Goal: Task Accomplishment & Management: Complete application form

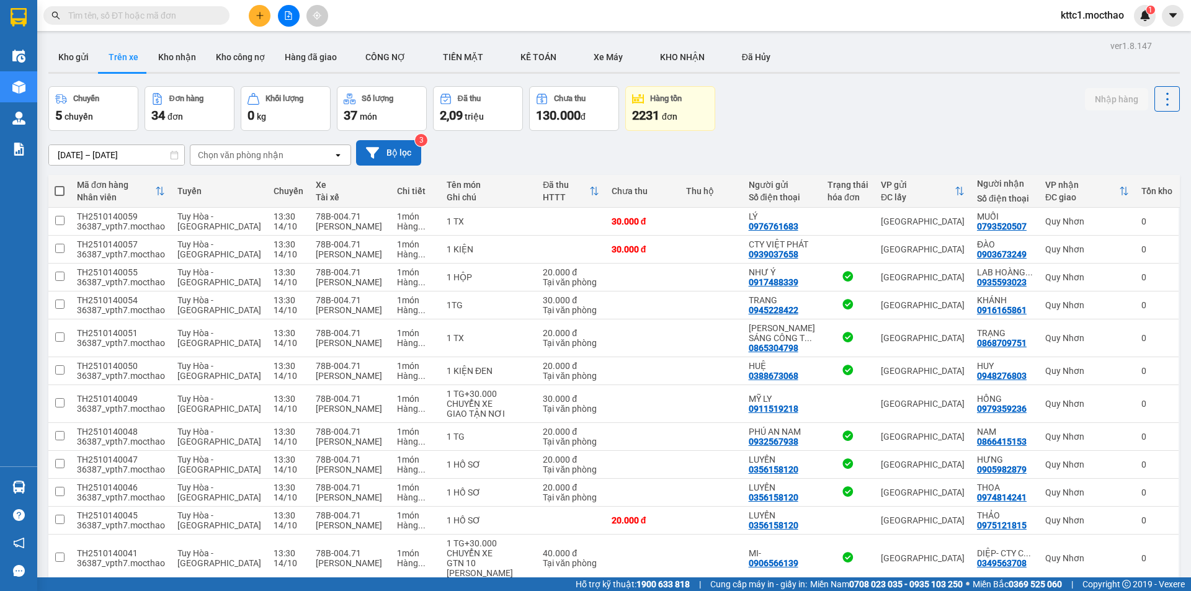
click at [394, 153] on button "Bộ lọc" at bounding box center [388, 152] width 65 height 25
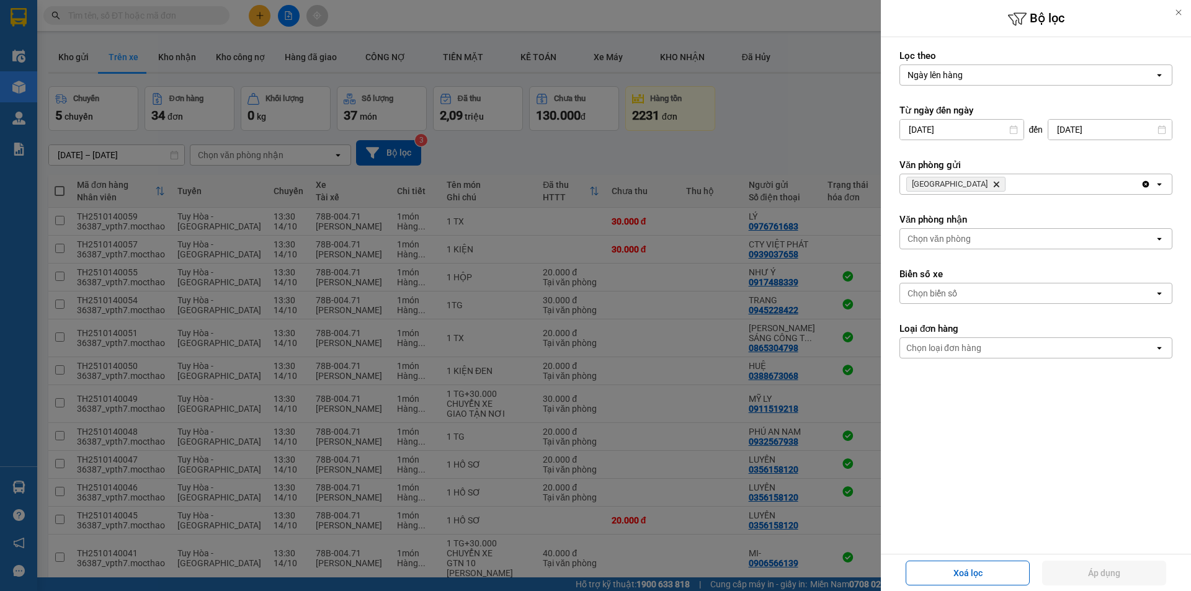
click at [993, 184] on icon "Delete" at bounding box center [996, 184] width 7 height 7
click at [946, 184] on div "Chọn văn phòng" at bounding box center [939, 184] width 63 height 12
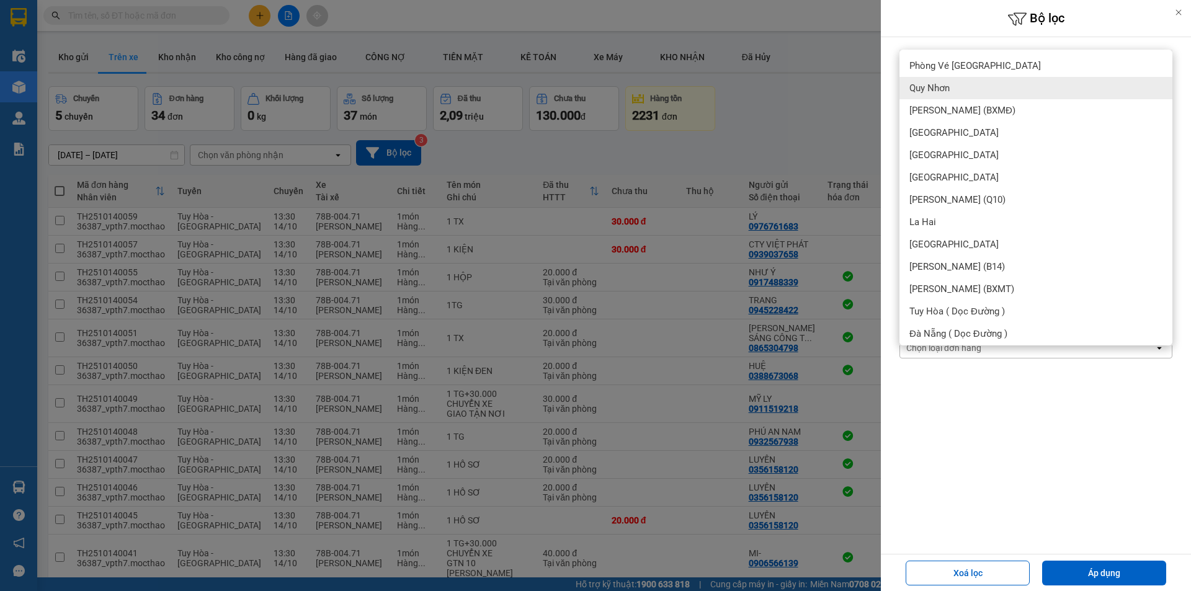
click at [942, 81] on div "Quy Nhơn" at bounding box center [1035, 88] width 273 height 22
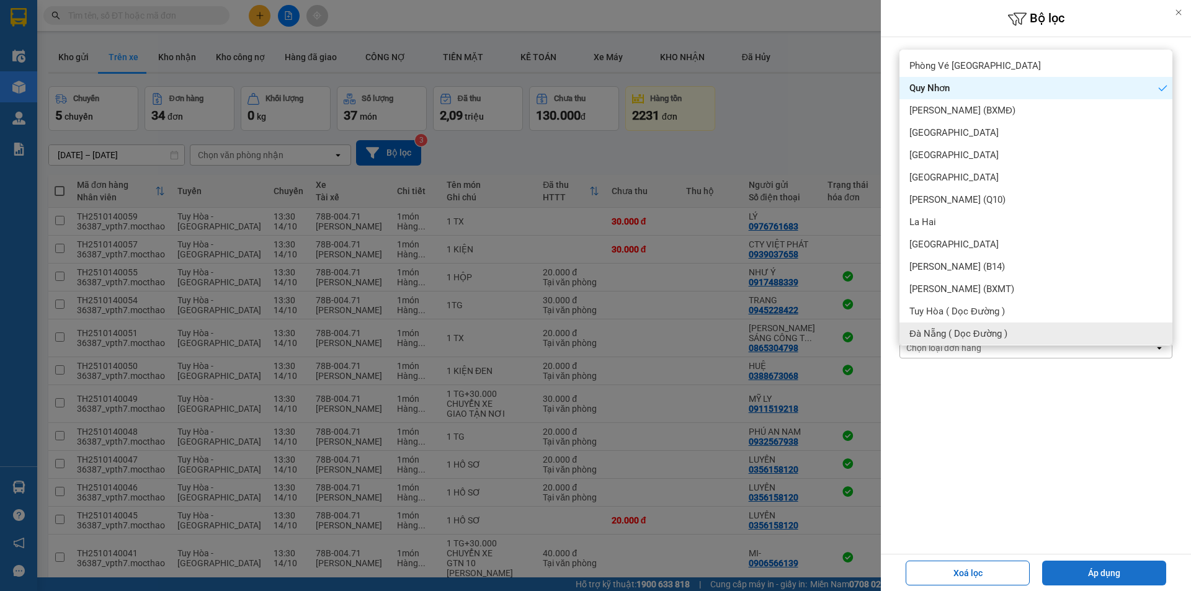
click at [1120, 575] on button "Áp dụng" at bounding box center [1104, 573] width 124 height 25
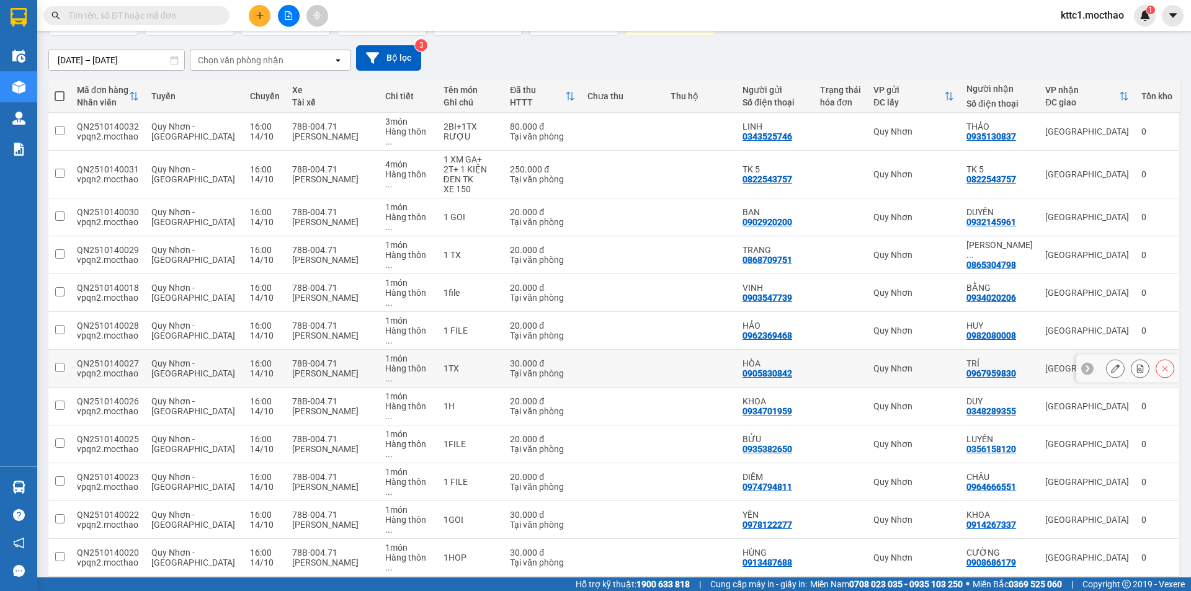
scroll to position [110, 0]
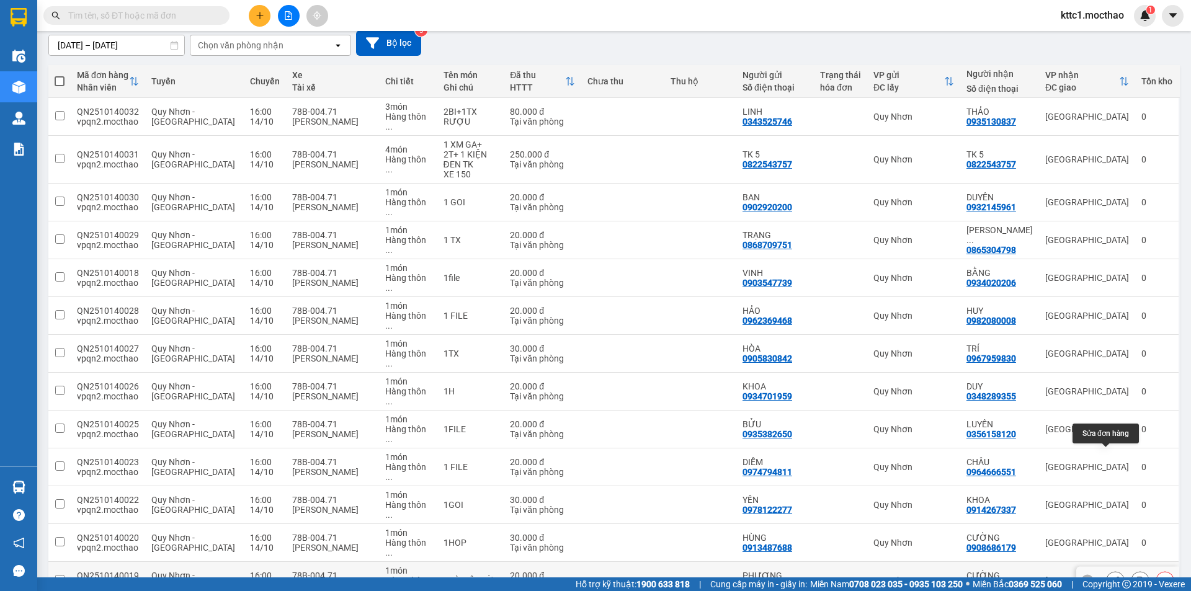
click at [1106, 571] on div at bounding box center [1115, 580] width 19 height 19
click at [1111, 576] on icon at bounding box center [1115, 580] width 9 height 9
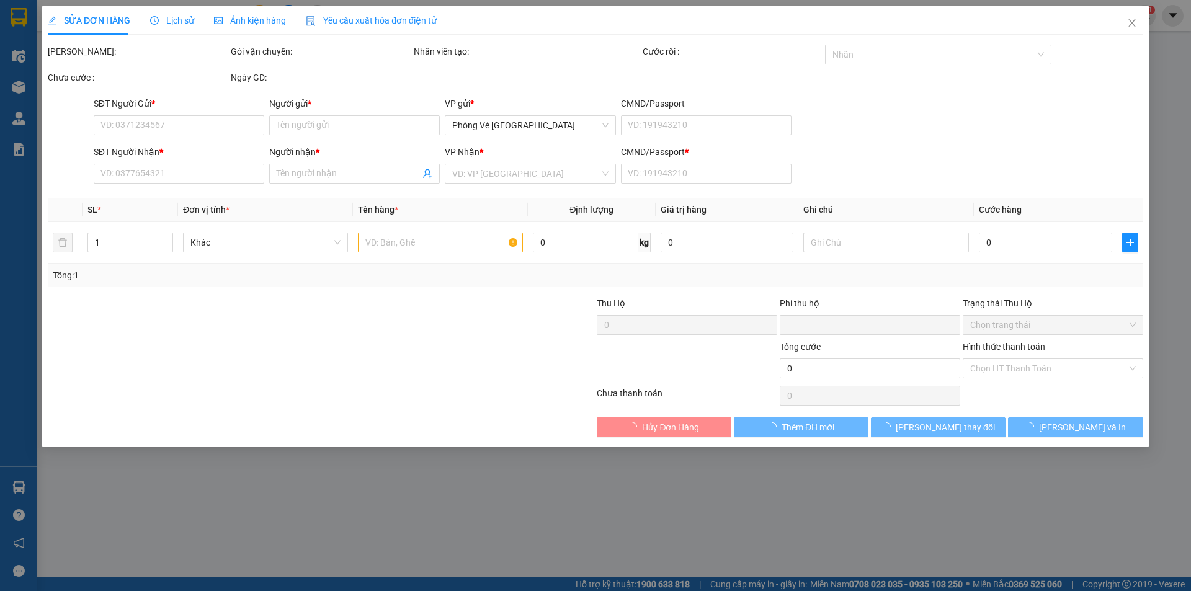
type input "0914111554"
type input "PHƯỢNG"
type input "0363613507"
type input "CƯỜNG"
type input "A"
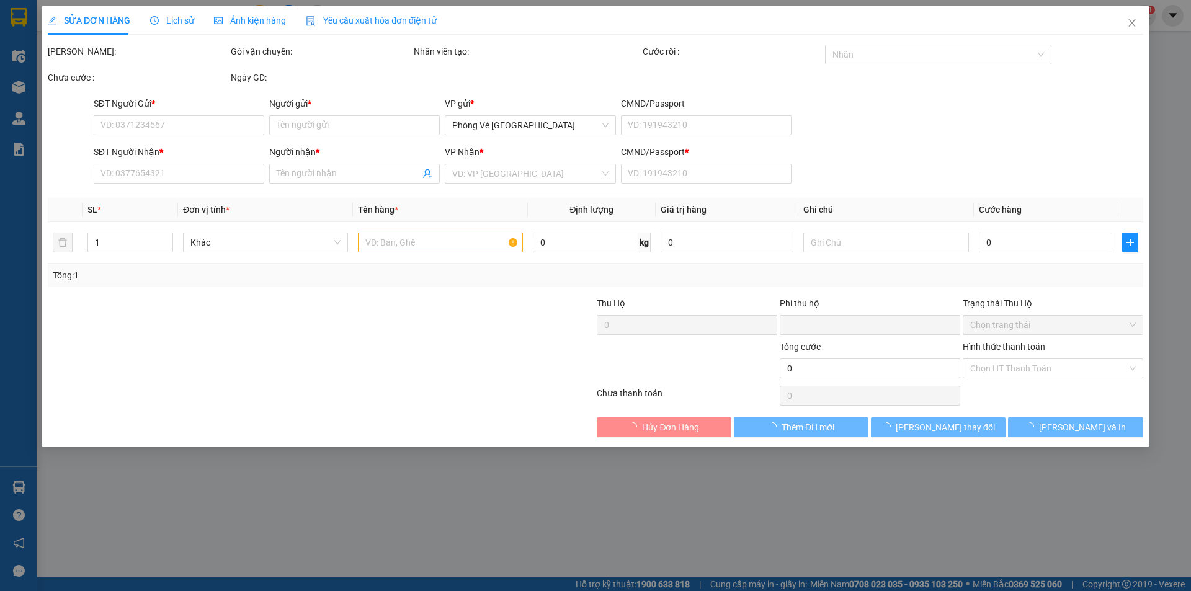
type input "0"
type input "20.000"
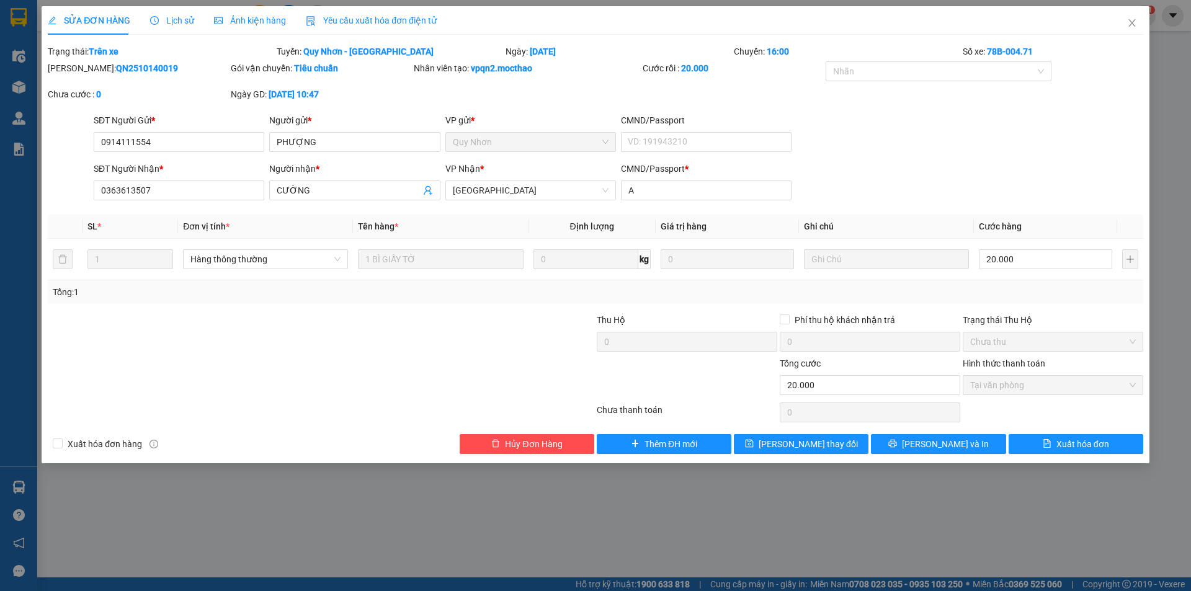
click at [392, 16] on span "Yêu cầu xuất hóa đơn điện tử" at bounding box center [371, 21] width 131 height 10
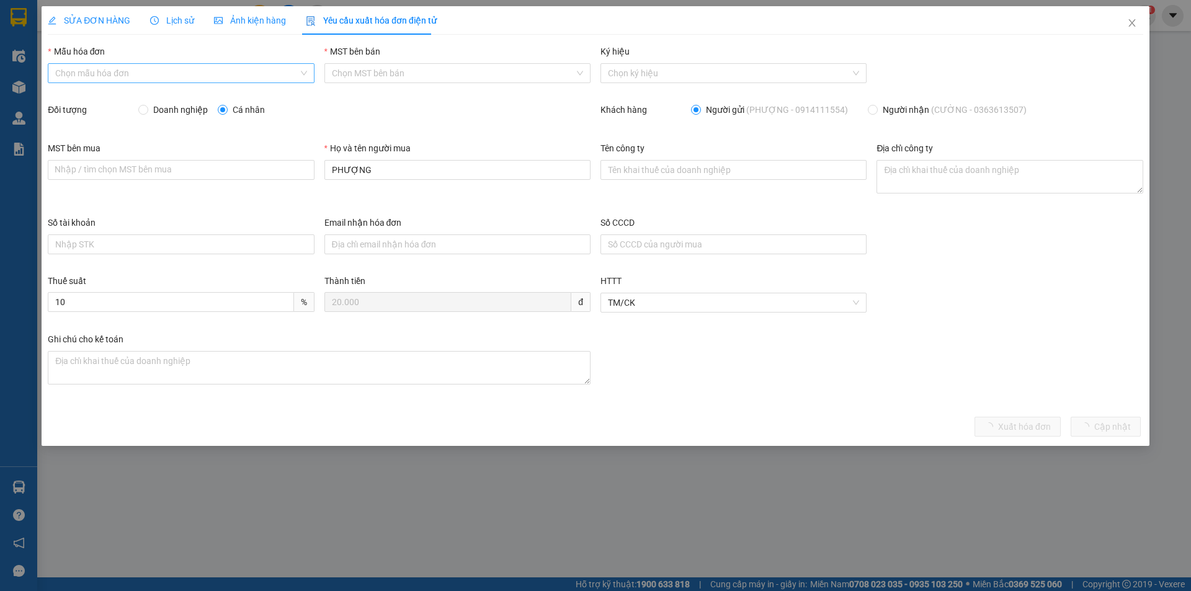
click at [208, 73] on input "Mẫu hóa đơn" at bounding box center [176, 73] width 243 height 19
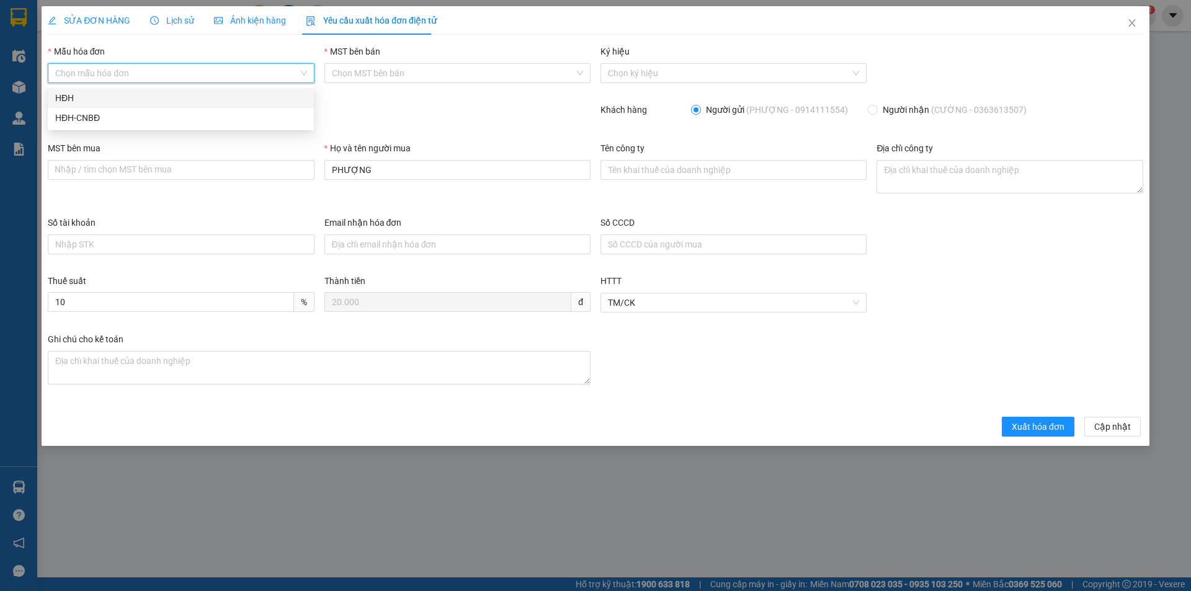
click at [112, 93] on div "HĐH" at bounding box center [180, 98] width 251 height 14
type input "8"
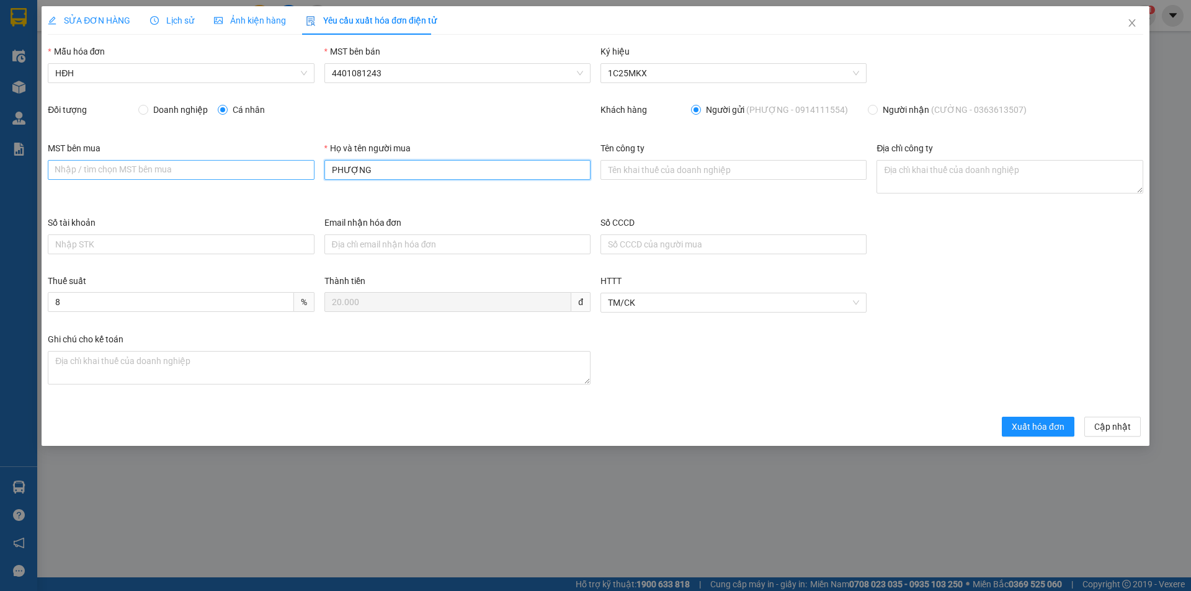
drag, startPoint x: 377, startPoint y: 171, endPoint x: 304, endPoint y: 174, distance: 73.3
click at [304, 174] on div "MST bên mua Nhập / tìm chọn MST bên mua Họ và tên người mua PHƯỢNG Tên công ty …" at bounding box center [595, 178] width 1105 height 74
type input "Người mua không lấy hóa đơn"
click at [1043, 426] on span "Xuất hóa đơn" at bounding box center [1038, 427] width 53 height 14
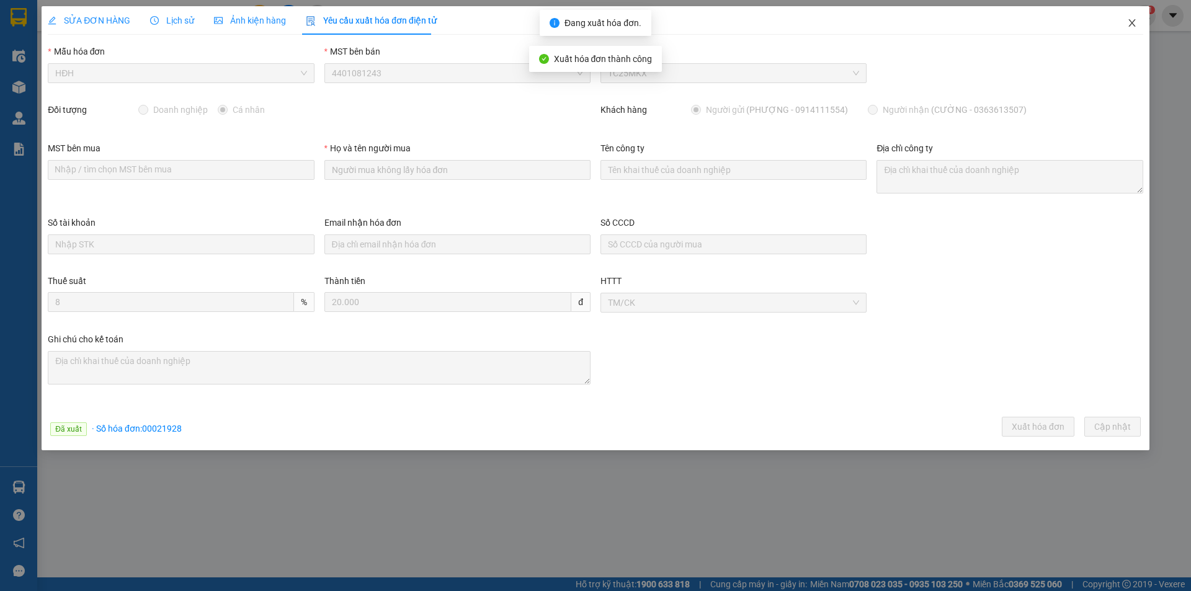
click at [1133, 24] on icon "close" at bounding box center [1132, 23] width 10 height 10
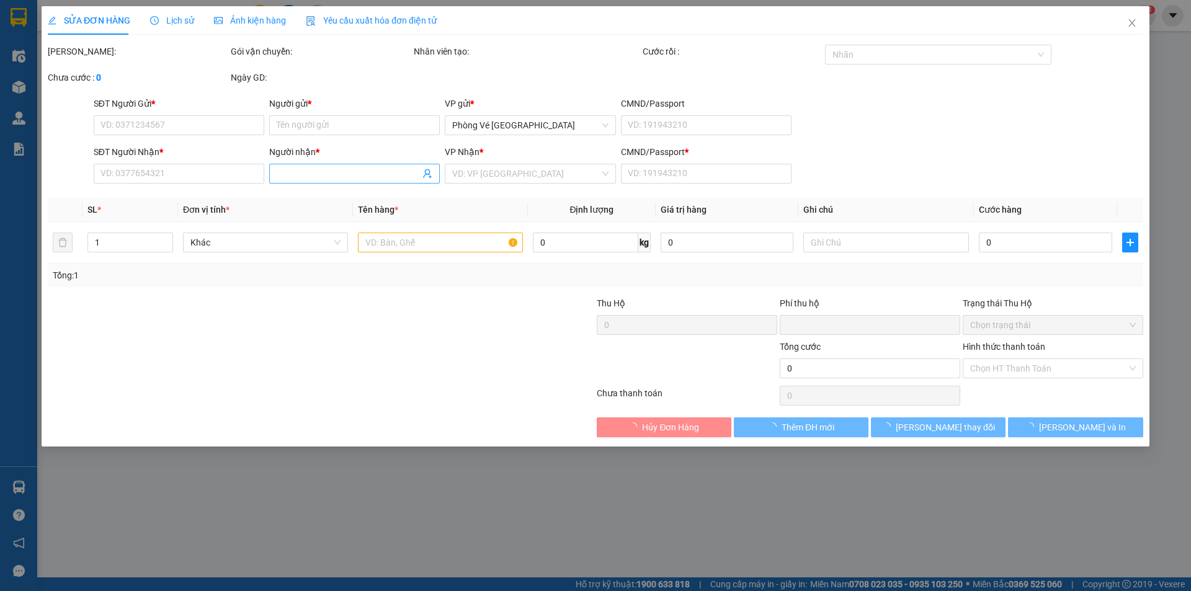
type input "0913487688"
type input "HÙNG"
type input "0908686179"
type input "CƯỜNG"
type input "X"
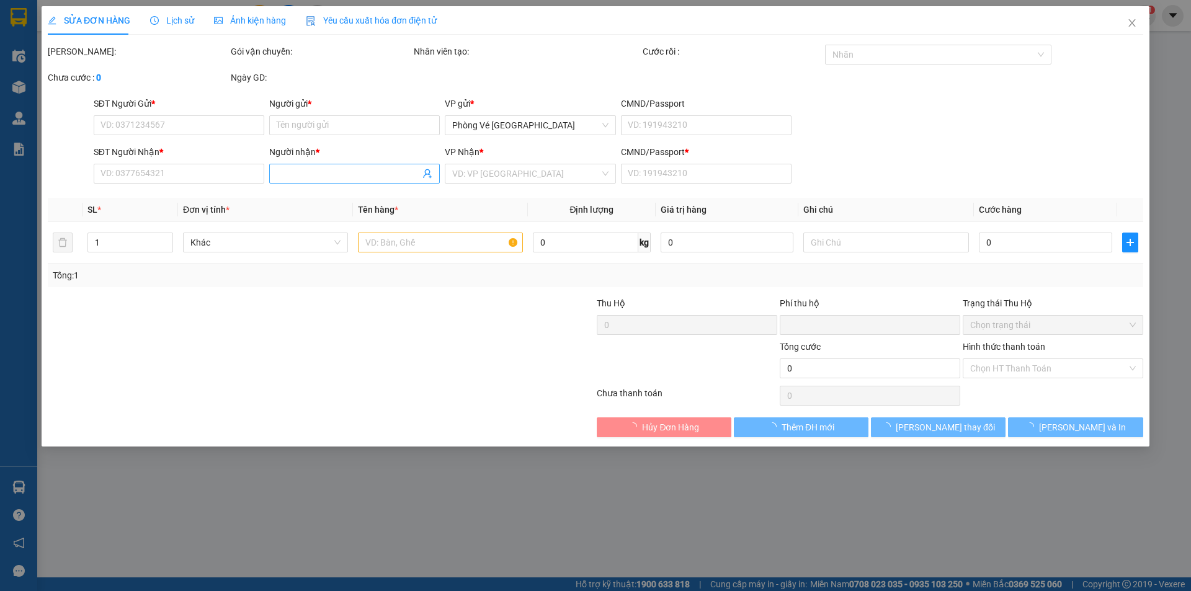
type input "0"
type input "30.000"
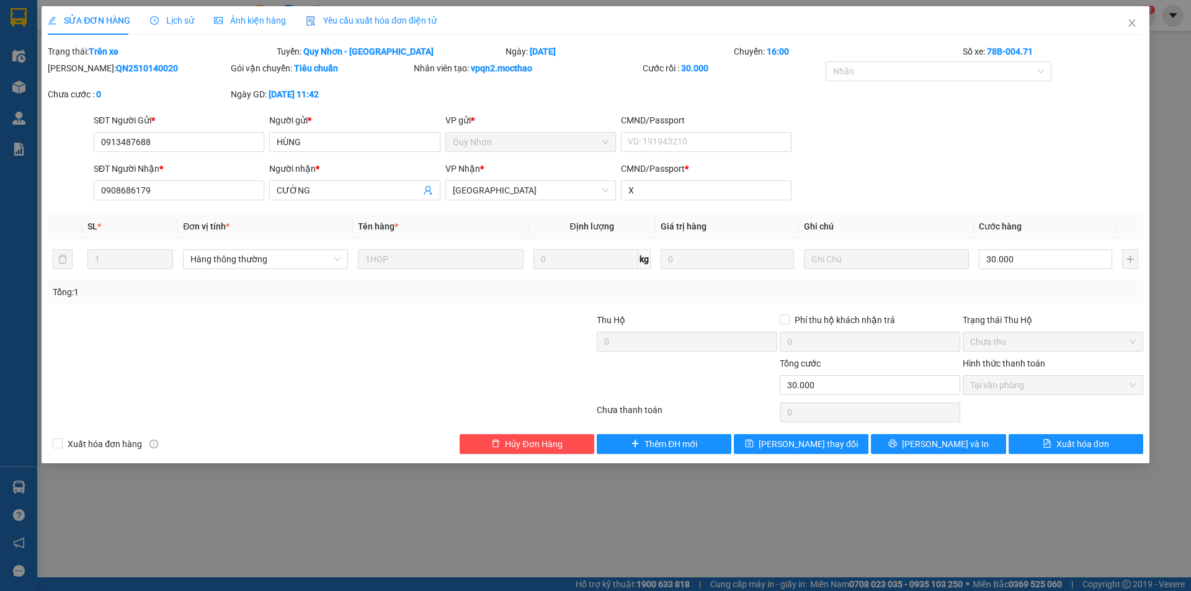
click at [372, 16] on span "Yêu cầu xuất hóa đơn điện tử" at bounding box center [371, 21] width 131 height 10
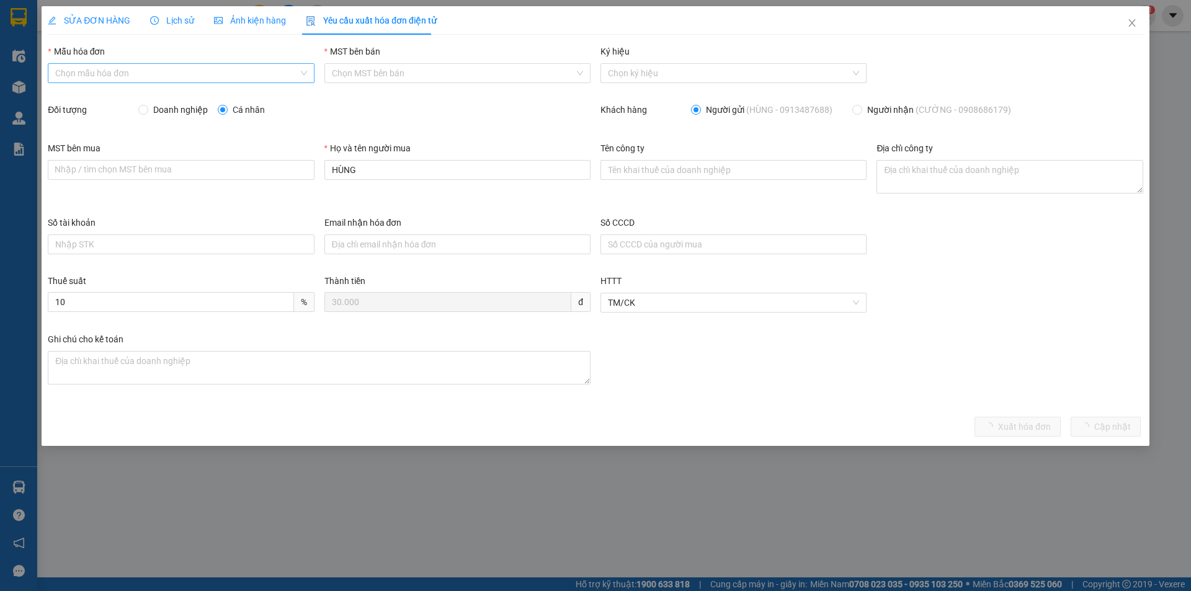
click at [151, 73] on input "Mẫu hóa đơn" at bounding box center [176, 73] width 243 height 19
drag, startPoint x: 89, startPoint y: 93, endPoint x: 237, endPoint y: 135, distance: 153.5
click at [89, 94] on div "HĐH" at bounding box center [180, 98] width 251 height 14
type input "8"
drag, startPoint x: 417, startPoint y: 174, endPoint x: 296, endPoint y: 177, distance: 121.6
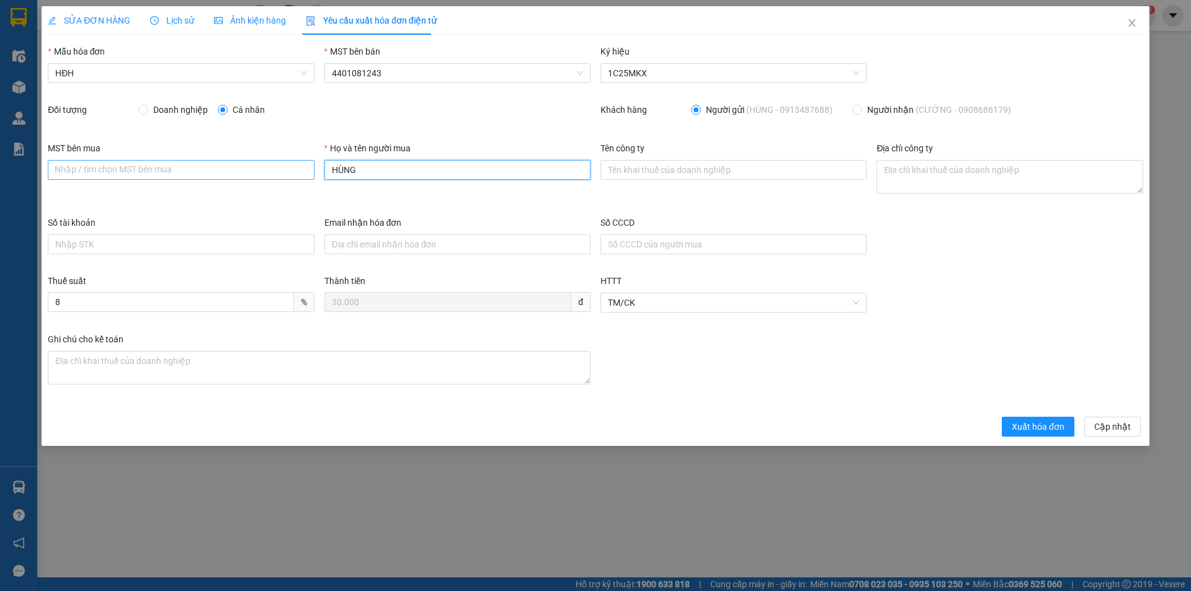
click at [296, 177] on div "MST bên mua Nhập / tìm chọn MST bên mua Họ và tên người mua HÙNG Tên công ty Đị…" at bounding box center [595, 178] width 1105 height 74
type input "Người mua không lấy hóa đơn"
click at [1067, 430] on button "Xuất hóa đơn" at bounding box center [1038, 427] width 73 height 20
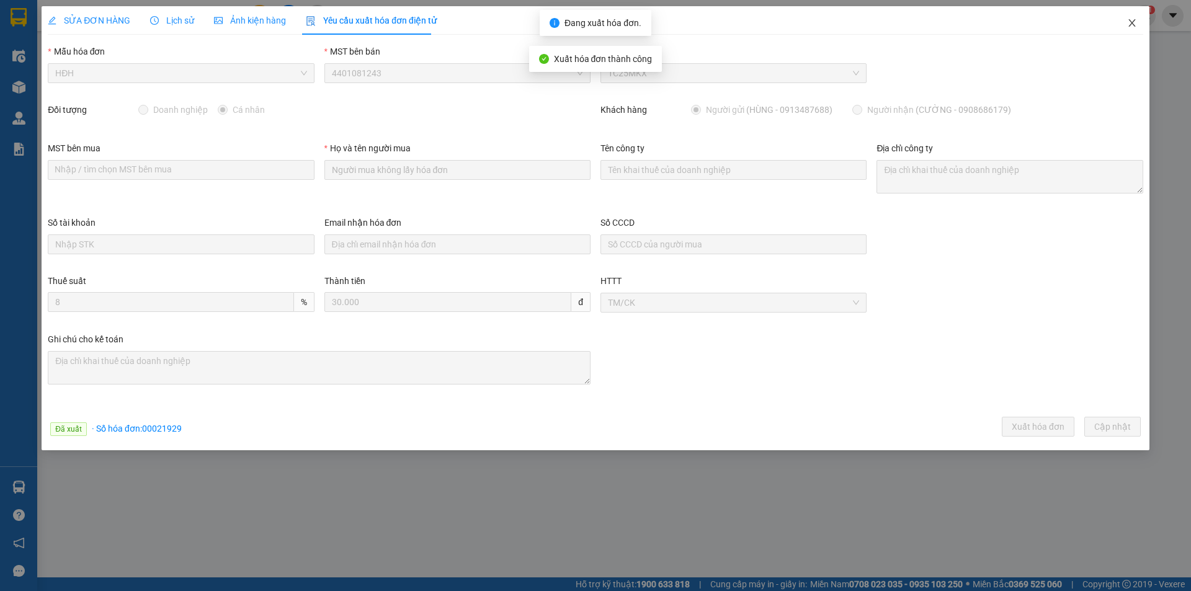
click at [1135, 25] on icon "close" at bounding box center [1132, 23] width 10 height 10
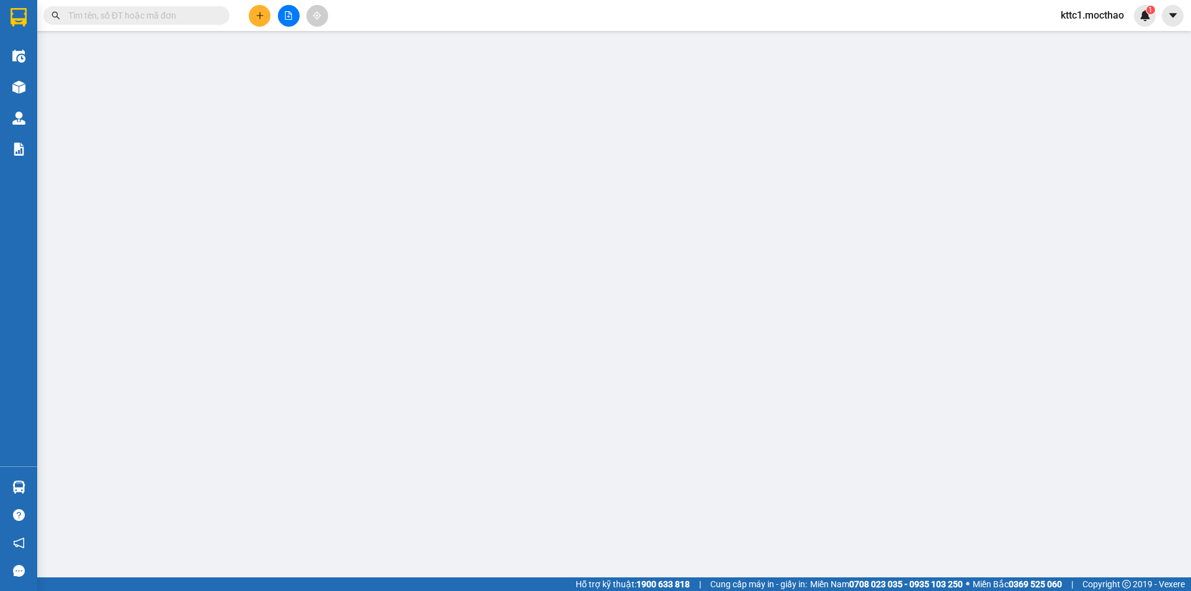
type input "0978122277"
type input "YẾN"
type input "0914267337"
type input "KHOA"
type input "F"
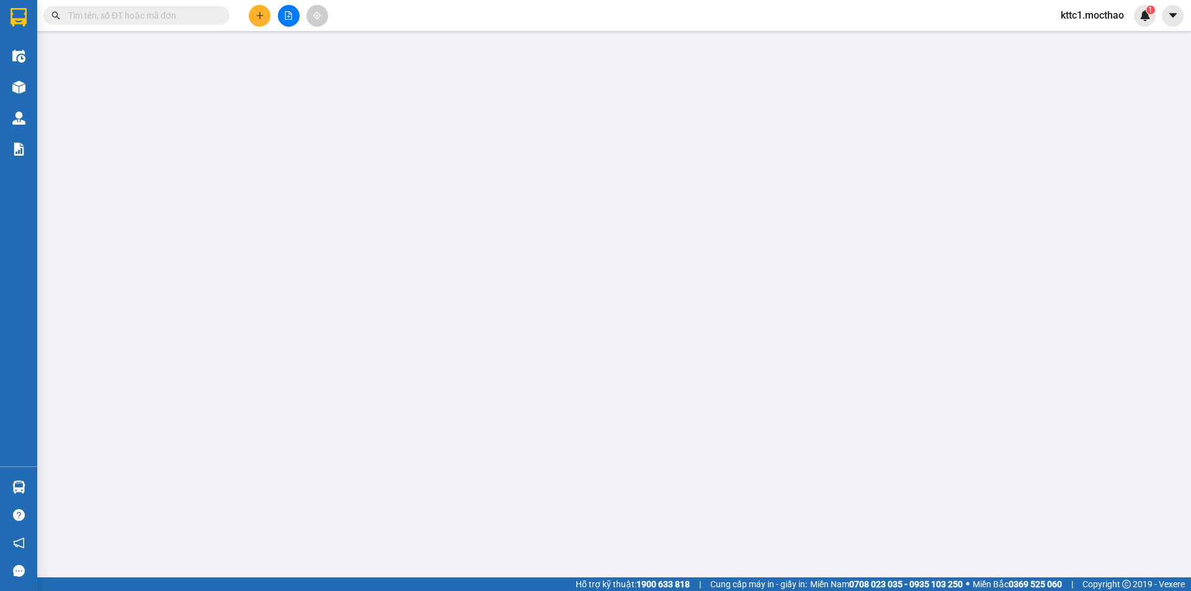
type input "0"
type input "30.000"
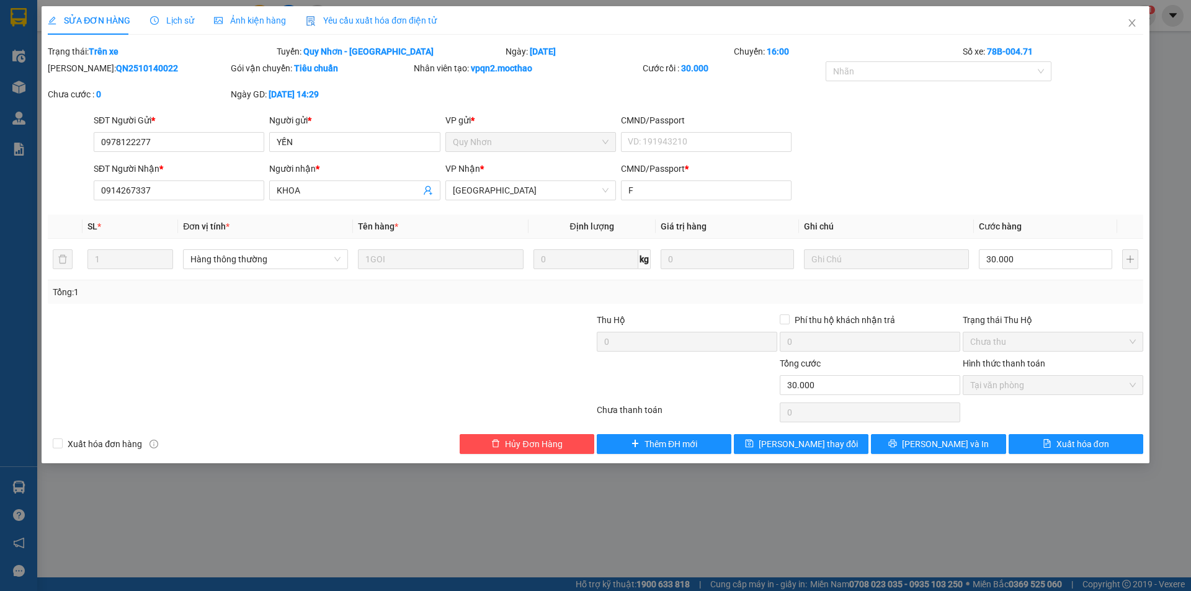
click at [353, 27] on div "Yêu cầu xuất hóa đơn điện tử" at bounding box center [371, 20] width 131 height 29
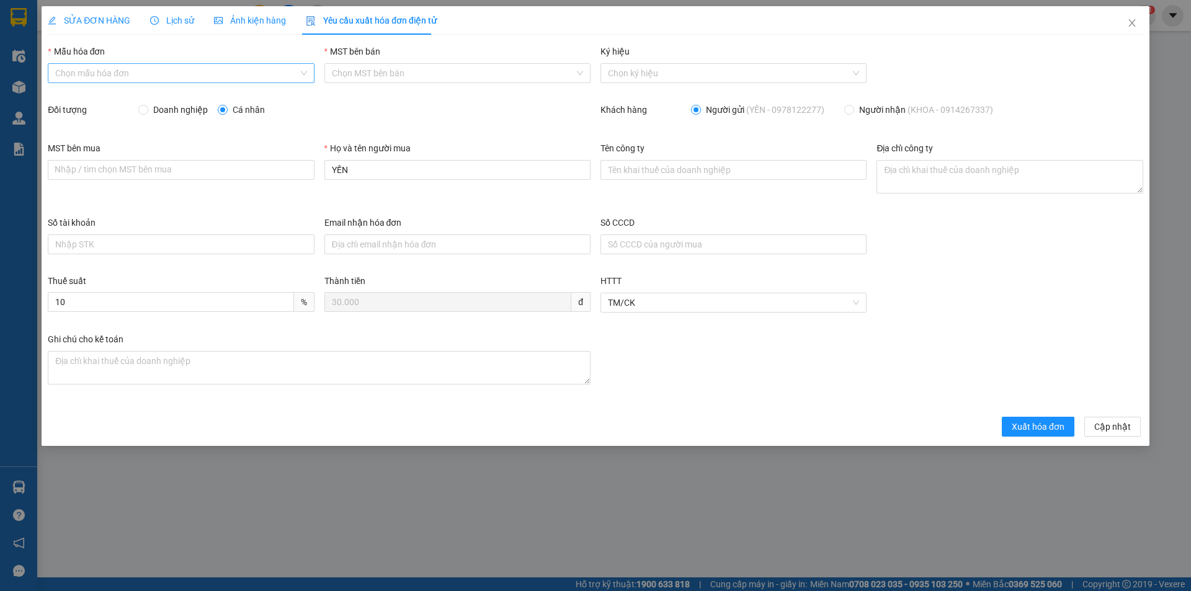
click at [162, 69] on input "Mẫu hóa đơn" at bounding box center [176, 73] width 243 height 19
click at [112, 89] on div "HĐH" at bounding box center [181, 98] width 266 height 20
type input "8"
drag, startPoint x: 358, startPoint y: 174, endPoint x: 305, endPoint y: 163, distance: 53.9
click at [305, 163] on div "MST bên mua Nhập / tìm chọn MST bên mua Họ và tên người mua YẾN Tên công ty Địa…" at bounding box center [595, 178] width 1105 height 74
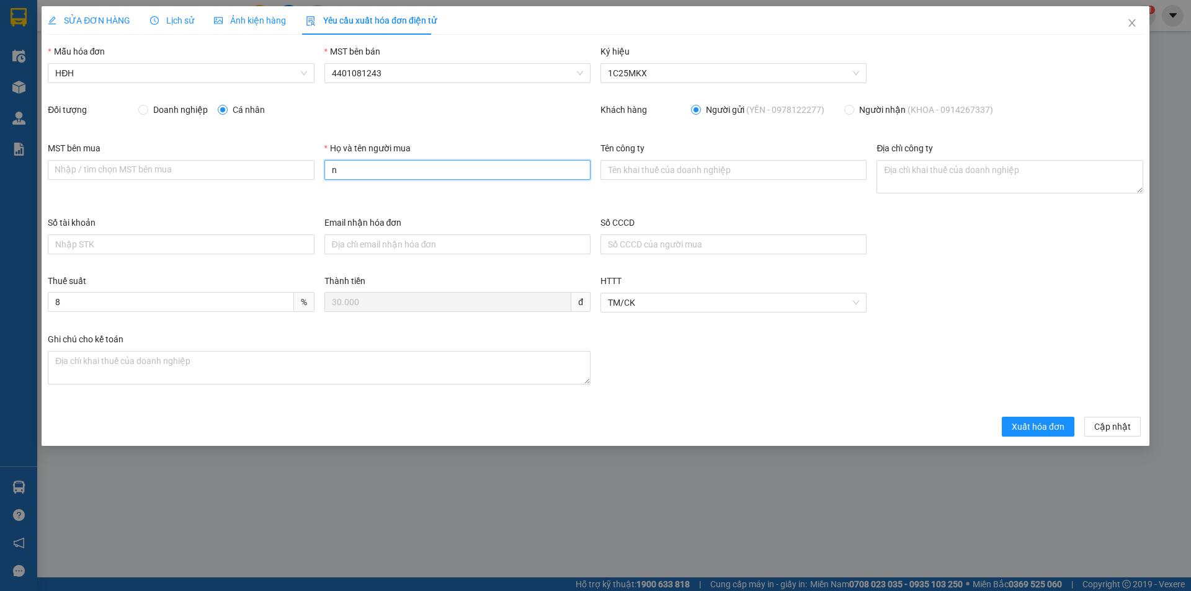
type input "Người mua không lấy hóa đơn"
click at [1058, 426] on span "Xuất hóa đơn" at bounding box center [1038, 427] width 53 height 14
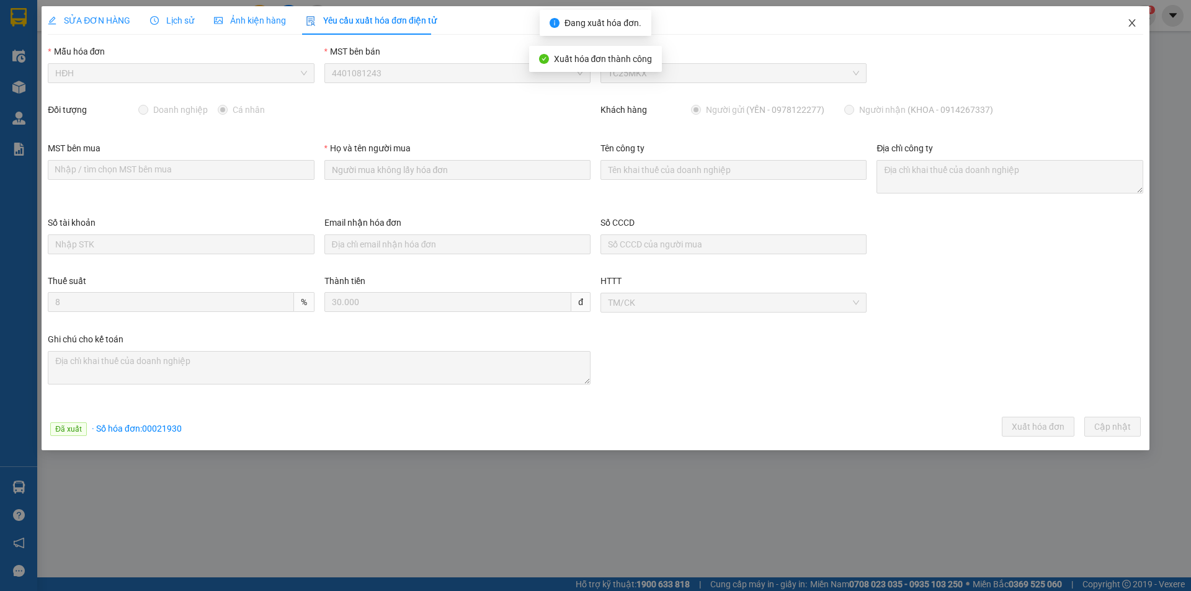
click at [1131, 23] on icon "close" at bounding box center [1132, 23] width 10 height 10
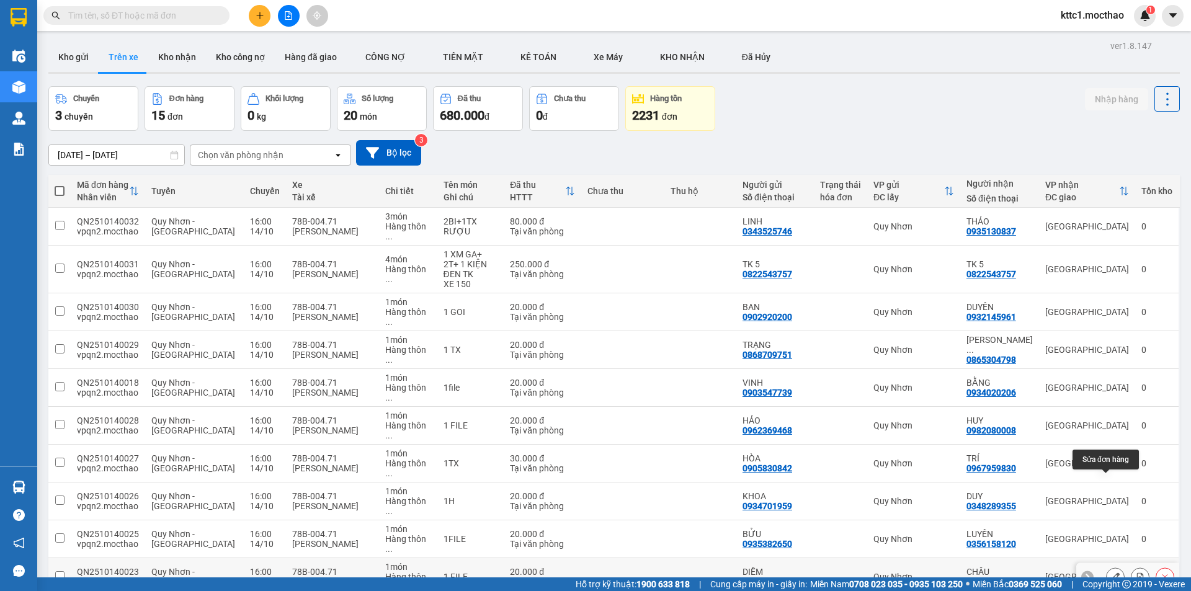
click at [1107, 566] on button at bounding box center [1115, 577] width 17 height 22
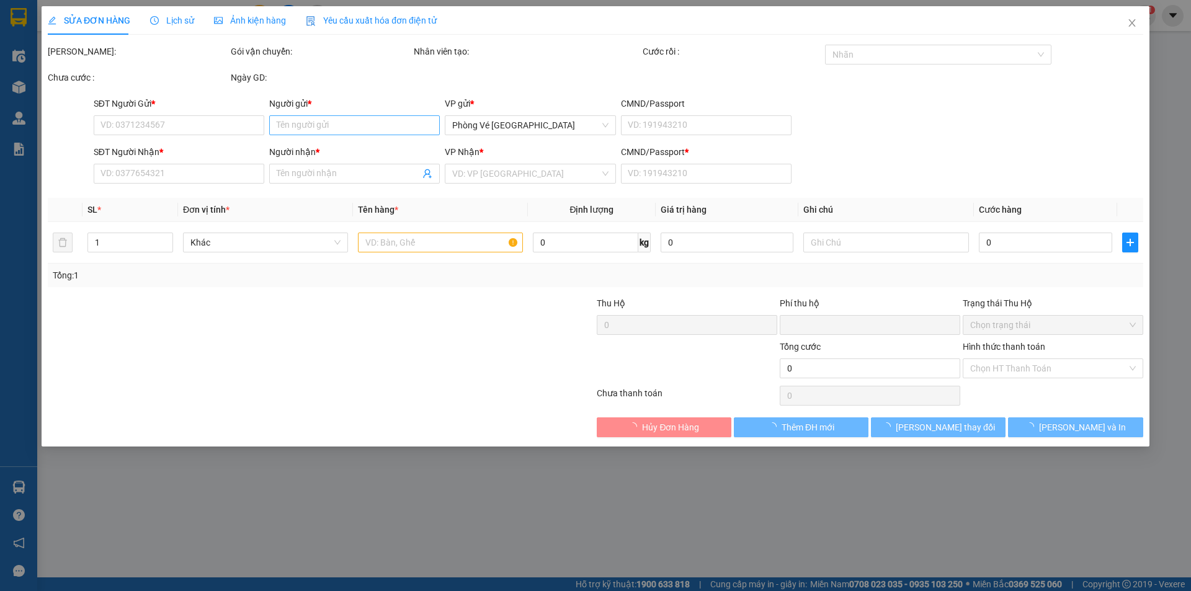
type input "0974794811"
type input "DIỄM"
type input "0964666551"
type input "CHÂU"
type input "A"
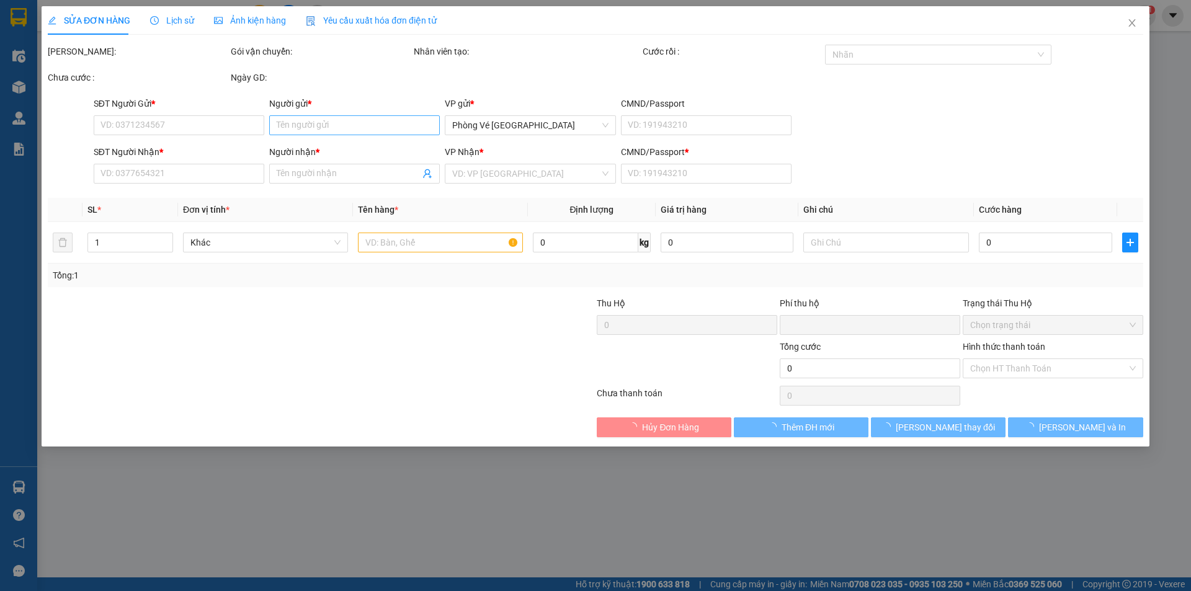
type input "0"
type input "20.000"
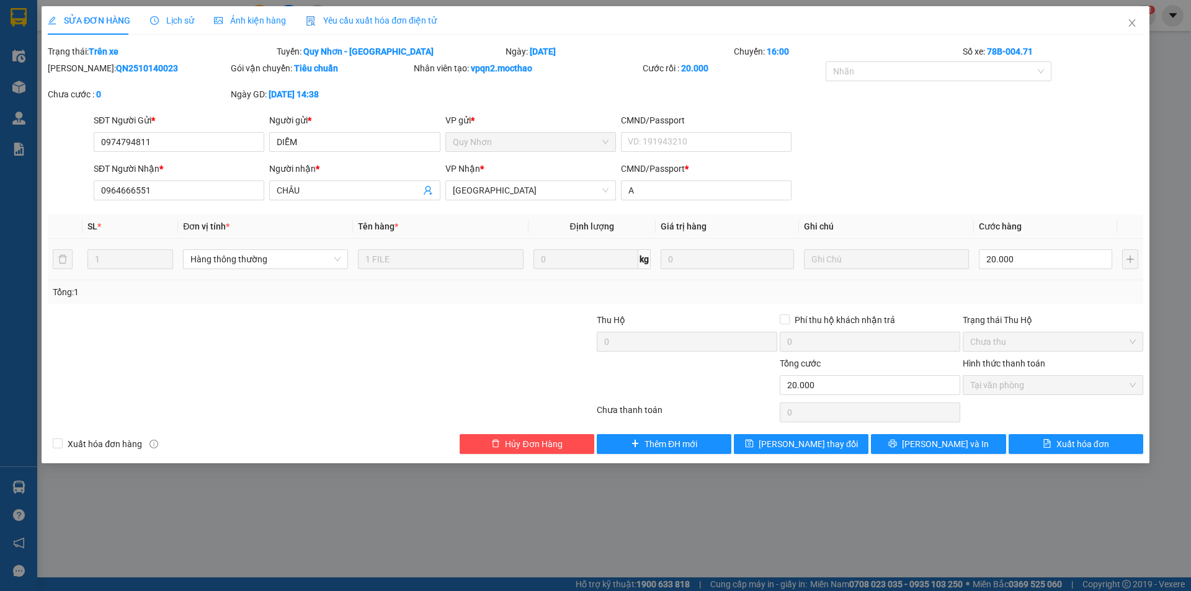
click at [361, 17] on span "Yêu cầu xuất hóa đơn điện tử" at bounding box center [371, 21] width 131 height 10
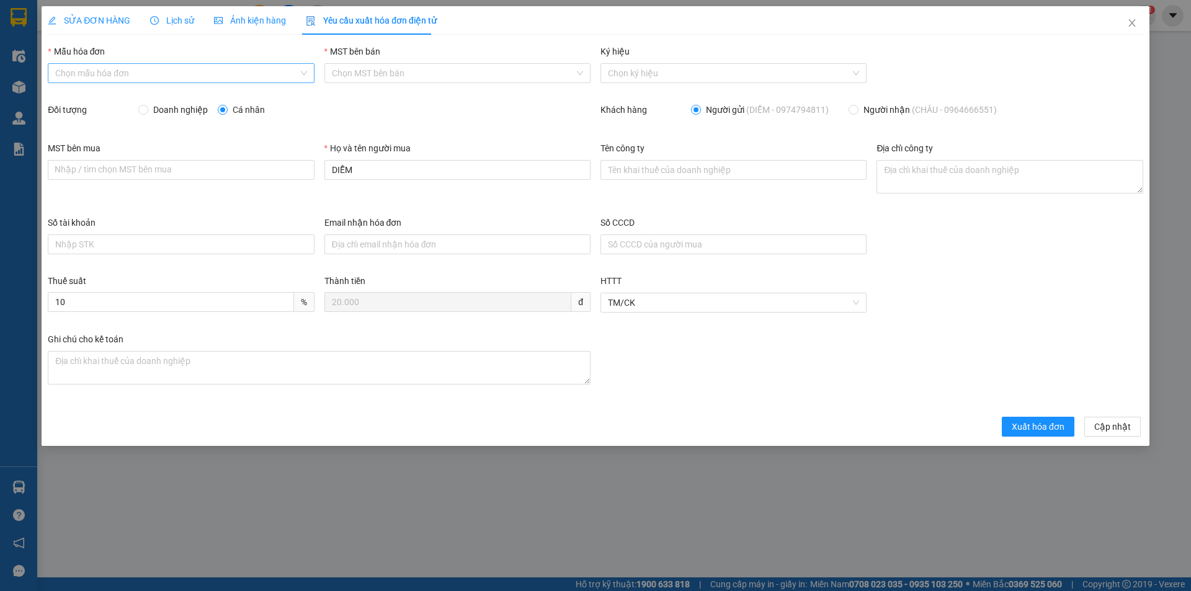
click at [209, 73] on input "Mẫu hóa đơn" at bounding box center [176, 73] width 243 height 19
click at [68, 96] on div "HĐH" at bounding box center [180, 98] width 251 height 14
type input "8"
drag, startPoint x: 426, startPoint y: 173, endPoint x: 297, endPoint y: 157, distance: 130.0
click at [297, 157] on div "MST bên mua Nhập / tìm chọn MST bên mua Họ và tên người mua DIỄM Tên công ty Đị…" at bounding box center [595, 178] width 1105 height 74
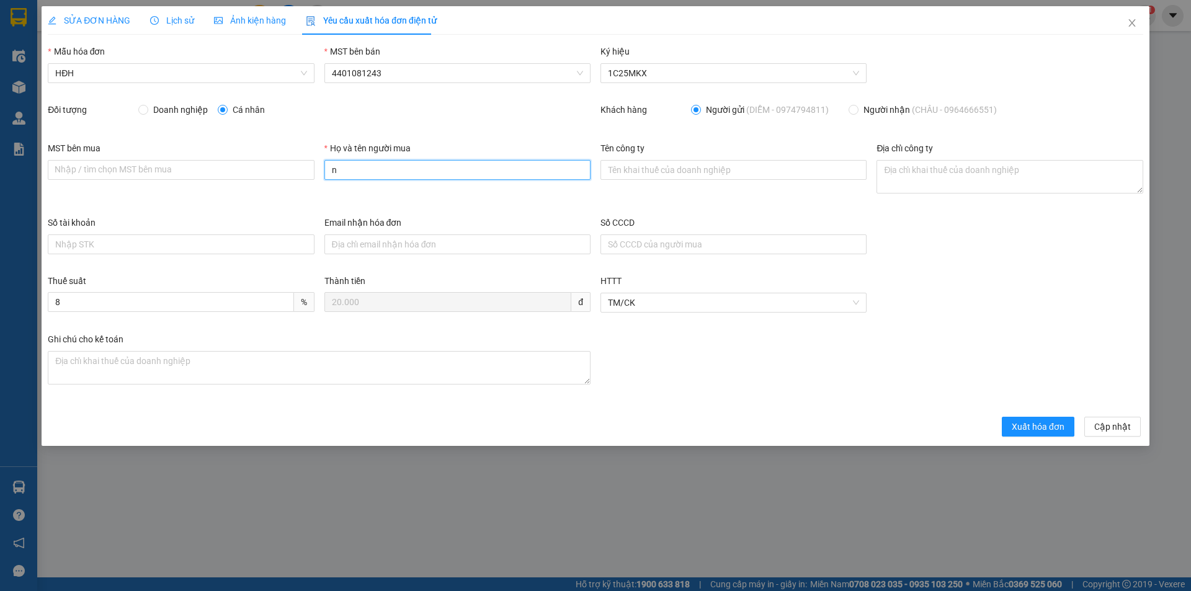
type input "Người mua không lấy hóa đơn"
click at [1033, 424] on span "Xuất hóa đơn" at bounding box center [1038, 427] width 53 height 14
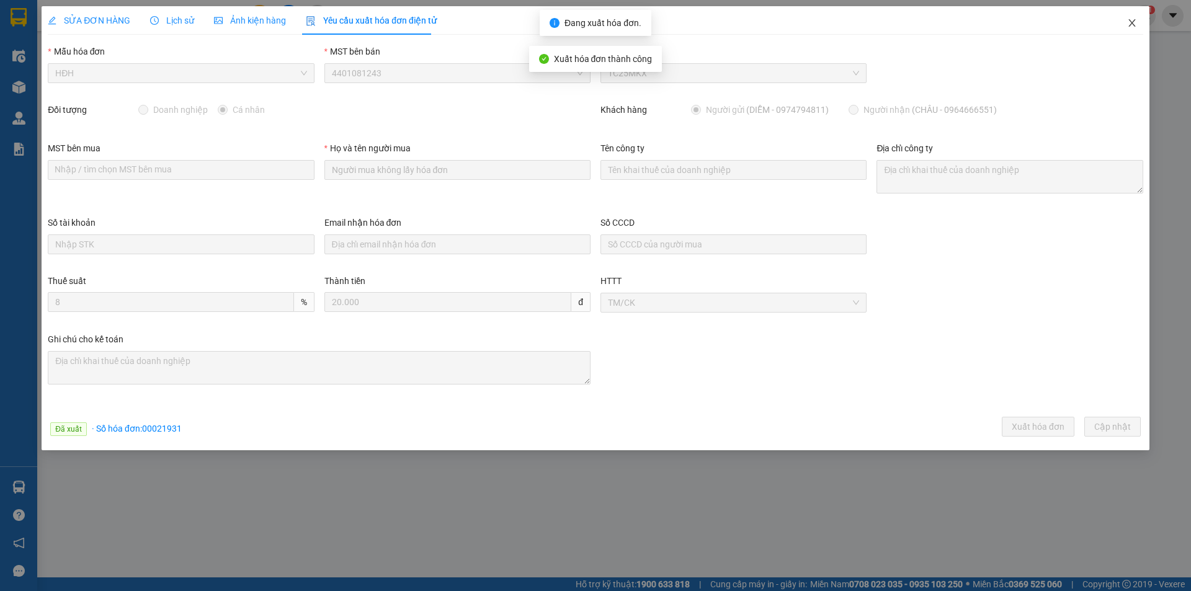
click at [1134, 20] on icon "close" at bounding box center [1132, 23] width 10 height 10
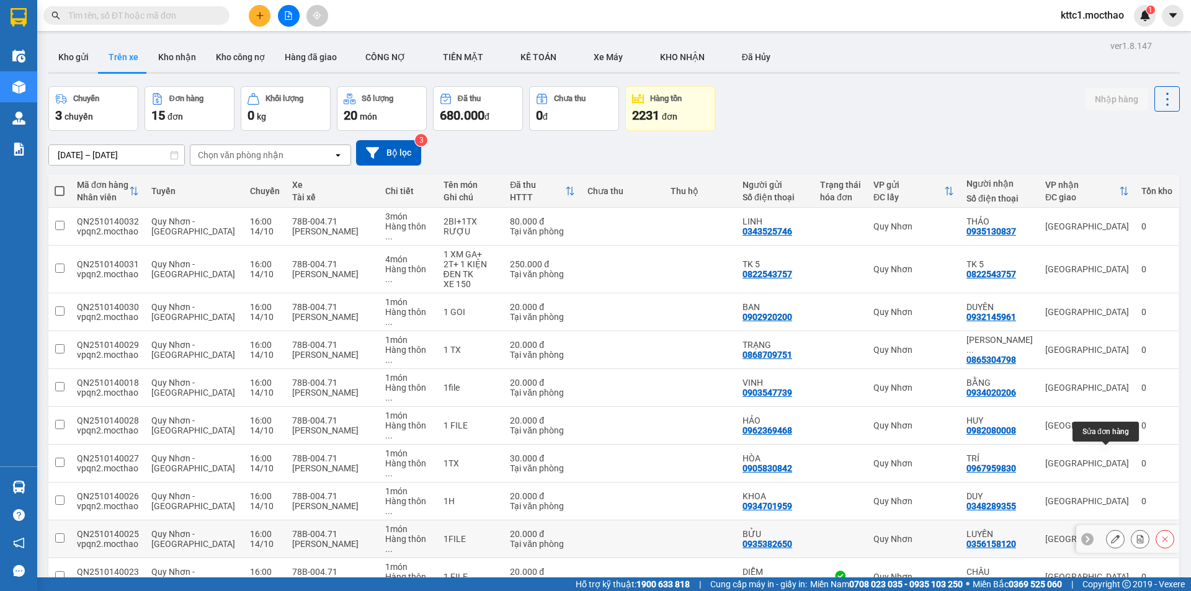
click at [1111, 535] on icon at bounding box center [1115, 539] width 9 height 9
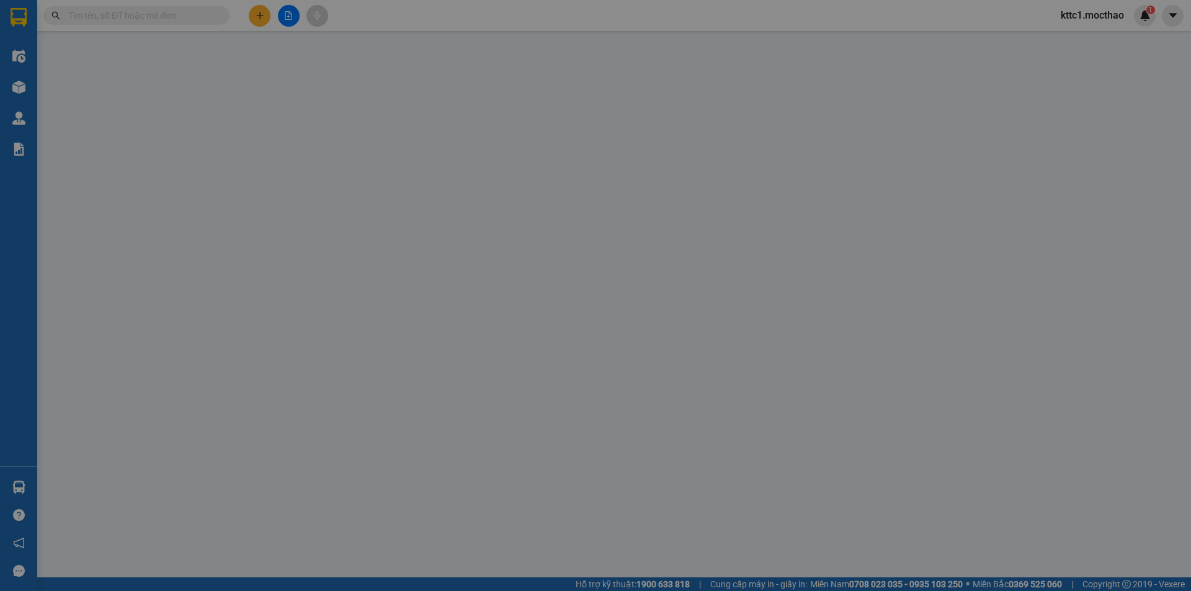
type input "0935382650"
type input "BỬU"
type input "0356158120"
type input "LUYẾN"
type input "A"
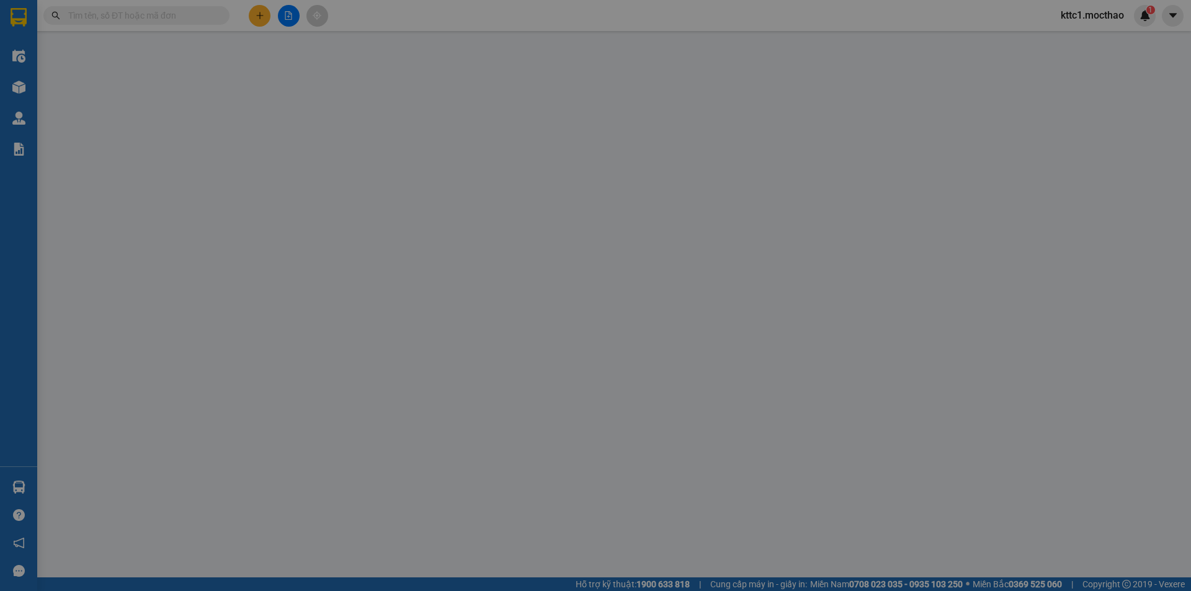
type input "0"
type input "20.000"
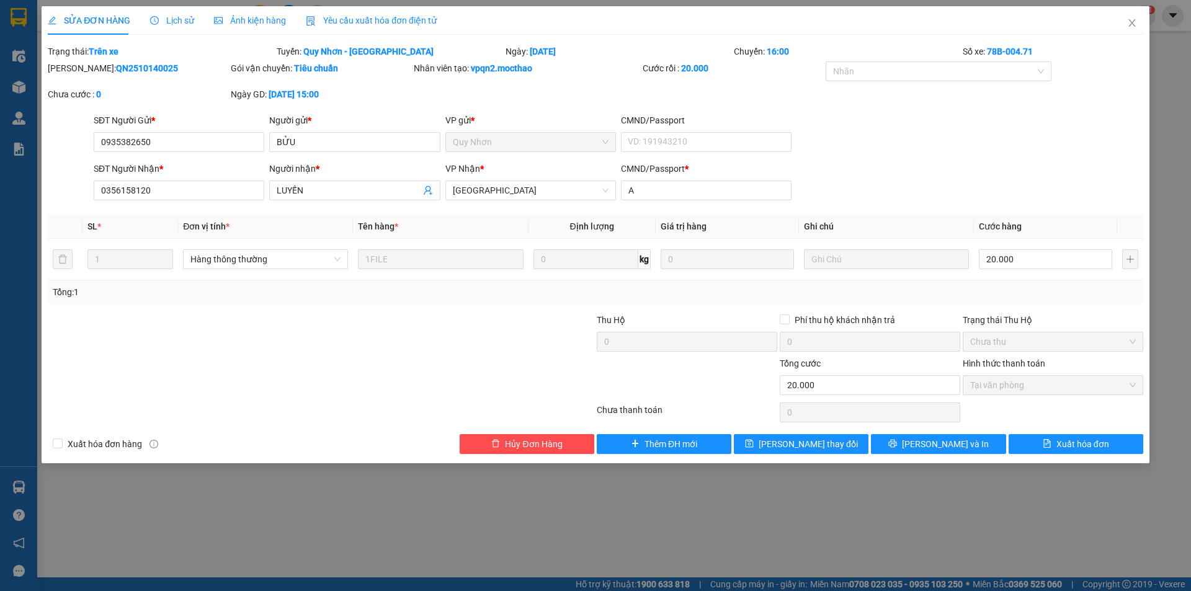
click at [365, 17] on span "Yêu cầu xuất hóa đơn điện tử" at bounding box center [371, 21] width 131 height 10
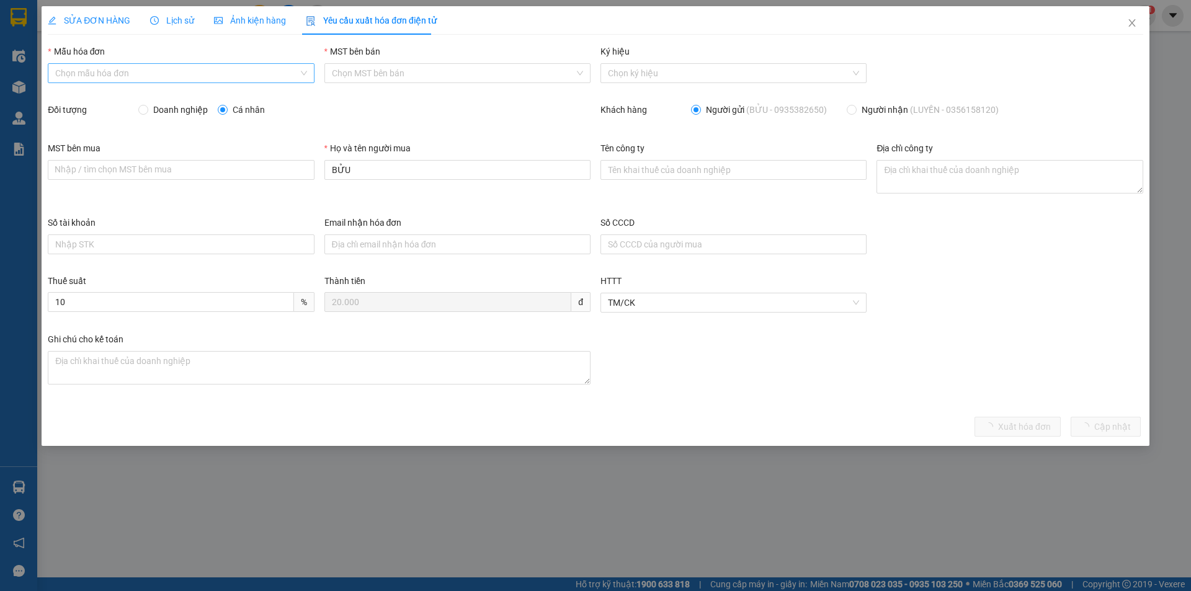
click at [169, 74] on input "Mẫu hóa đơn" at bounding box center [176, 73] width 243 height 19
click at [102, 95] on div "HĐH" at bounding box center [180, 98] width 251 height 14
type input "8"
drag, startPoint x: 357, startPoint y: 178, endPoint x: 298, endPoint y: 183, distance: 59.1
click at [298, 183] on div "MST bên mua Nhập / tìm chọn MST bên mua Họ và tên người mua BỬU Tên công ty Địa…" at bounding box center [595, 178] width 1105 height 74
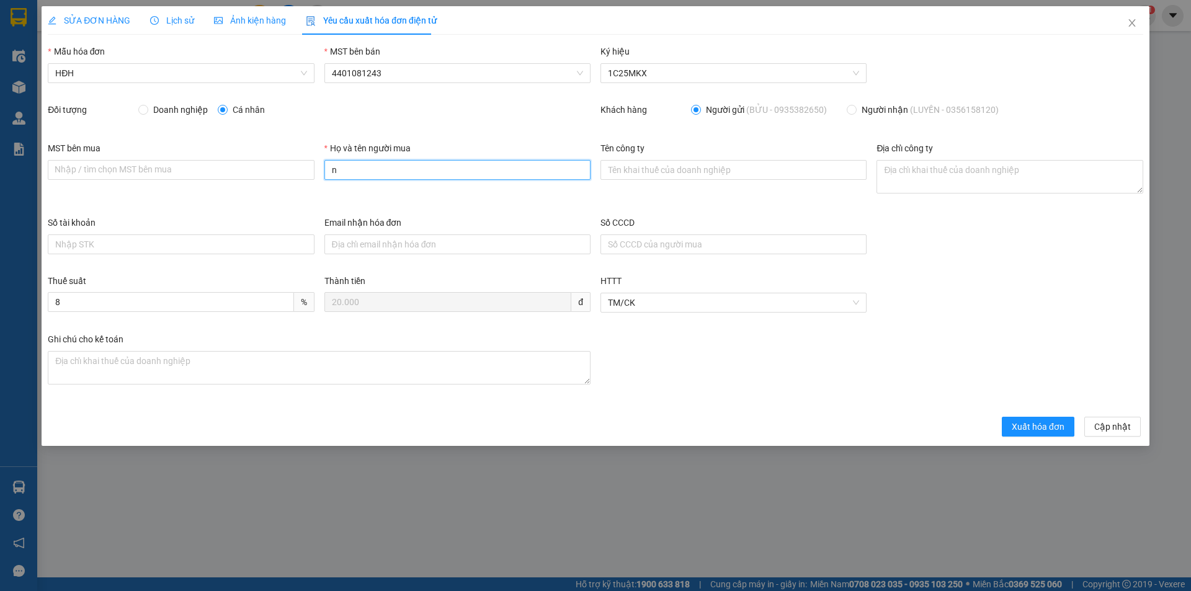
type input "Người mua không lấy hóa đơn"
click at [1060, 424] on span "Xuất hóa đơn" at bounding box center [1038, 427] width 53 height 14
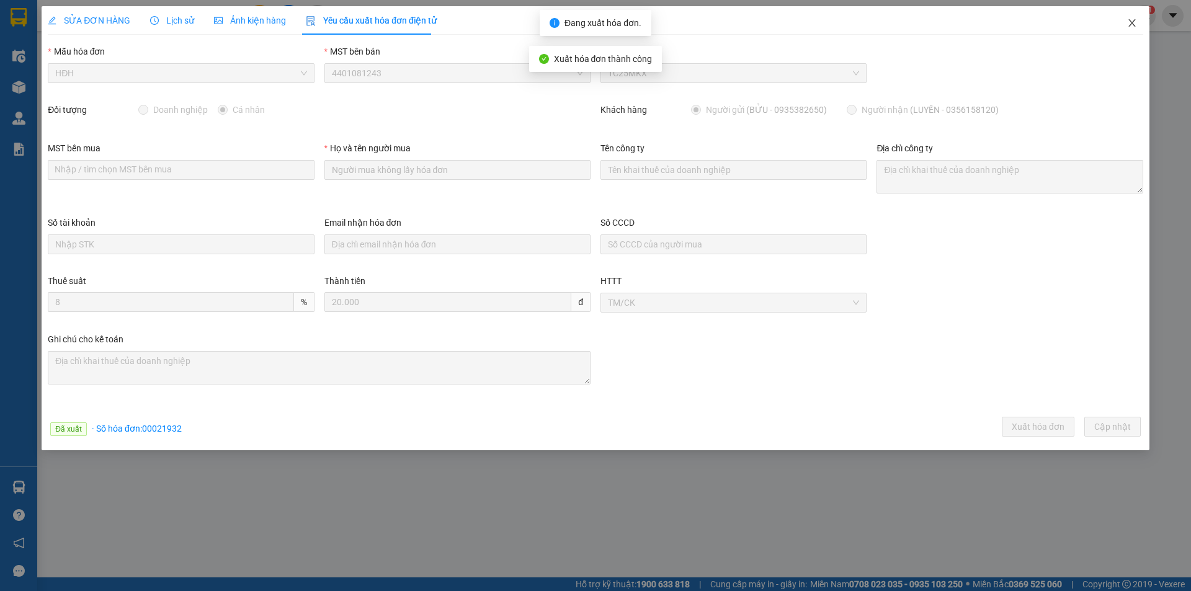
click at [1138, 26] on span "Close" at bounding box center [1132, 23] width 35 height 35
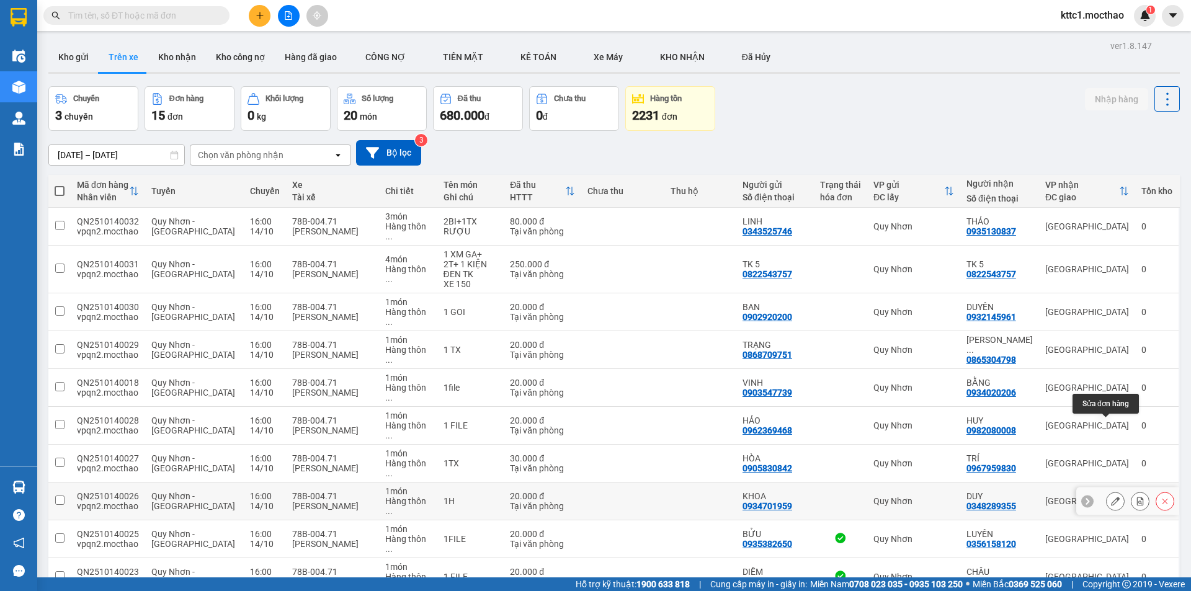
click at [1111, 497] on icon at bounding box center [1115, 501] width 9 height 9
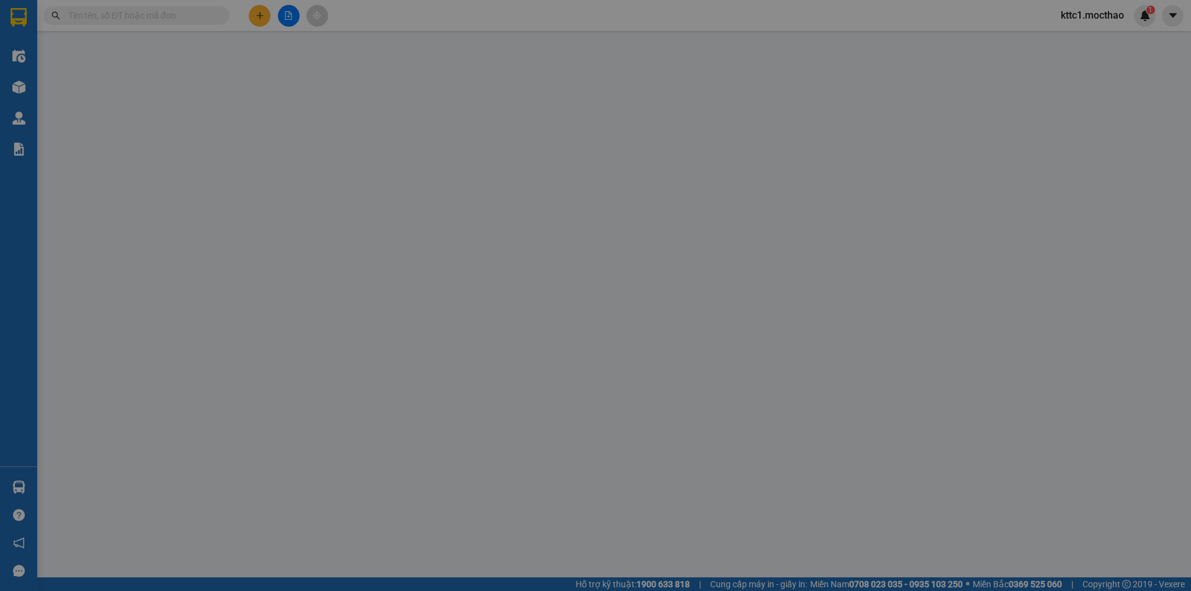
type input "0934701959"
type input "KHOA"
type input "0348289355"
type input "DUY"
type input "A"
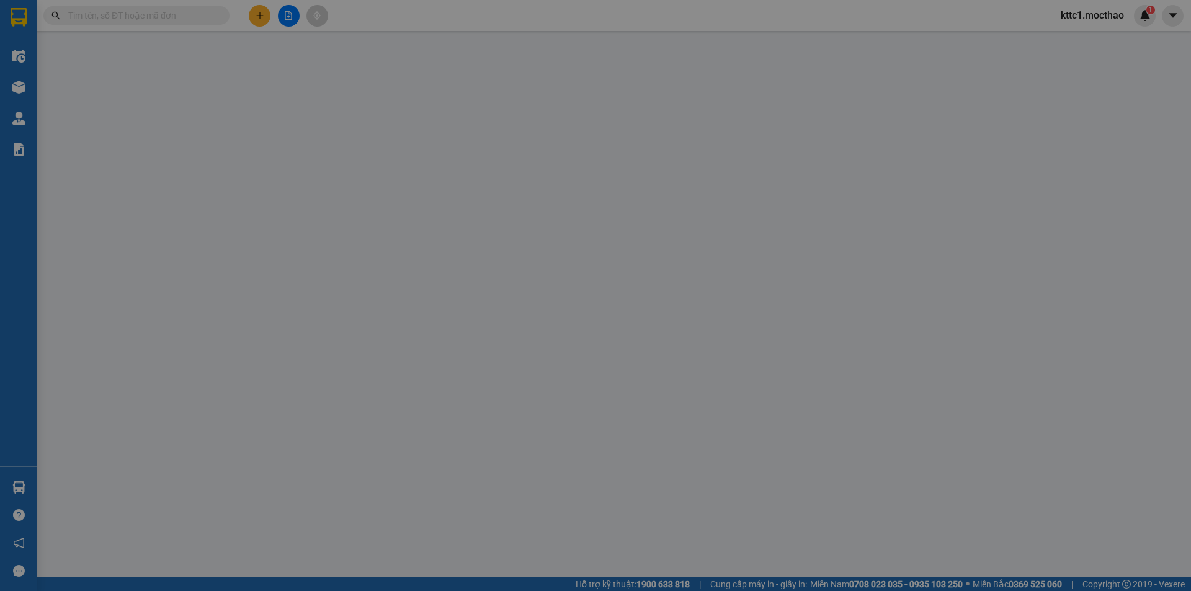
type input "0"
type input "20.000"
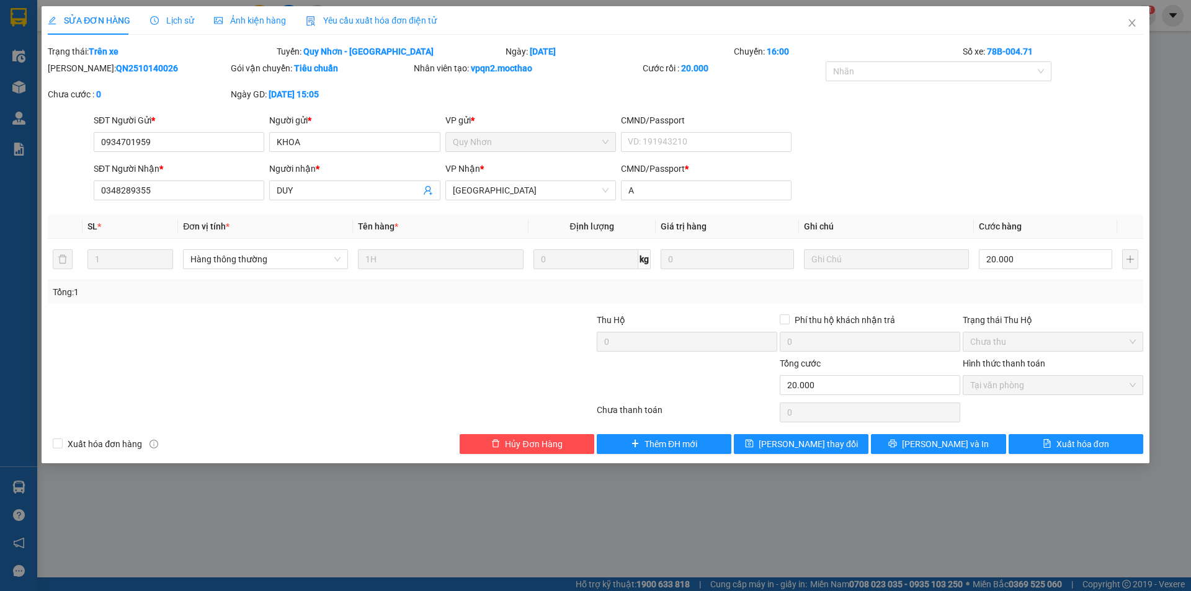
click at [334, 20] on span "Yêu cầu xuất hóa đơn điện tử" at bounding box center [371, 21] width 131 height 10
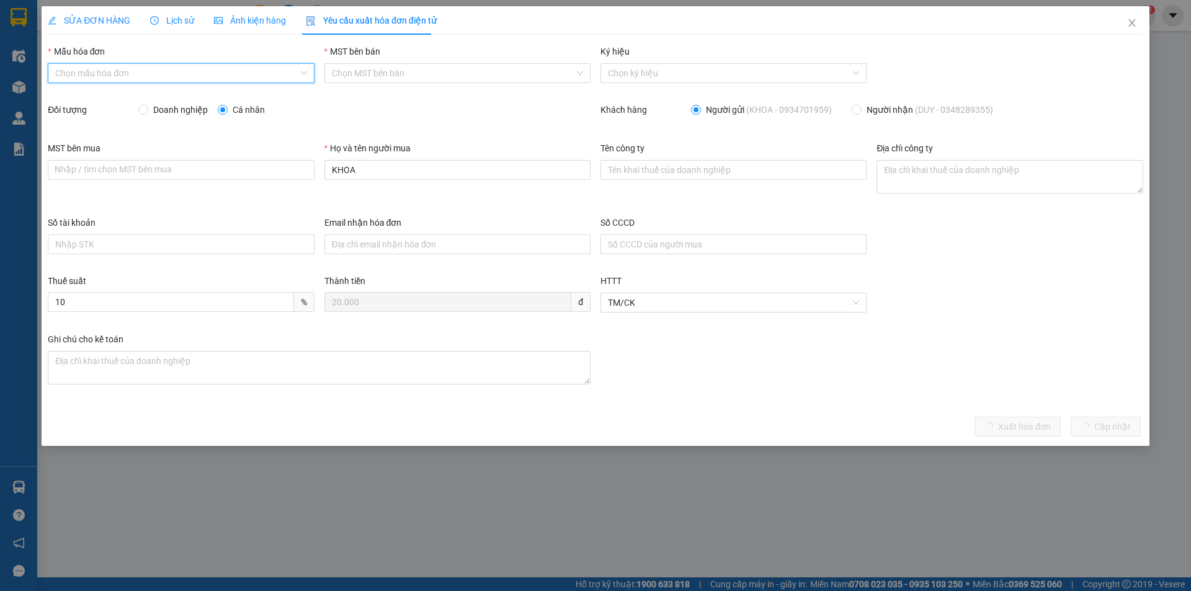
click at [148, 75] on input "Mẫu hóa đơn" at bounding box center [176, 73] width 243 height 19
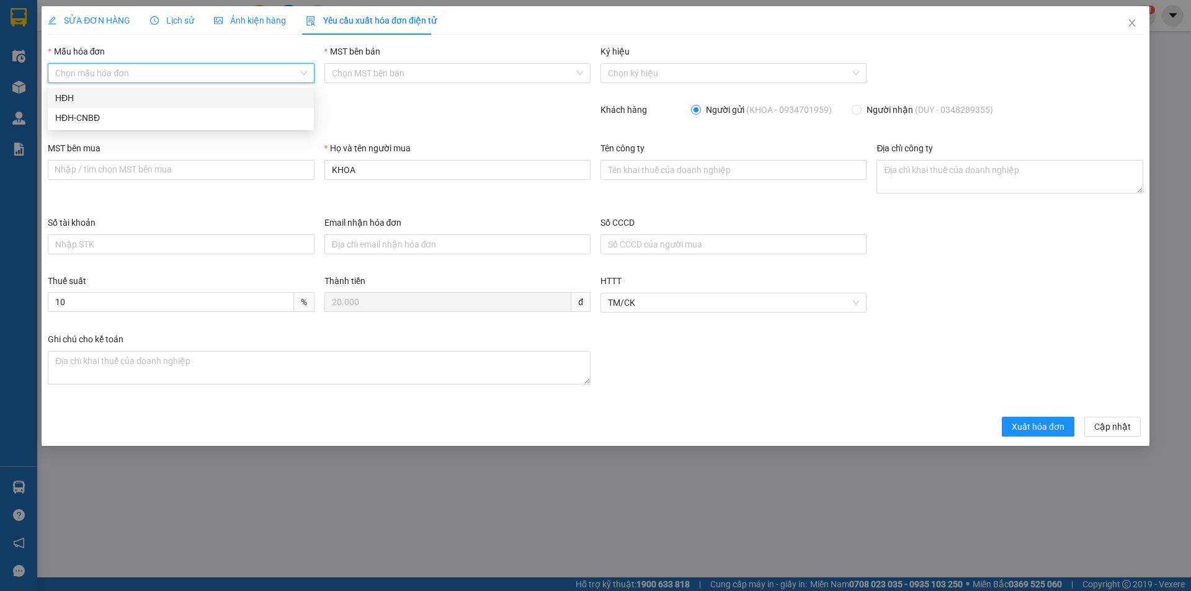
click at [97, 97] on div "HĐH" at bounding box center [180, 98] width 251 height 14
type input "8"
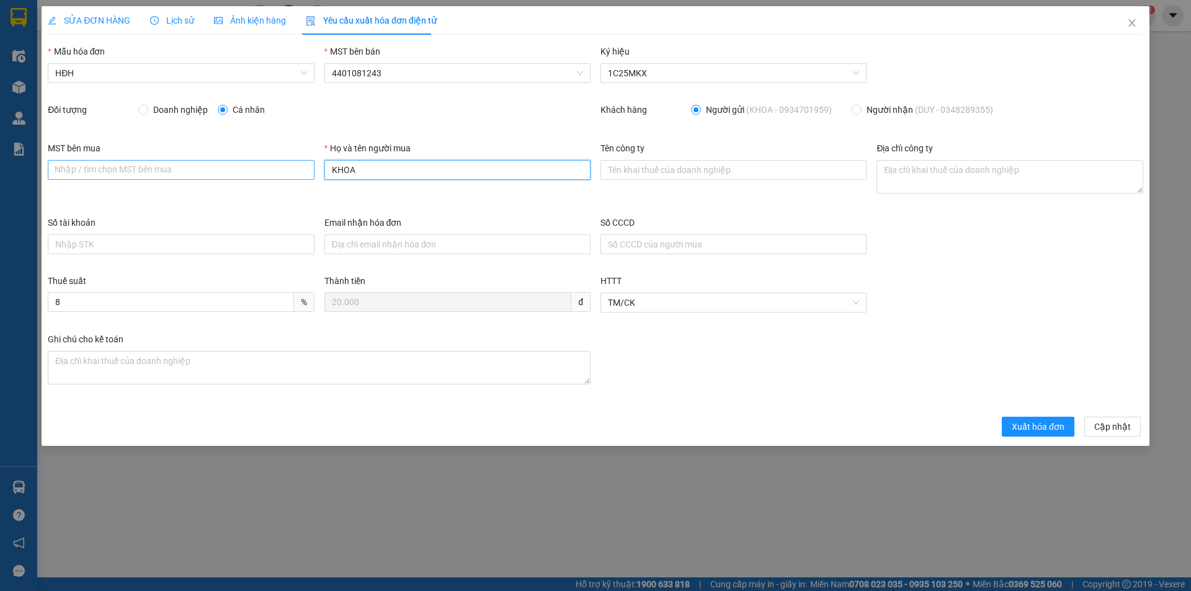
drag, startPoint x: 401, startPoint y: 169, endPoint x: 277, endPoint y: 168, distance: 124.7
click at [277, 168] on div "MST bên mua Nhập / tìm chọn MST bên mua Họ và tên người mua KHOA Tên công ty Đị…" at bounding box center [595, 178] width 1105 height 74
type input "Người mua không lấy hóa đơn"
click at [1033, 432] on span "Xuất hóa đơn" at bounding box center [1038, 427] width 53 height 14
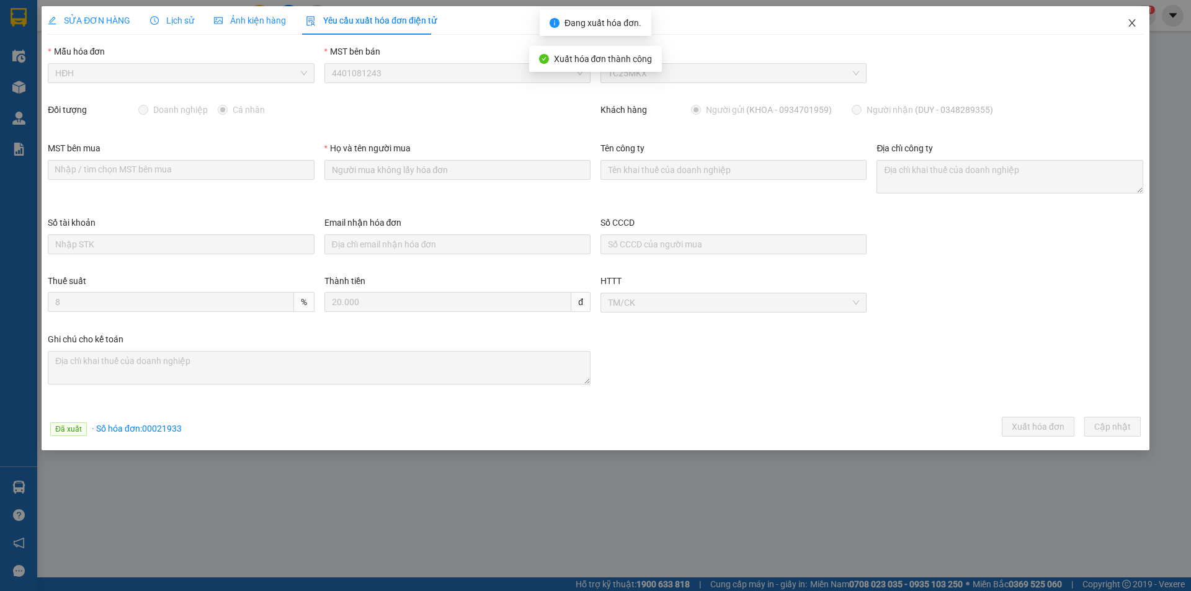
click at [1131, 22] on icon "close" at bounding box center [1132, 23] width 10 height 10
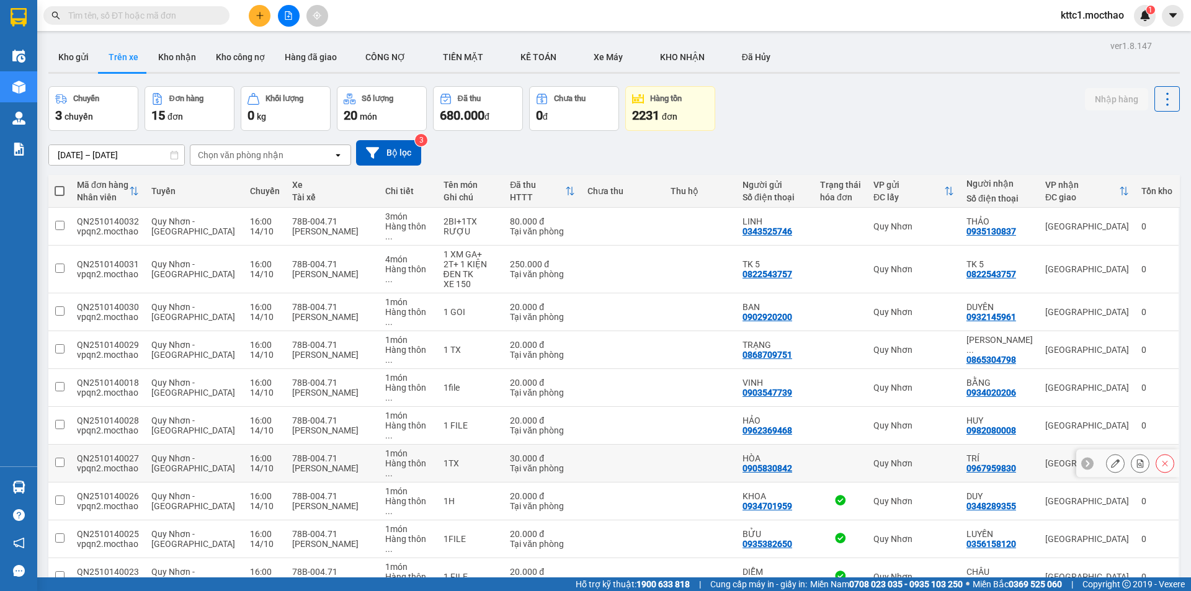
click at [1111, 459] on icon at bounding box center [1115, 463] width 9 height 9
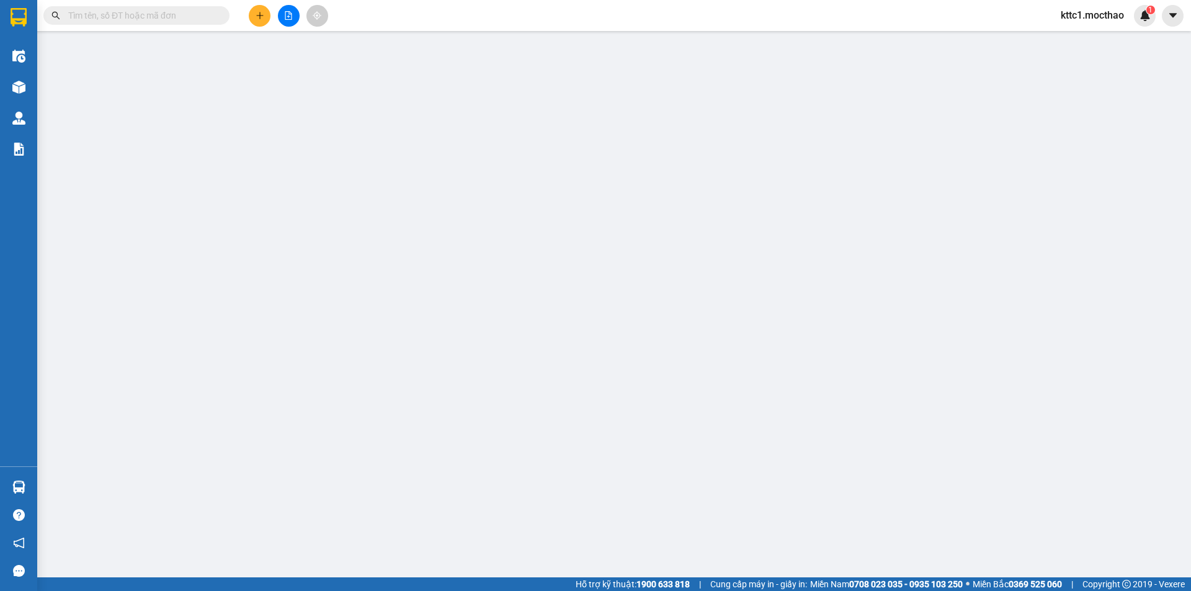
type input "0905830842"
type input "HÒA"
type input "0967959830"
type input "TRÍ"
type input "S"
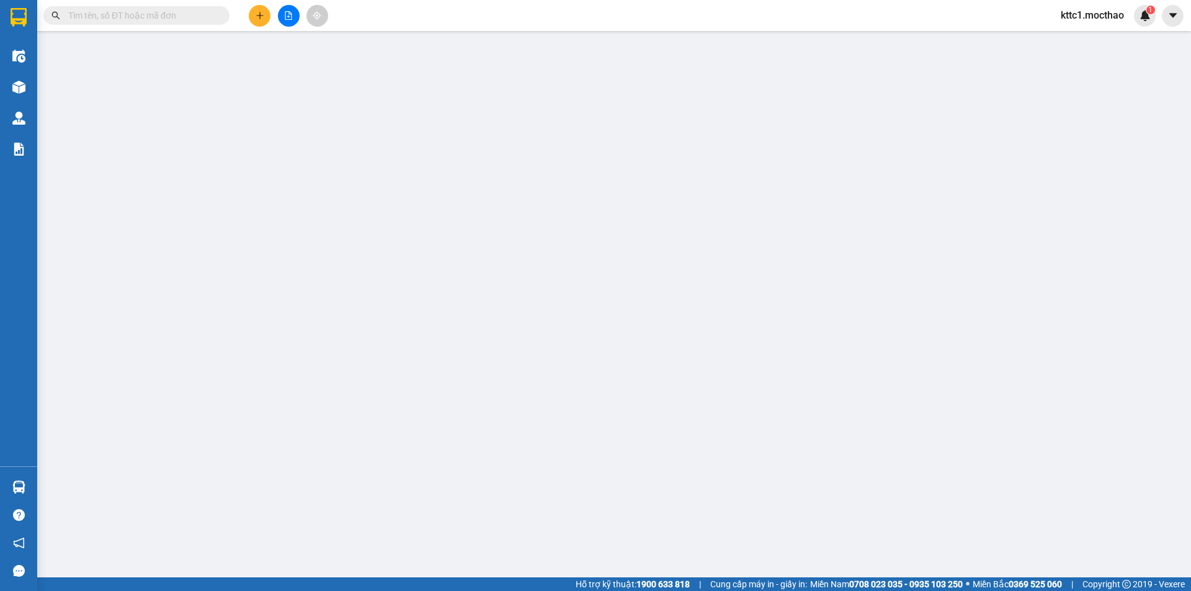
type input "0"
type input "30.000"
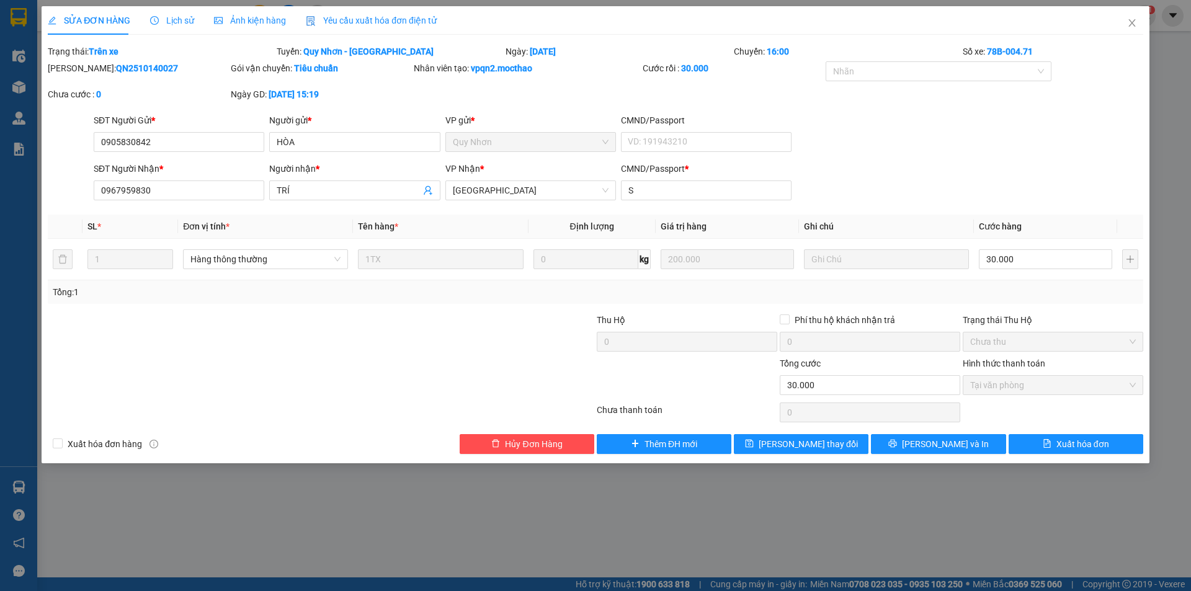
click at [355, 22] on span "Yêu cầu xuất hóa đơn điện tử" at bounding box center [371, 21] width 131 height 10
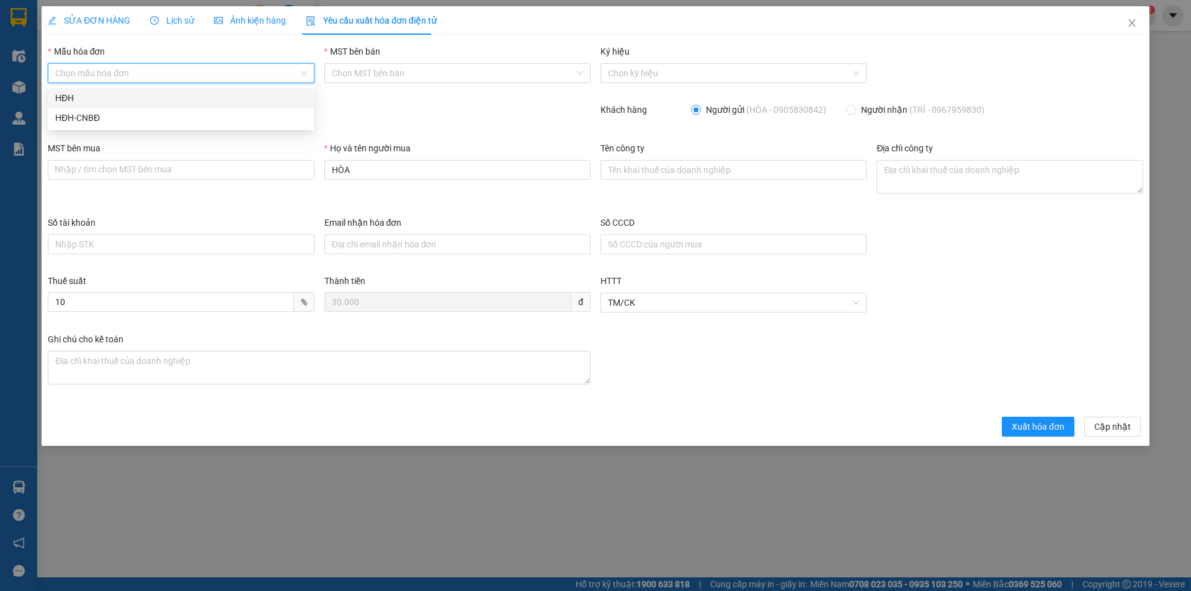
click at [159, 73] on input "Mẫu hóa đơn" at bounding box center [176, 73] width 243 height 19
click at [88, 98] on div "HĐH" at bounding box center [180, 98] width 251 height 14
type input "8"
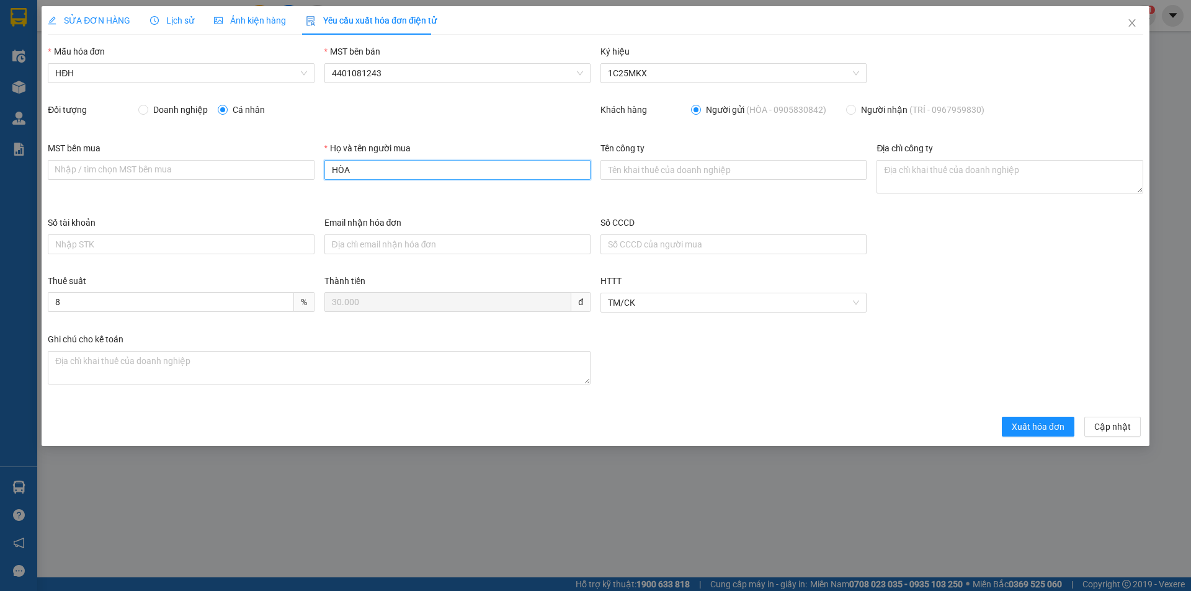
drag, startPoint x: 376, startPoint y: 164, endPoint x: 279, endPoint y: 182, distance: 98.3
click at [279, 182] on div "MST bên mua Nhập / tìm chọn MST bên mua Họ và tên người mua HÒA Tên công ty Địa…" at bounding box center [595, 178] width 1105 height 74
type input "Người mua không lấy hóa đơn"
click at [1017, 423] on span "Xuất hóa đơn" at bounding box center [1038, 427] width 53 height 14
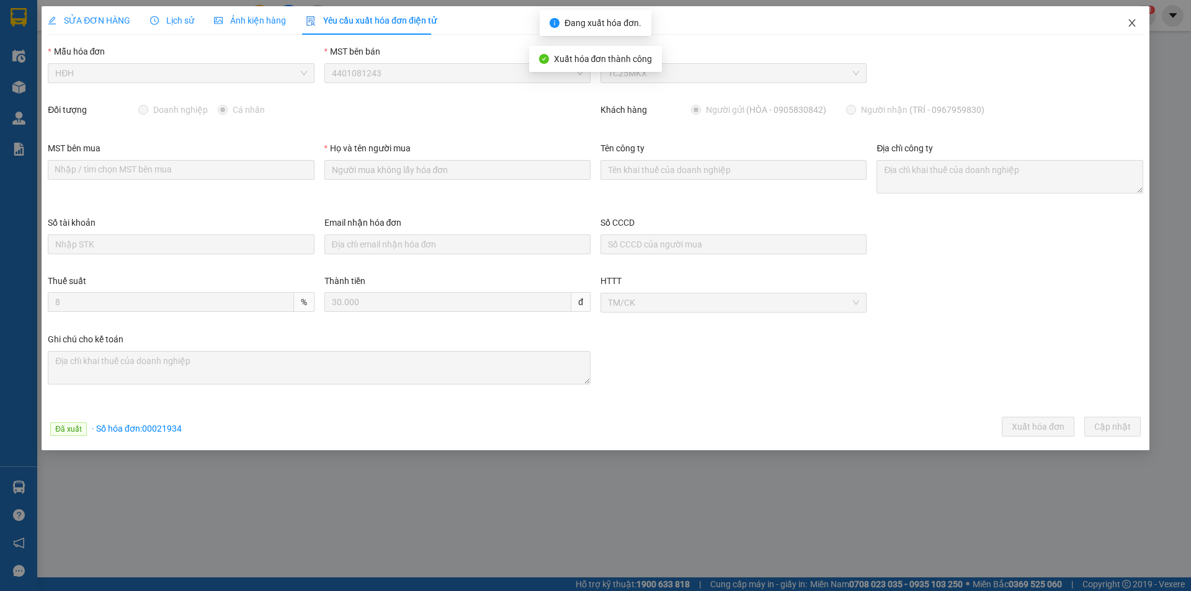
click at [1133, 23] on icon "close" at bounding box center [1132, 23] width 10 height 10
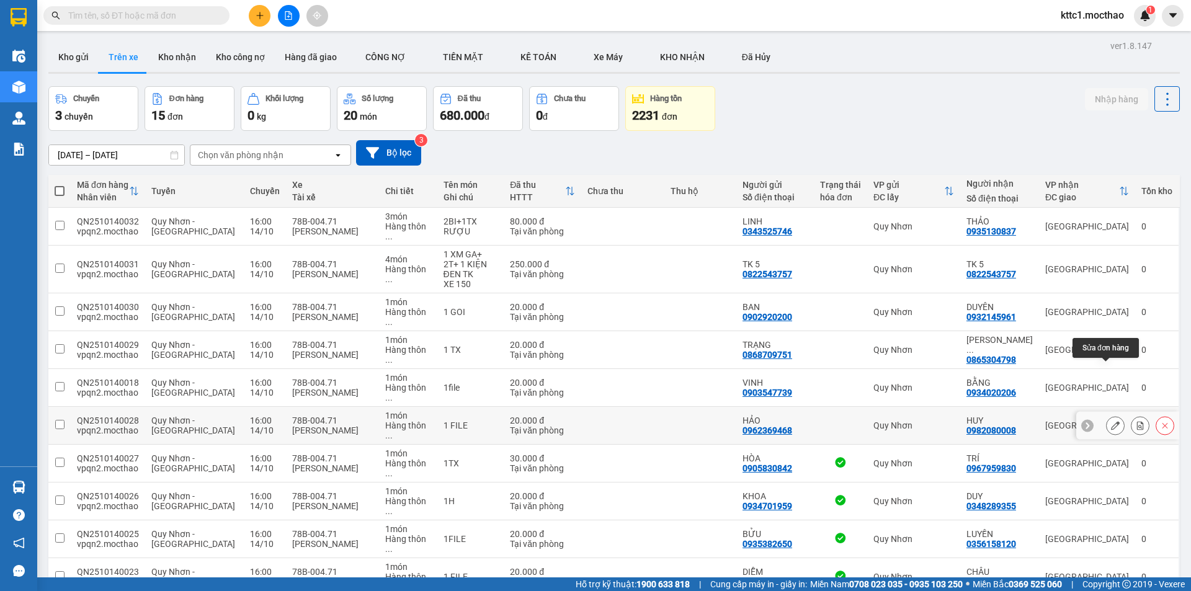
click at [1111, 421] on icon at bounding box center [1115, 425] width 9 height 9
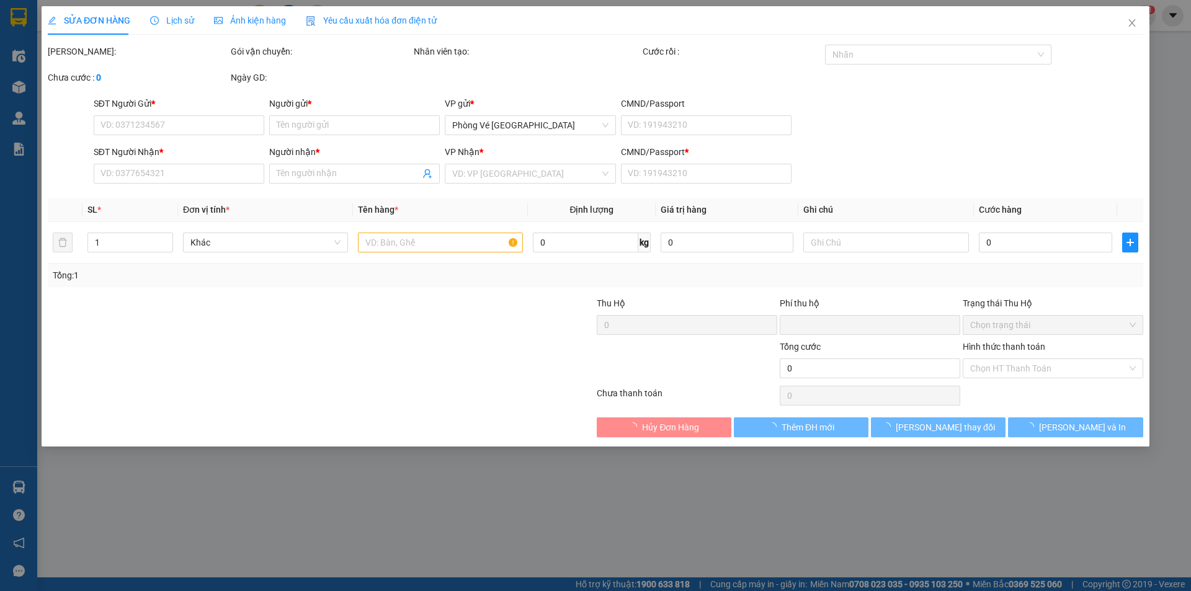
type input "0962369468"
type input "HẢO"
type input "0982080008"
type input "HUY"
type input "f"
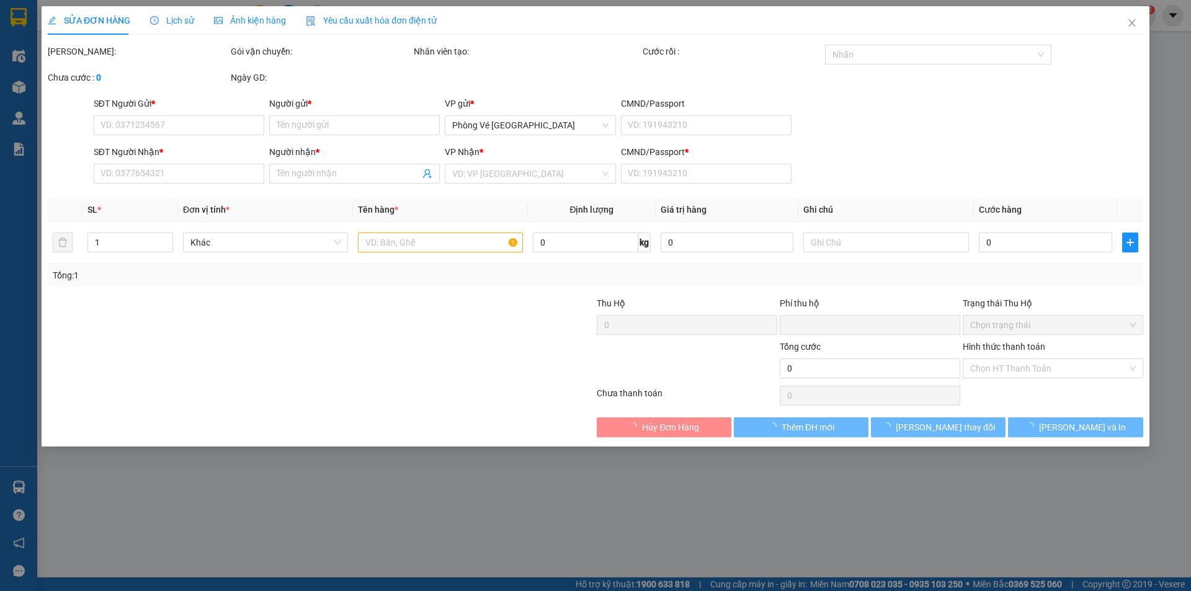
type input "0"
type input "20.000"
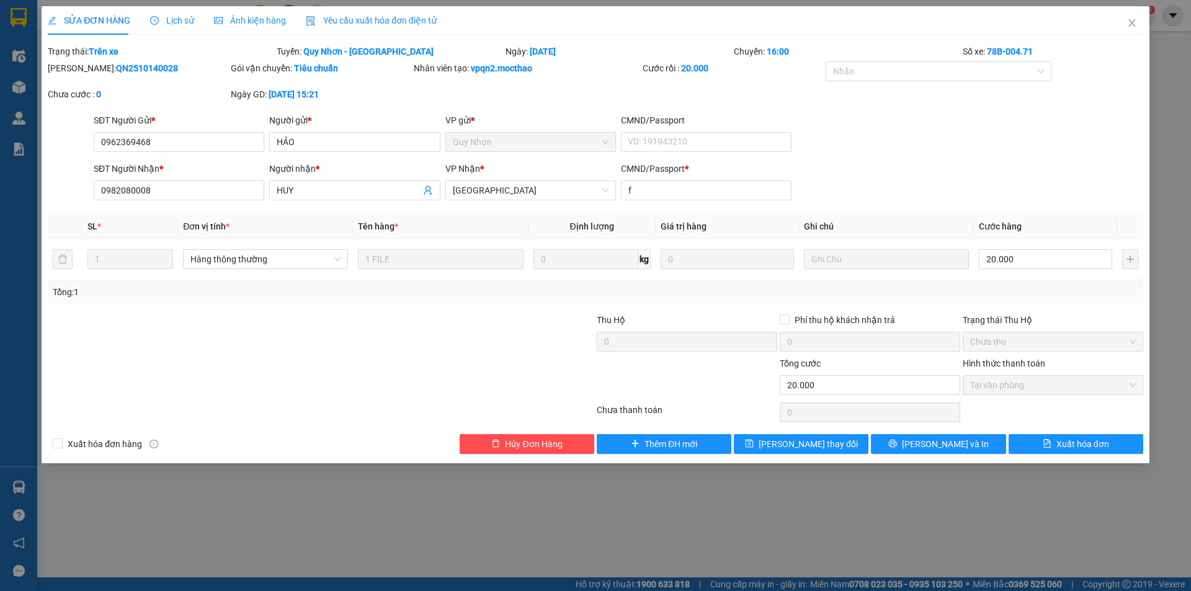
click at [364, 26] on div "Yêu cầu xuất hóa đơn điện tử" at bounding box center [371, 21] width 131 height 14
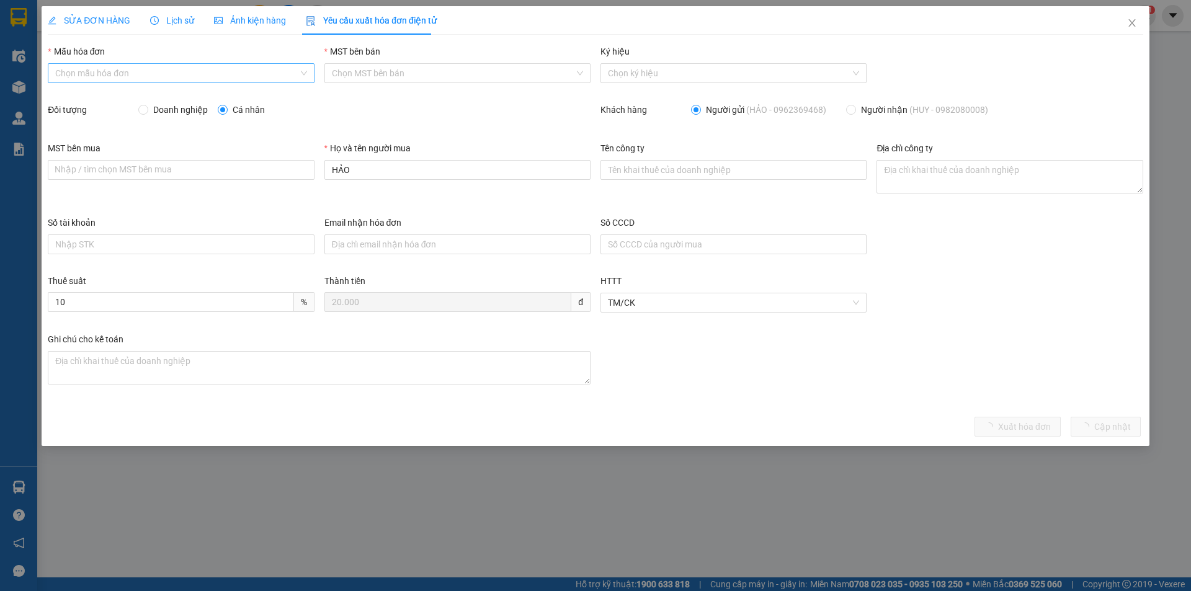
click at [159, 72] on input "Mẫu hóa đơn" at bounding box center [176, 73] width 243 height 19
click at [94, 94] on div "HĐH" at bounding box center [180, 98] width 251 height 14
type input "8"
drag, startPoint x: 282, startPoint y: 168, endPoint x: 262, endPoint y: 169, distance: 19.9
click at [262, 169] on div "MST bên mua Nhập / tìm chọn MST bên mua Họ và tên người mua HẢO Tên công ty Địa…" at bounding box center [595, 178] width 1105 height 74
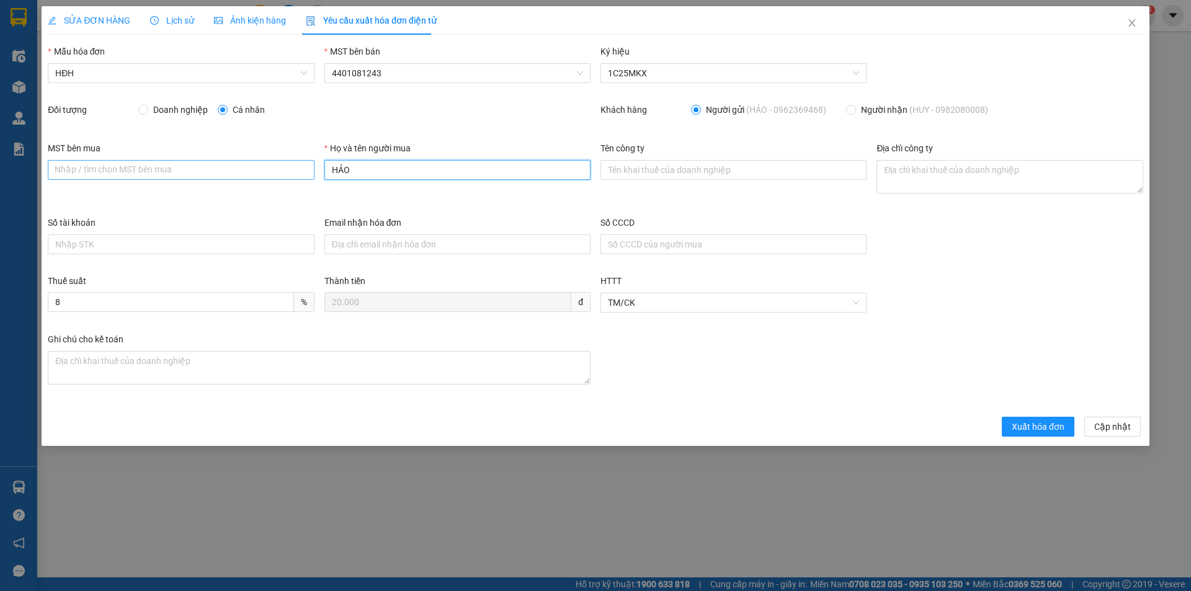
drag, startPoint x: 372, startPoint y: 167, endPoint x: 304, endPoint y: 174, distance: 67.9
click at [307, 172] on div "MST bên mua Nhập / tìm chọn MST bên mua Họ và tên người mua HẢO Tên công ty Địa…" at bounding box center [595, 178] width 1105 height 74
type input "Người mua không lấy hóa đơn"
click at [1056, 431] on span "Xuất hóa đơn" at bounding box center [1038, 427] width 53 height 14
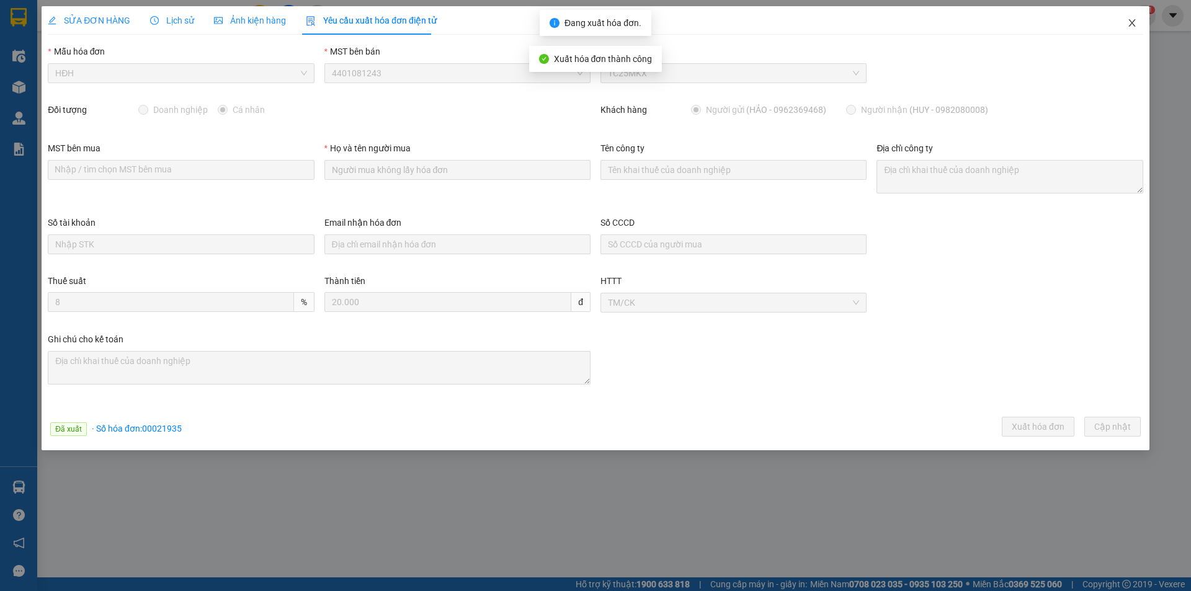
click at [1135, 21] on icon "close" at bounding box center [1132, 23] width 10 height 10
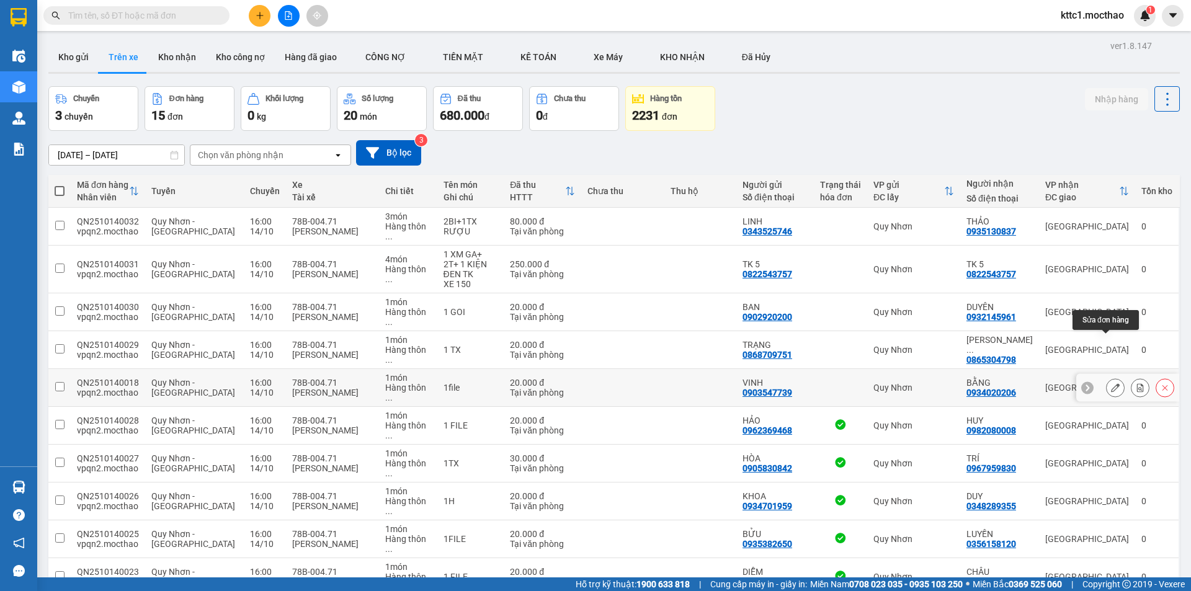
click at [1107, 377] on button at bounding box center [1115, 388] width 17 height 22
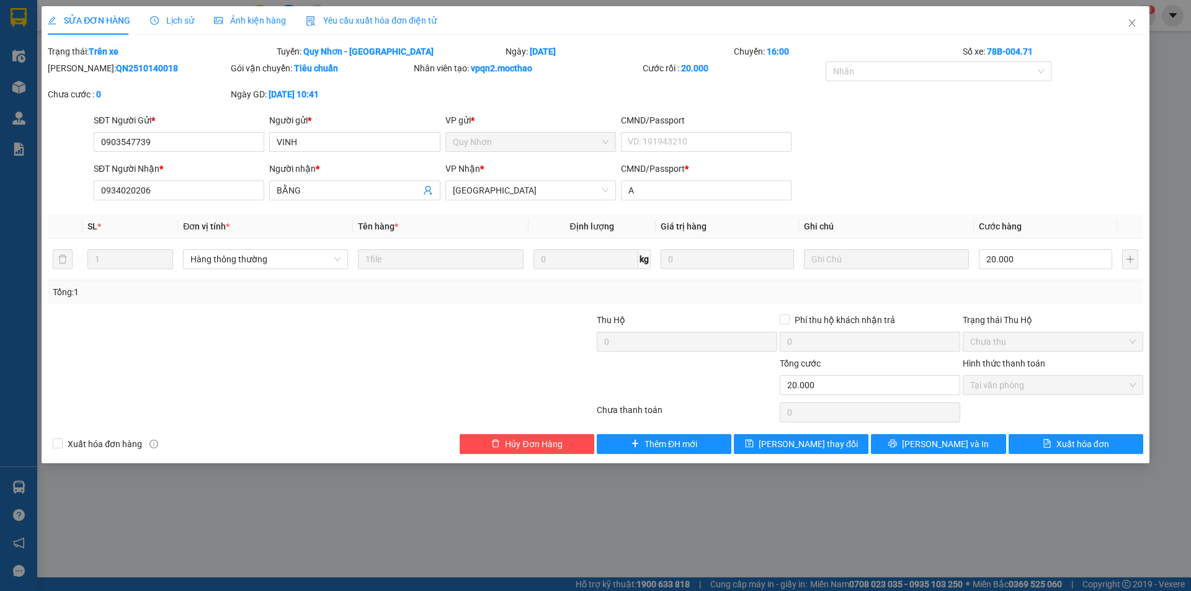
drag, startPoint x: 373, startPoint y: 22, endPoint x: 328, endPoint y: 27, distance: 45.6
click at [373, 22] on span "Yêu cầu xuất hóa đơn điện tử" at bounding box center [371, 21] width 131 height 10
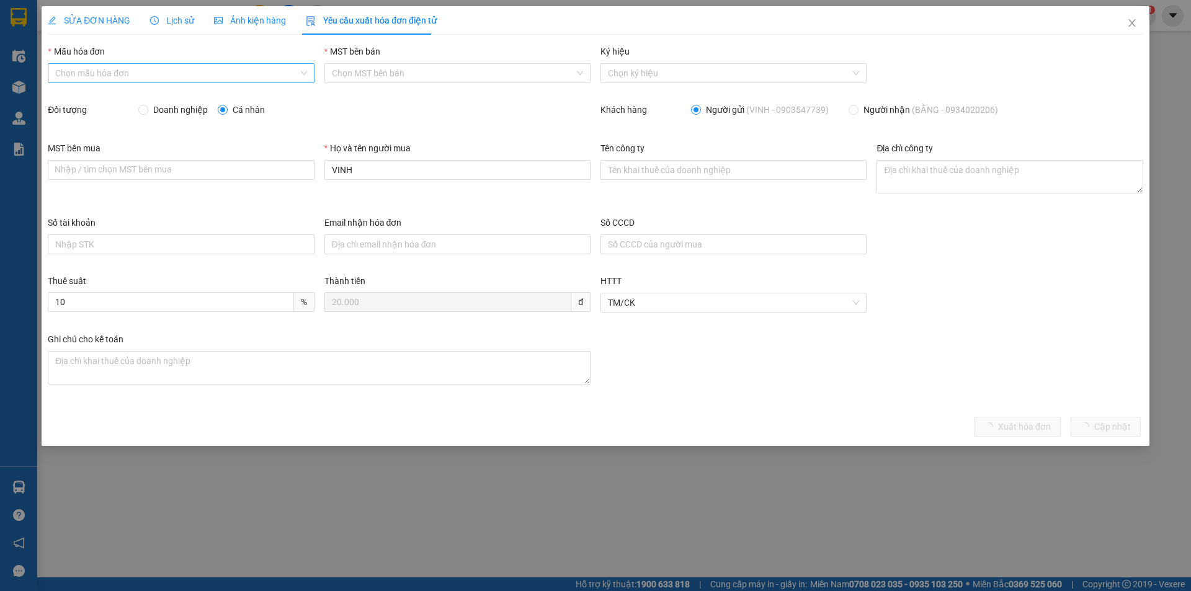
click at [177, 70] on input "Mẫu hóa đơn" at bounding box center [176, 73] width 243 height 19
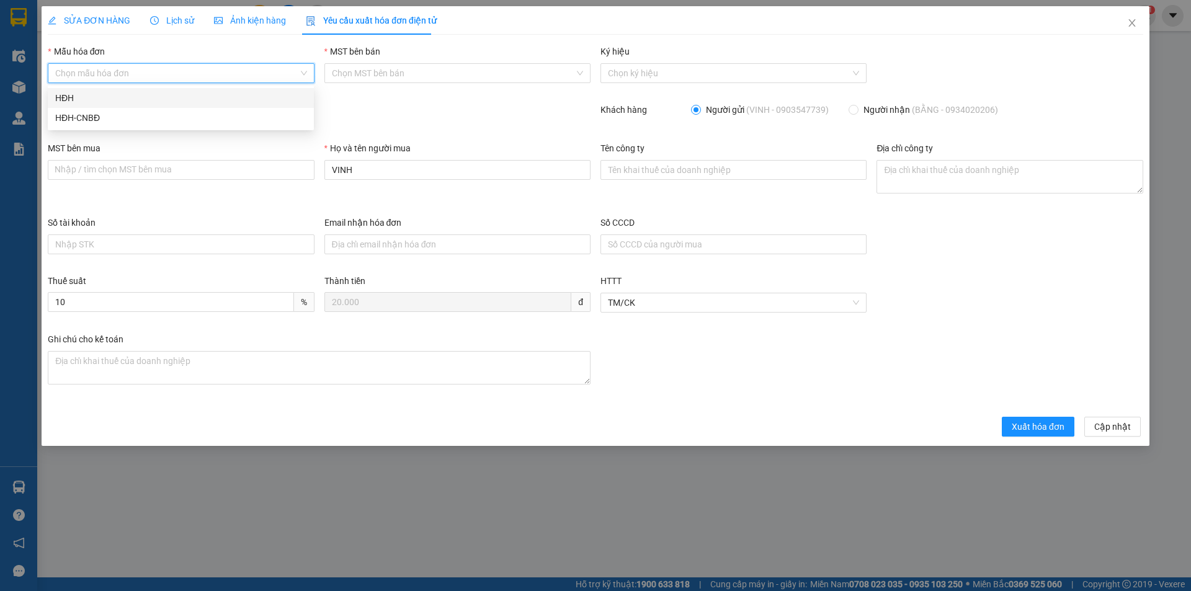
click at [68, 102] on div "HĐH" at bounding box center [180, 98] width 251 height 14
type input "8"
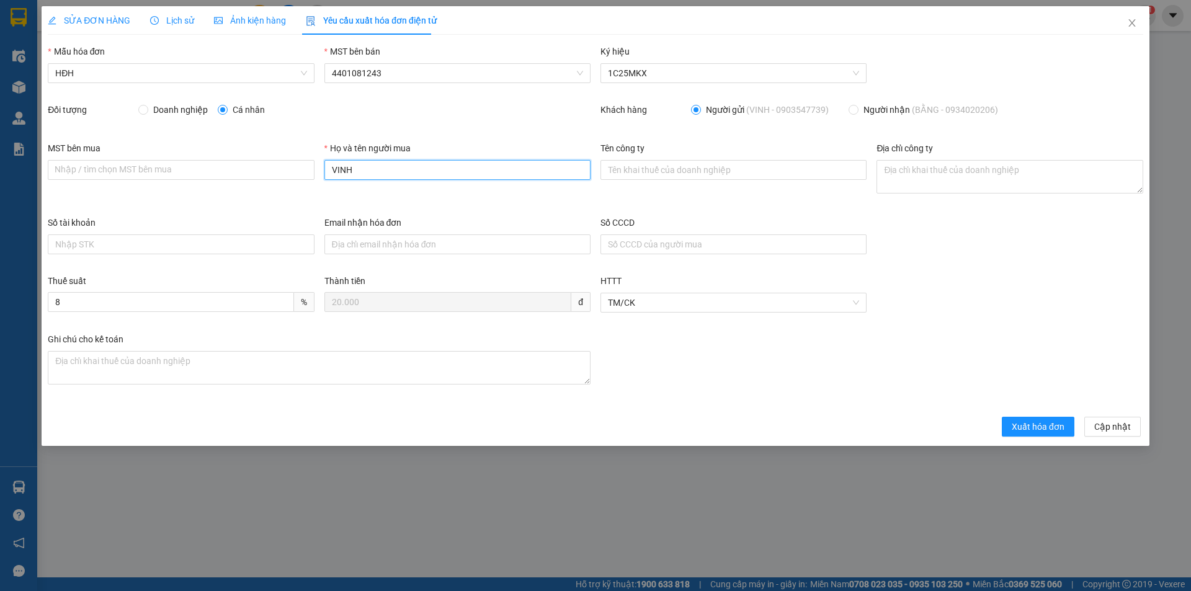
drag, startPoint x: 368, startPoint y: 171, endPoint x: 273, endPoint y: 187, distance: 96.3
click at [273, 187] on div "MST bên mua Nhập / tìm chọn MST bên mua Họ và tên người mua VINH Tên công ty Đị…" at bounding box center [595, 178] width 1105 height 74
type input "Người mua không lấy hóa đơn"
click at [1056, 425] on span "Xuất hóa đơn" at bounding box center [1038, 427] width 53 height 14
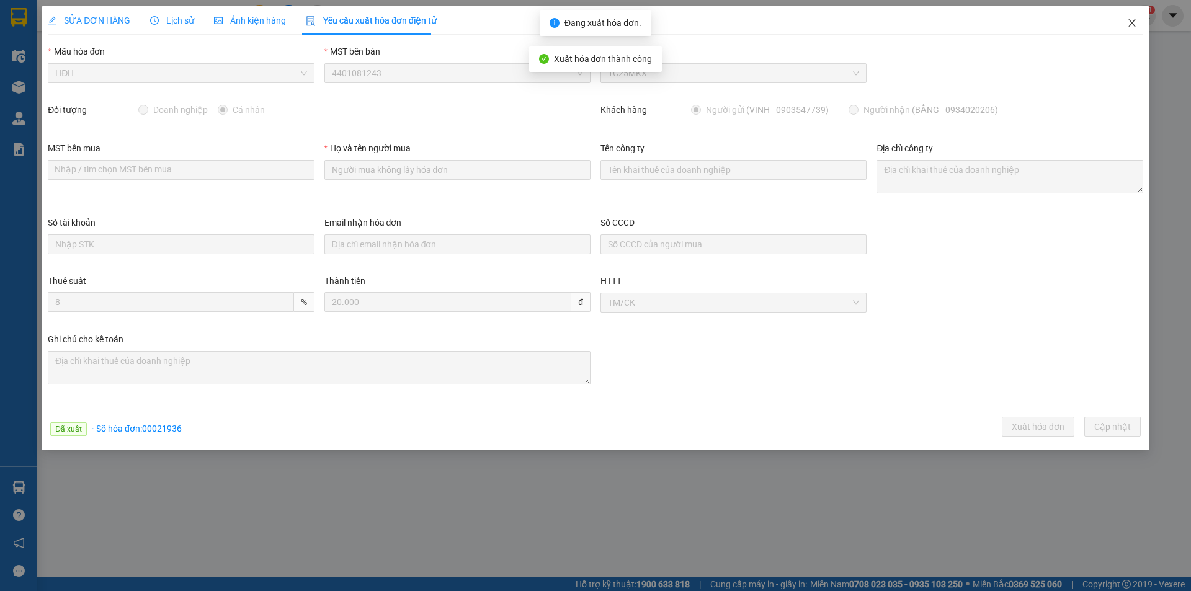
click at [1132, 24] on icon "close" at bounding box center [1131, 22] width 7 height 7
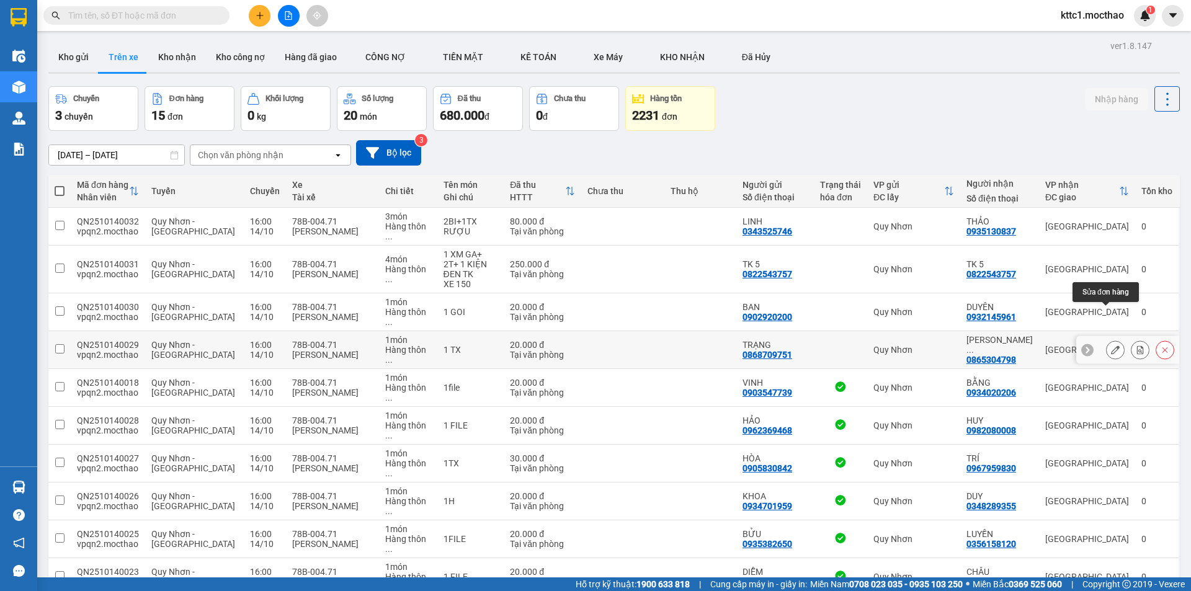
click at [1111, 346] on icon at bounding box center [1115, 350] width 9 height 9
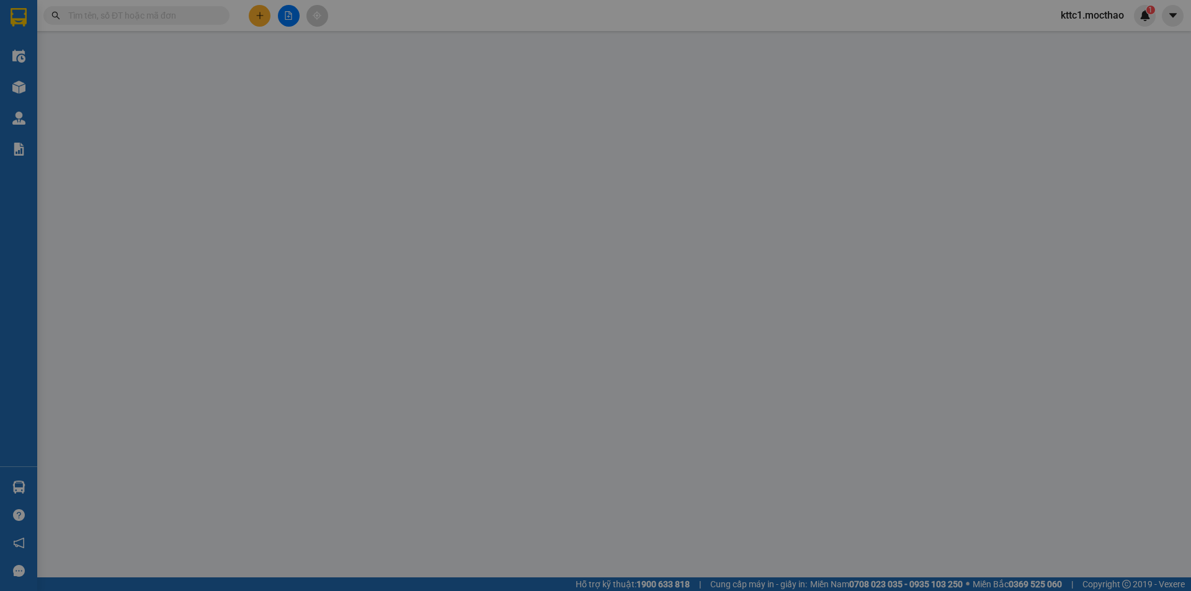
type input "0868709751"
type input "TRẠNG"
type input "0865304798"
type input "[PERSON_NAME] SÁNG CÔNG TY TNHH MEDLATEC [GEOGRAPHIC_DATA]"
type input "X"
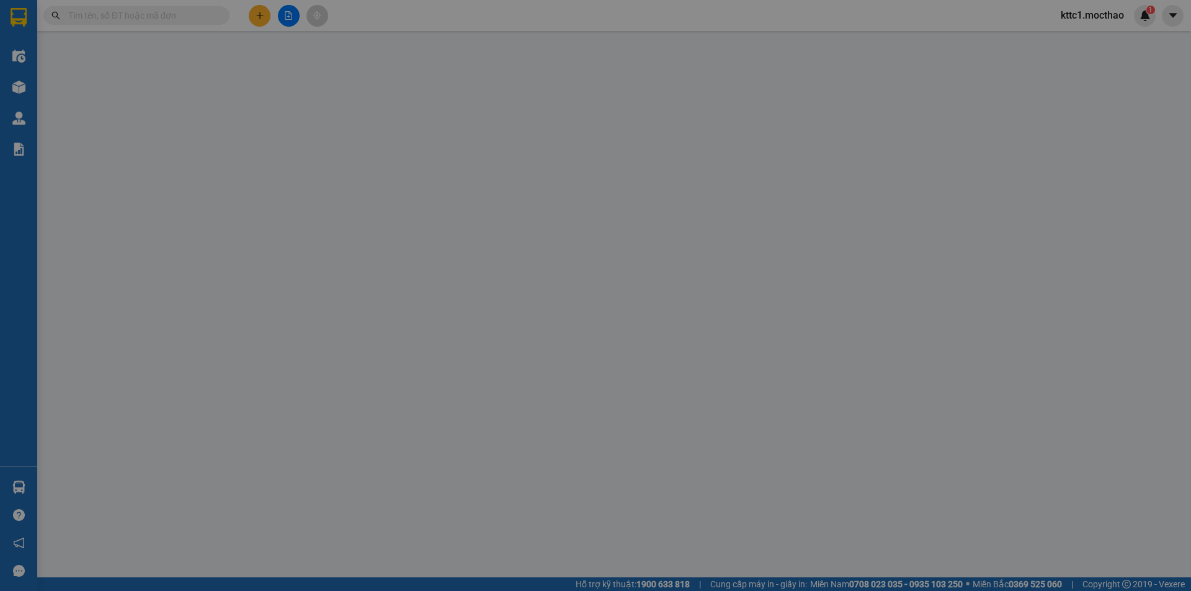
type input "0"
type input "20.000"
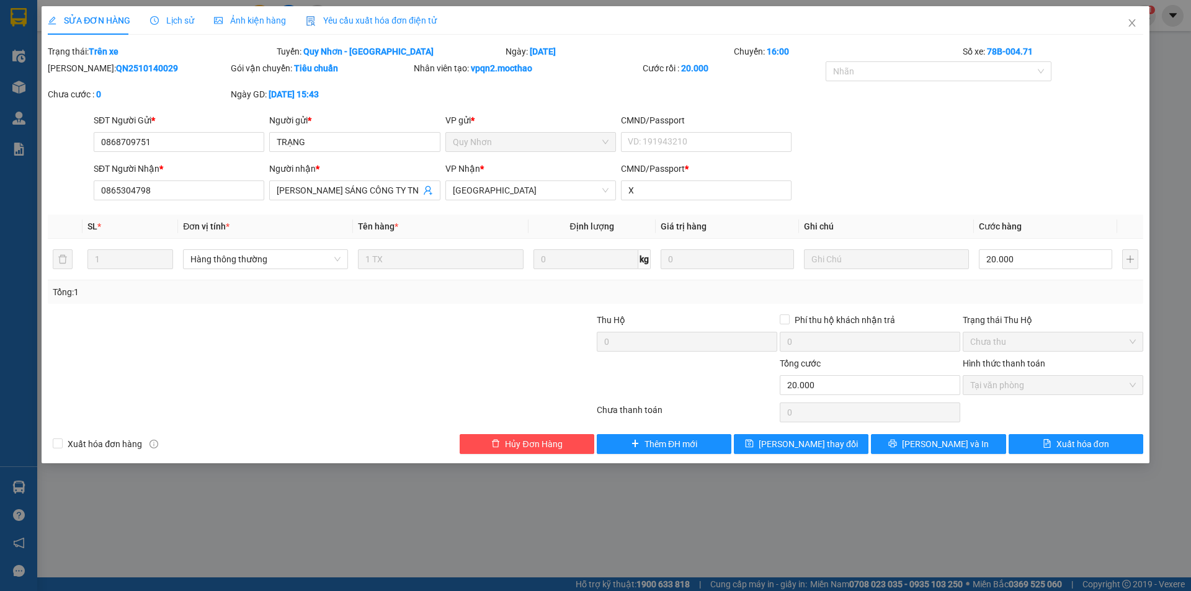
click at [375, 17] on span "Yêu cầu xuất hóa đơn điện tử" at bounding box center [371, 21] width 131 height 10
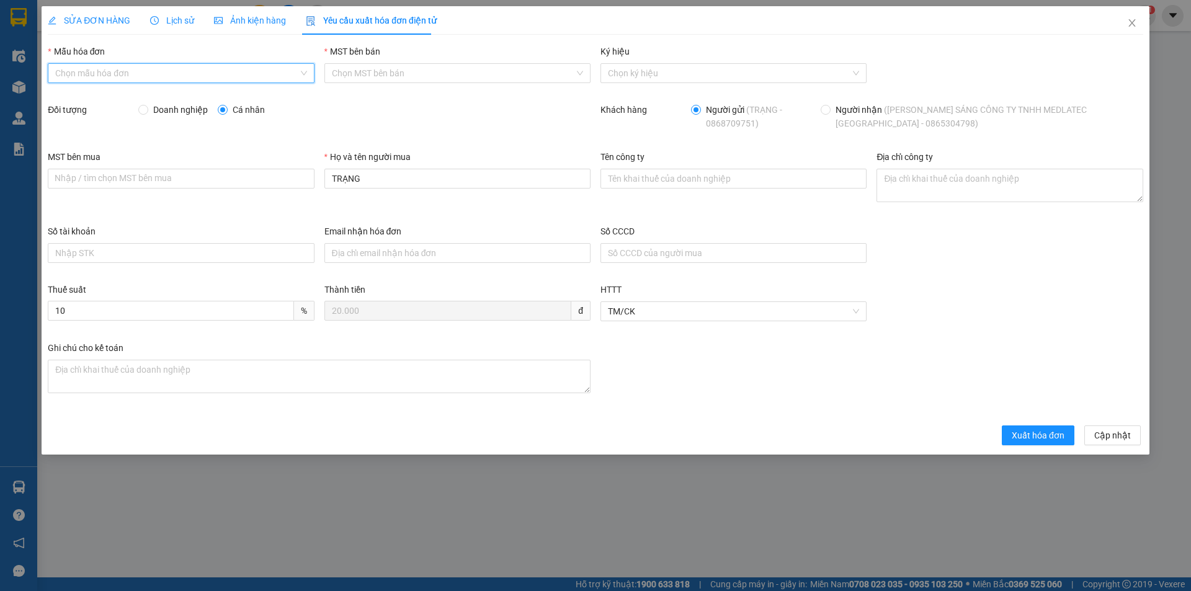
click at [89, 78] on input "Mẫu hóa đơn" at bounding box center [176, 73] width 243 height 19
click at [63, 100] on div "HĐH" at bounding box center [180, 98] width 251 height 14
type input "8"
click at [182, 112] on span "Doanh nghiệp" at bounding box center [180, 110] width 65 height 14
click at [147, 112] on input "Doanh nghiệp" at bounding box center [142, 109] width 9 height 9
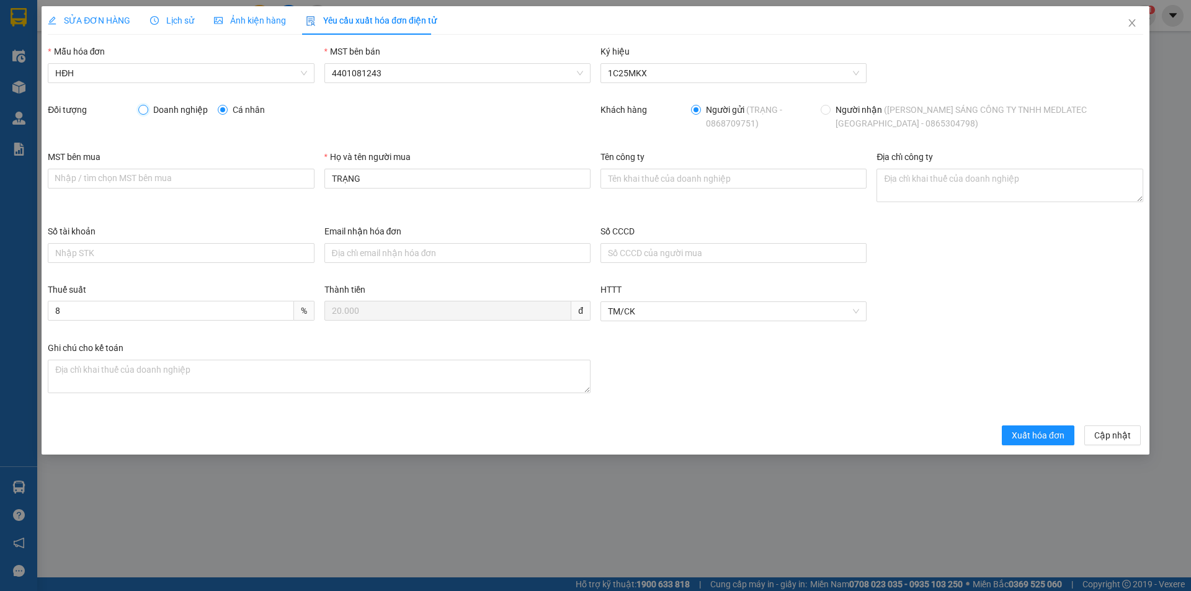
radio input "true"
radio input "false"
drag, startPoint x: 354, startPoint y: 202, endPoint x: 329, endPoint y: 203, distance: 24.3
click at [331, 203] on div "Họ và tên người mua TRẠNG" at bounding box center [457, 187] width 276 height 74
click at [633, 184] on input "Tên công ty" at bounding box center [733, 179] width 266 height 20
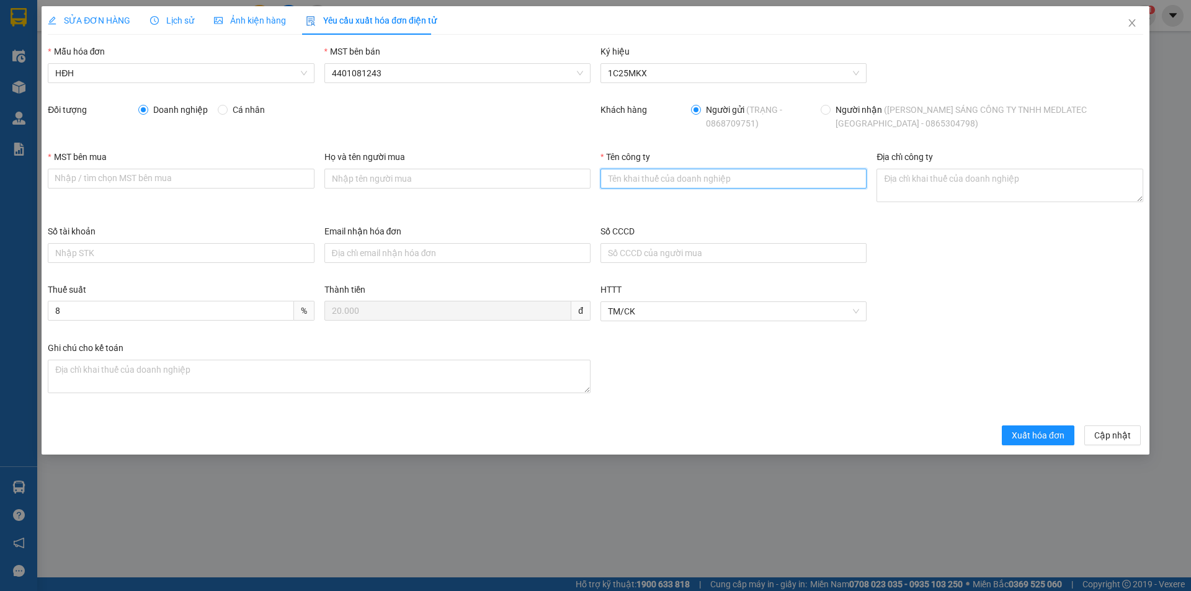
paste input "CÔNG TY TNHH MEDLATEC [GEOGRAPHIC_DATA]"
type input "CÔNG TY TNHH MEDLATEC [GEOGRAPHIC_DATA]"
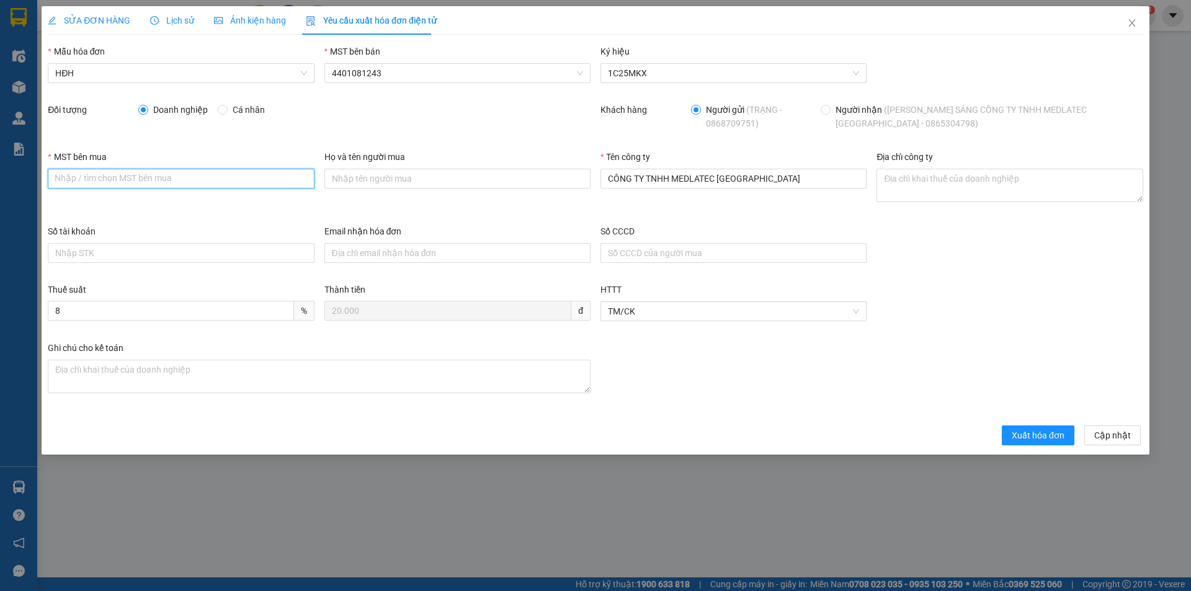
click at [161, 180] on input "MST bên mua" at bounding box center [181, 179] width 266 height 20
paste input "0101234974"
type input "0101234974"
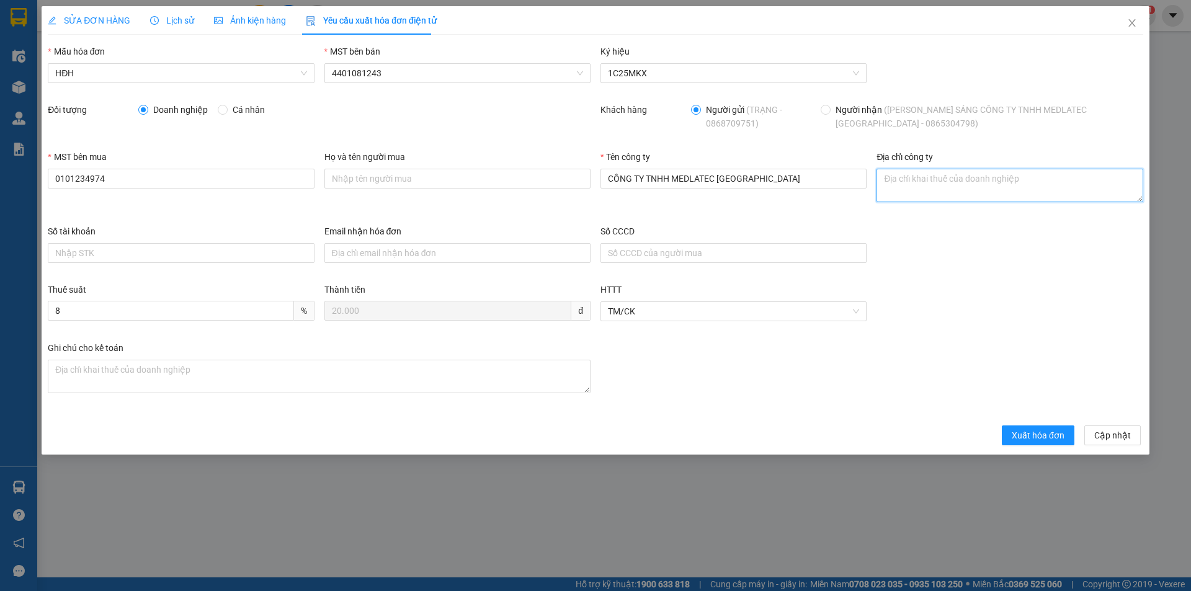
click at [911, 184] on textarea "Địa chỉ công ty" at bounding box center [1010, 185] width 266 height 33
paste textarea "Số 42 - 44, [GEOGRAPHIC_DATA], [GEOGRAPHIC_DATA], [GEOGRAPHIC_DATA], [GEOGRAPHI…"
type textarea "Số 42 - 44, [GEOGRAPHIC_DATA], [GEOGRAPHIC_DATA], [GEOGRAPHIC_DATA], [GEOGRAPHI…"
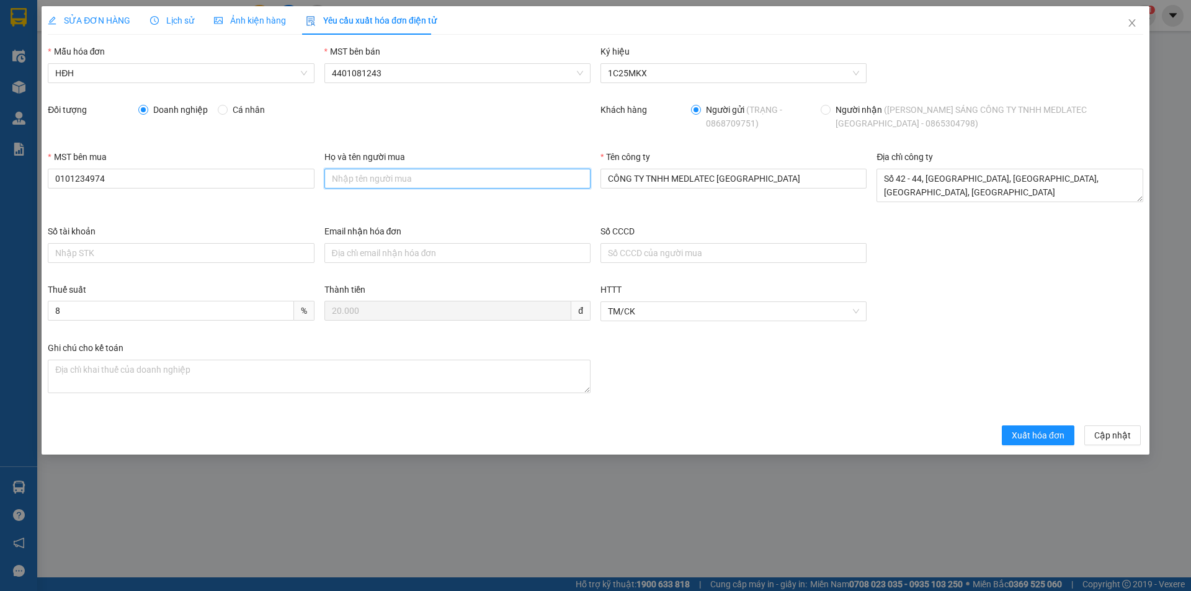
click at [401, 173] on input "Họ và tên người mua" at bounding box center [457, 179] width 266 height 20
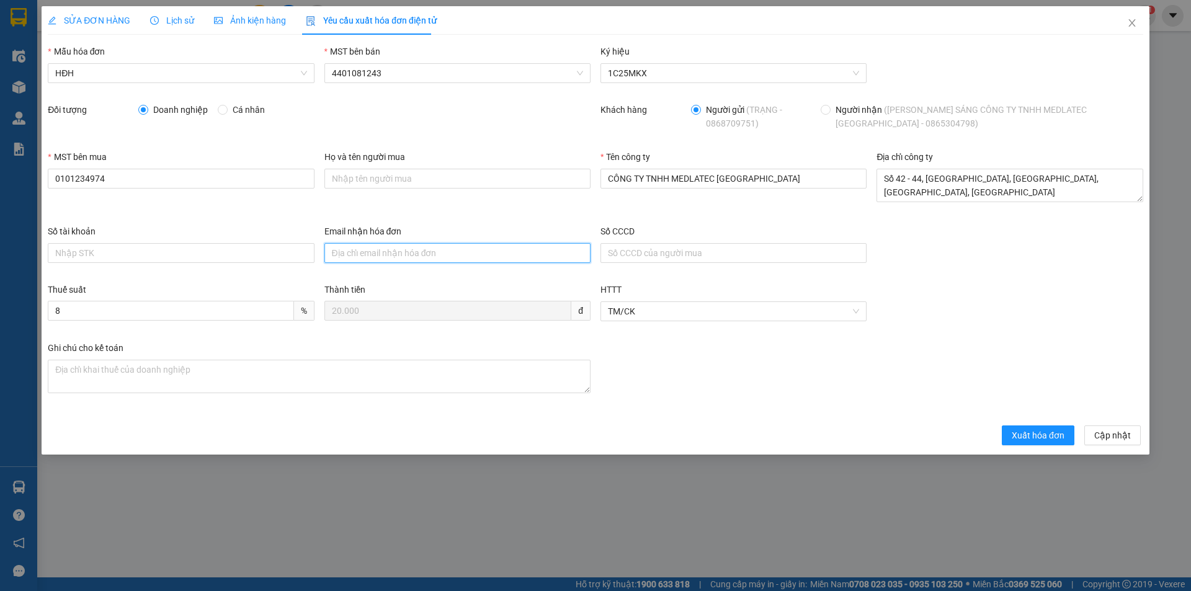
click at [352, 251] on input "Email nhận hóa đơn" at bounding box center [457, 253] width 266 height 20
paste input "[EMAIL_ADDRESS][DOMAIN_NAME]"
type input "[EMAIL_ADDRESS][DOMAIN_NAME]"
click at [1020, 433] on span "Xuất hóa đơn" at bounding box center [1038, 436] width 53 height 14
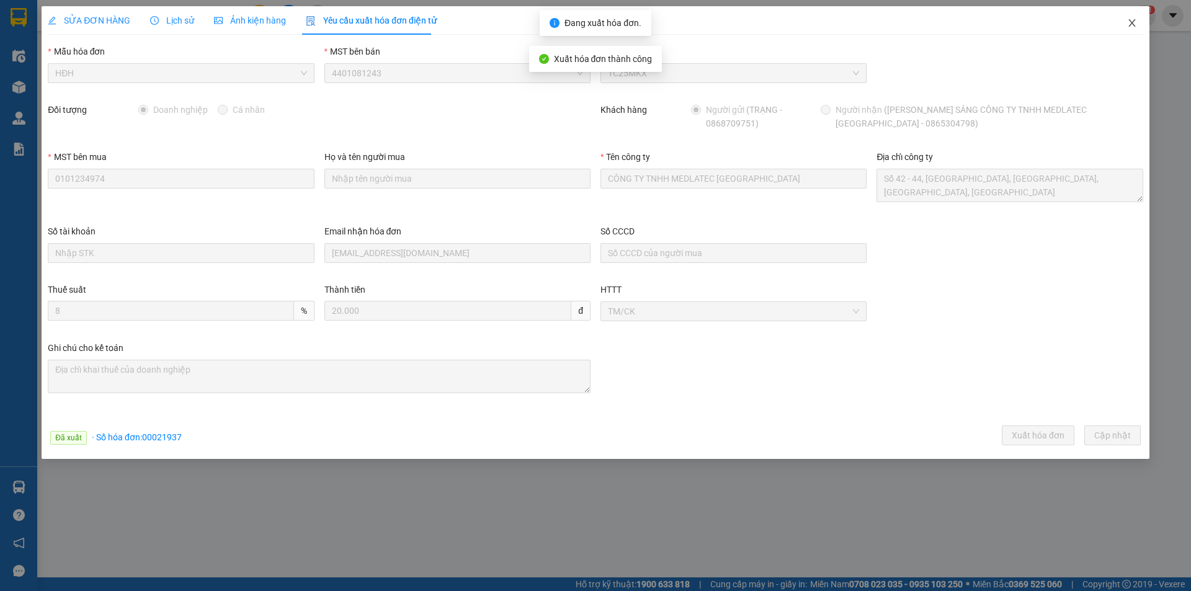
click at [1132, 23] on icon "close" at bounding box center [1131, 22] width 7 height 7
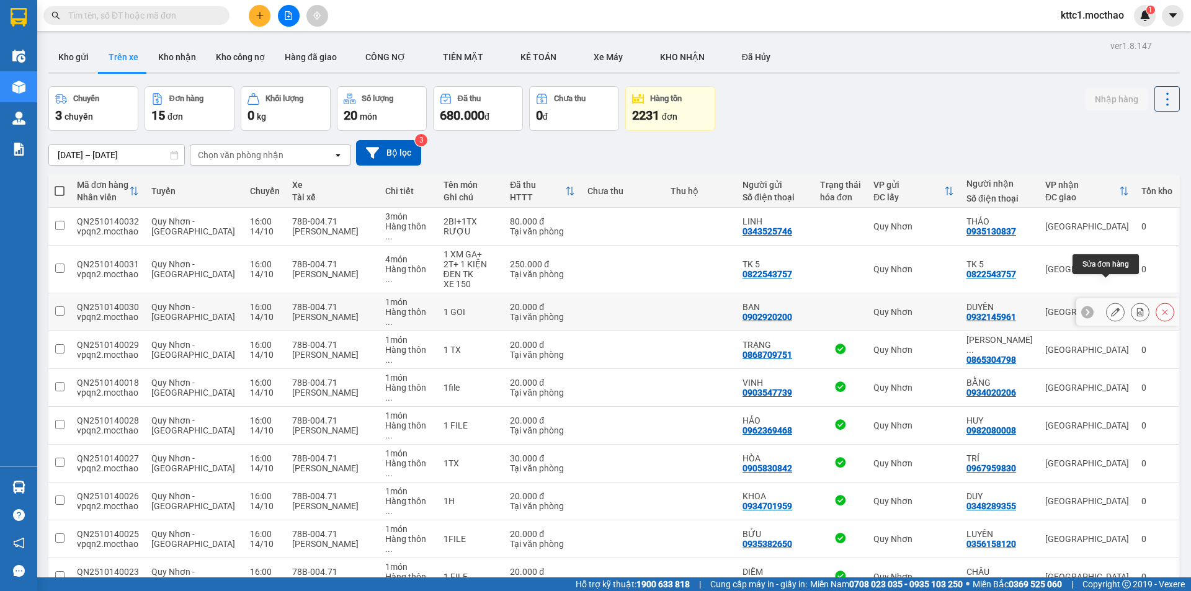
click at [1111, 308] on icon at bounding box center [1115, 312] width 9 height 9
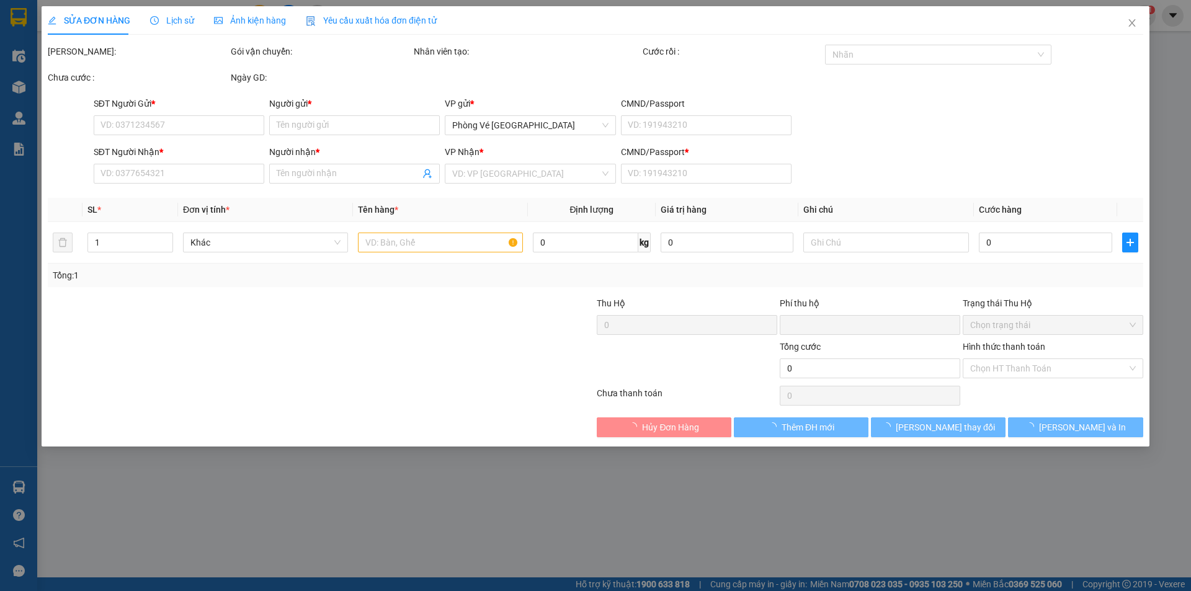
type input "0902920200"
type input "BAN"
type input "0932145961"
type input "DUYÊN"
type input "A"
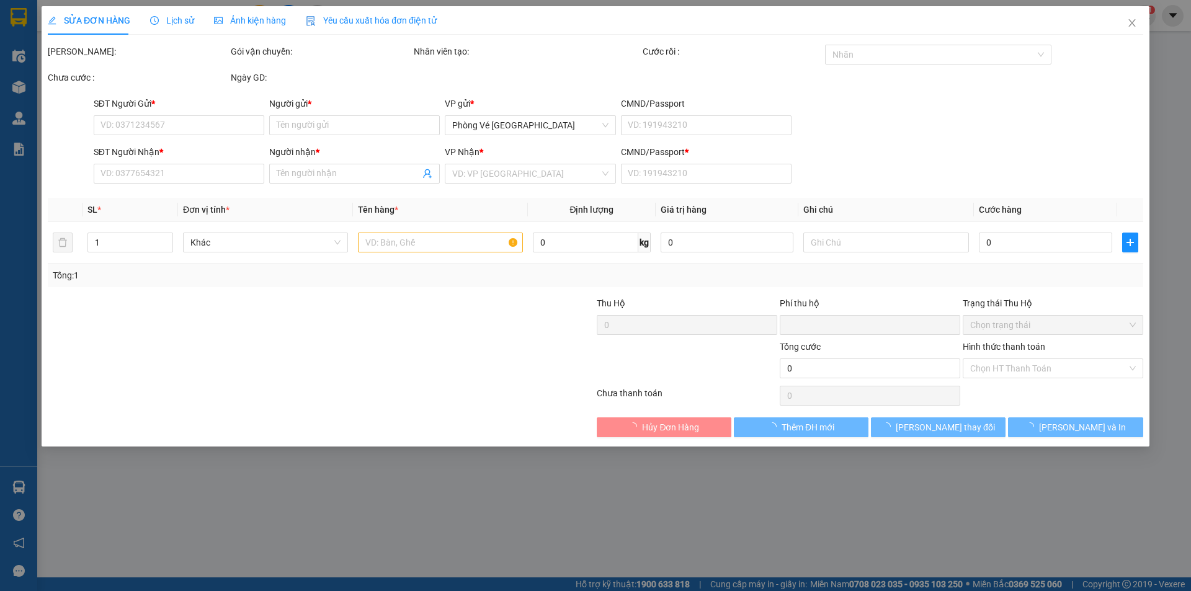
type input "0"
type input "20.000"
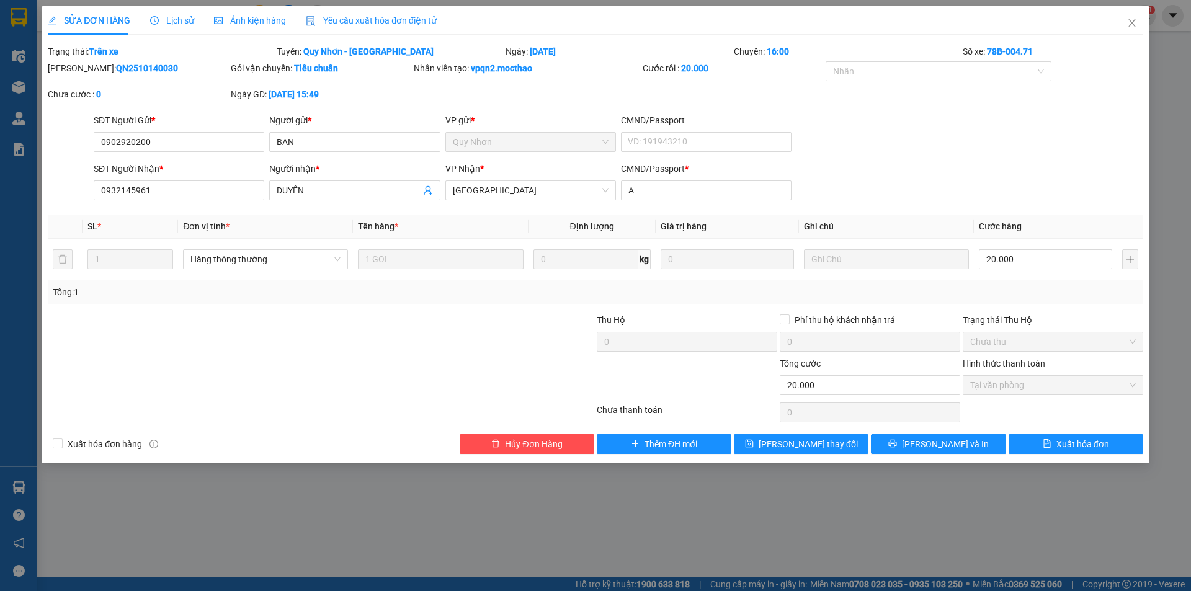
click at [346, 19] on span "Yêu cầu xuất hóa đơn điện tử" at bounding box center [371, 21] width 131 height 10
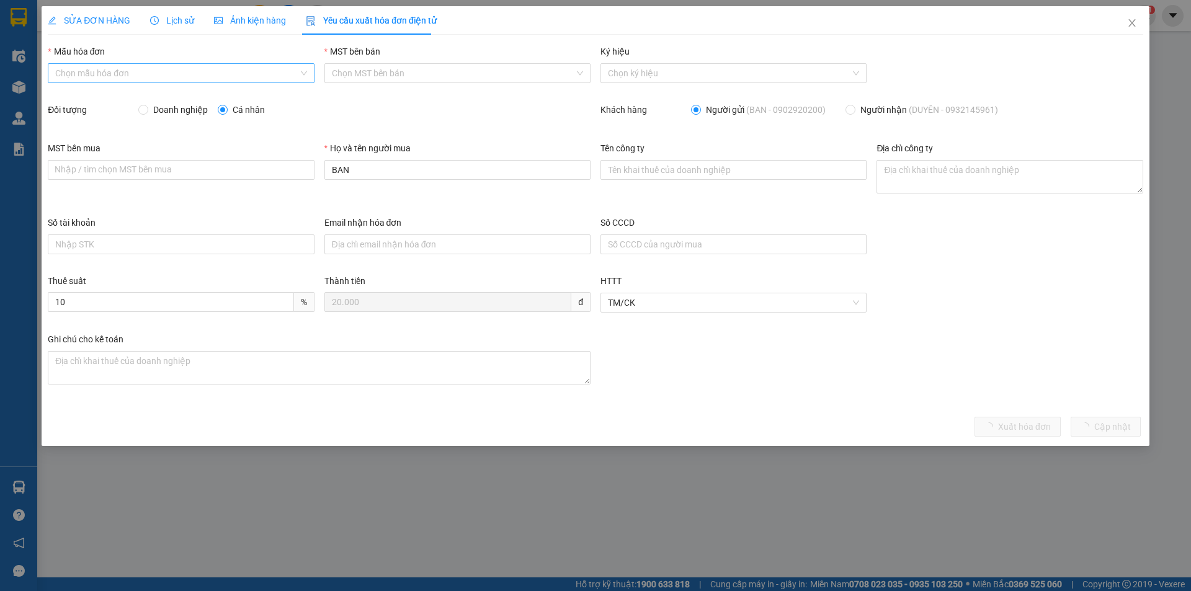
click at [194, 78] on input "Mẫu hóa đơn" at bounding box center [176, 73] width 243 height 19
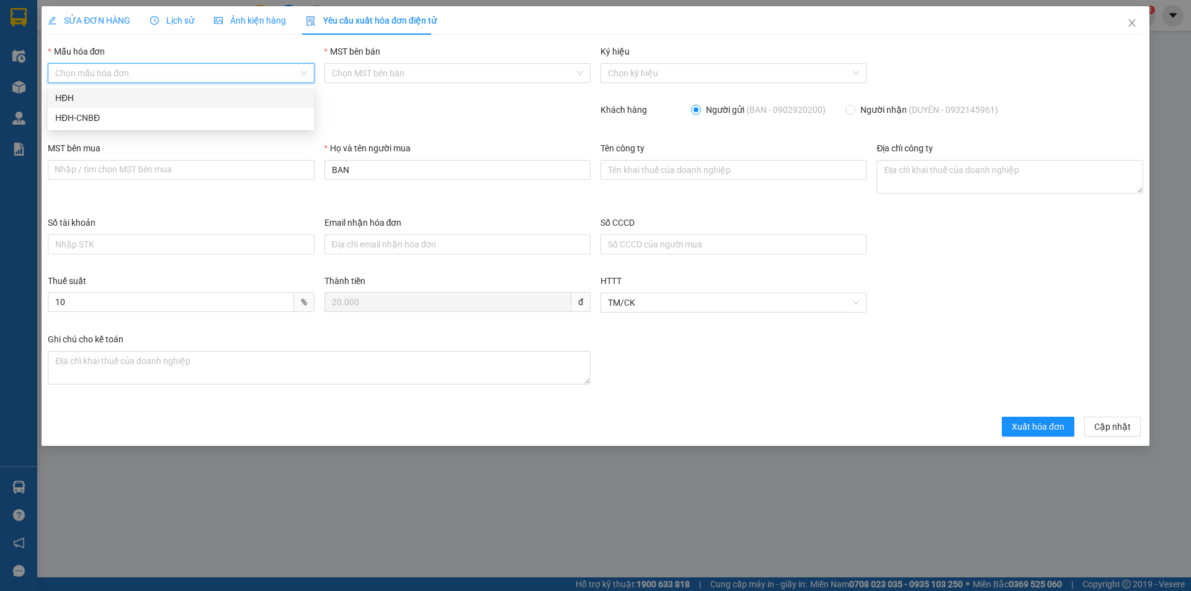
click at [166, 99] on div "HĐH" at bounding box center [180, 98] width 251 height 14
type input "8"
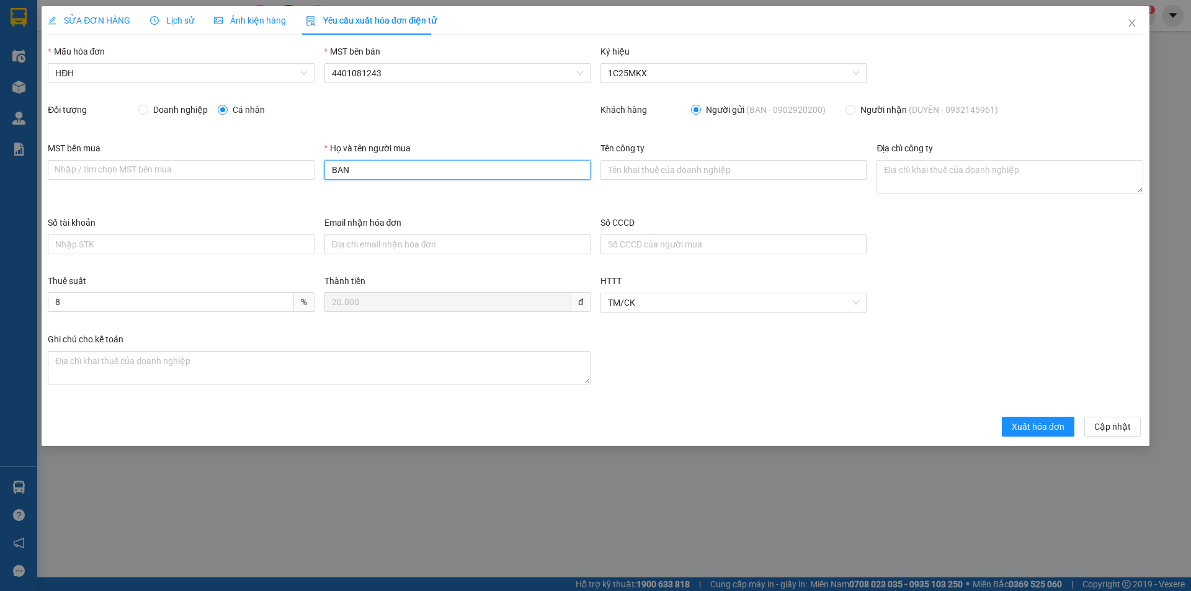
drag, startPoint x: 354, startPoint y: 176, endPoint x: 315, endPoint y: 173, distance: 39.8
click at [315, 174] on div "MST bên mua Nhập / tìm chọn MST bên mua Họ và tên người mua BAN Tên công ty Địa…" at bounding box center [595, 178] width 1105 height 74
type input "Người mua không lấy hóa đơn"
click at [1022, 426] on span "Xuất hóa đơn" at bounding box center [1038, 427] width 53 height 14
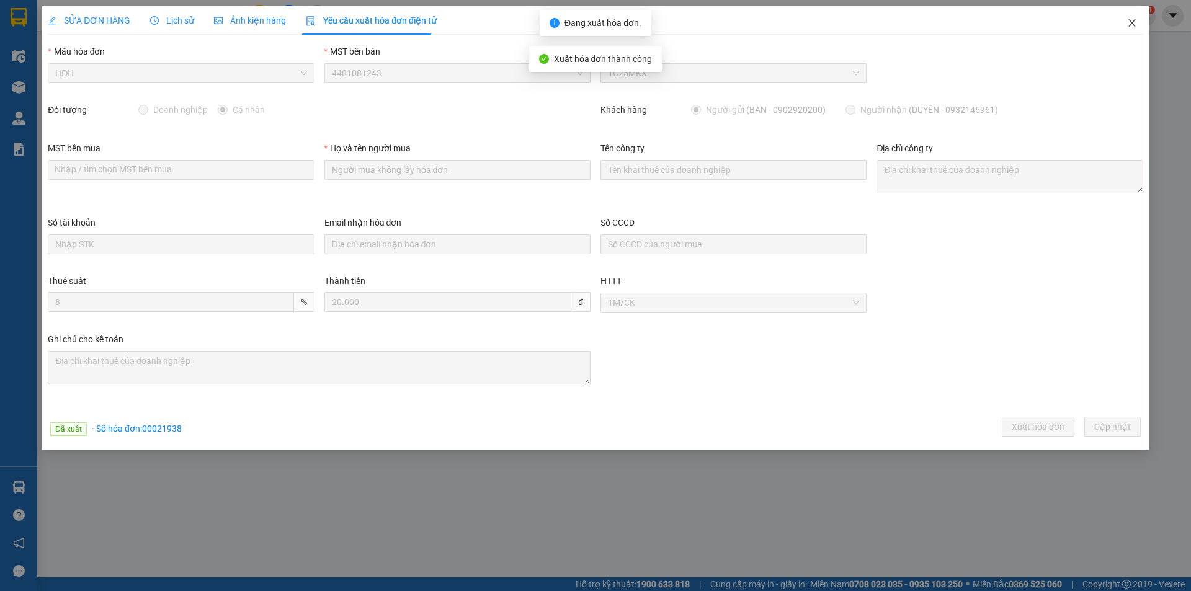
click at [1131, 22] on icon "close" at bounding box center [1131, 22] width 7 height 7
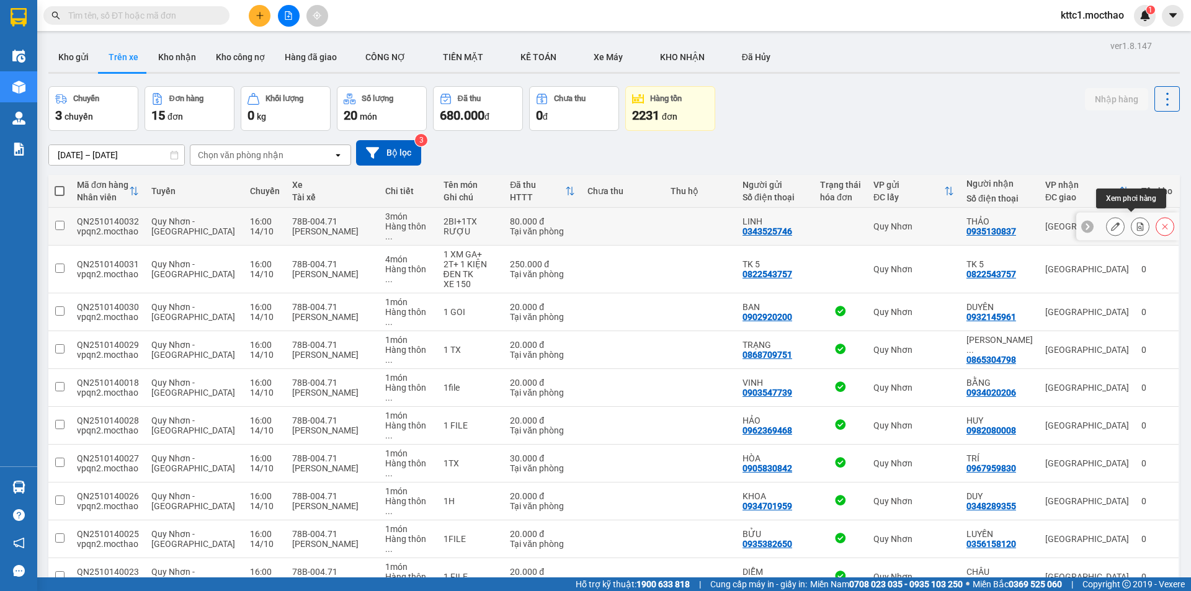
click at [1111, 223] on icon at bounding box center [1115, 226] width 9 height 9
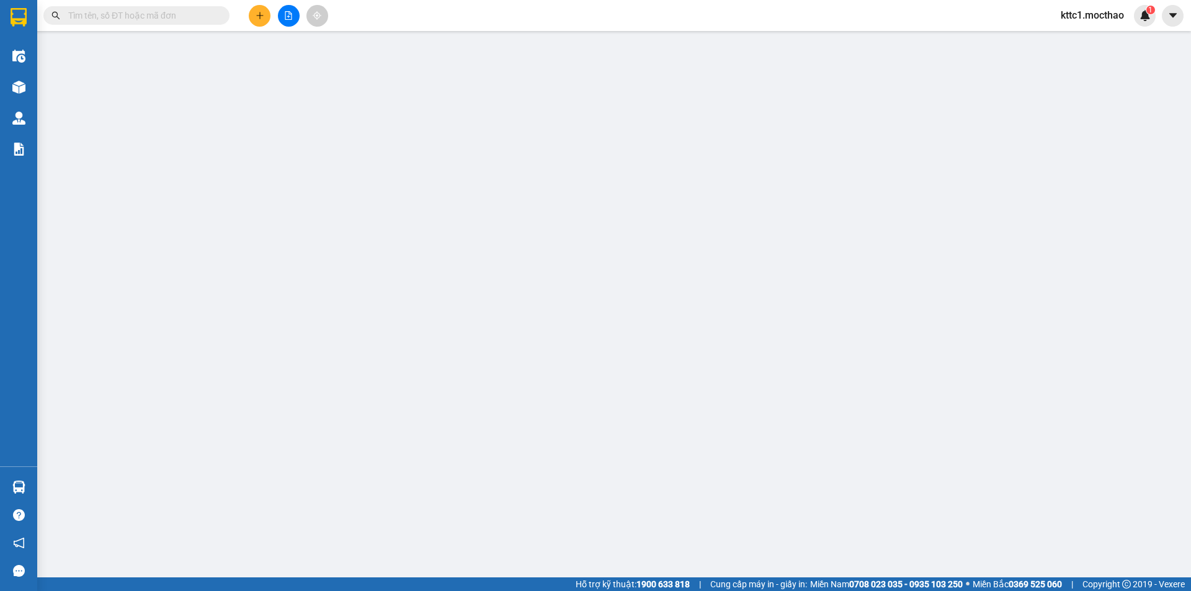
type input "0343525746"
type input "LINH"
type input "0935130837"
type input "THẢO"
type input "T"
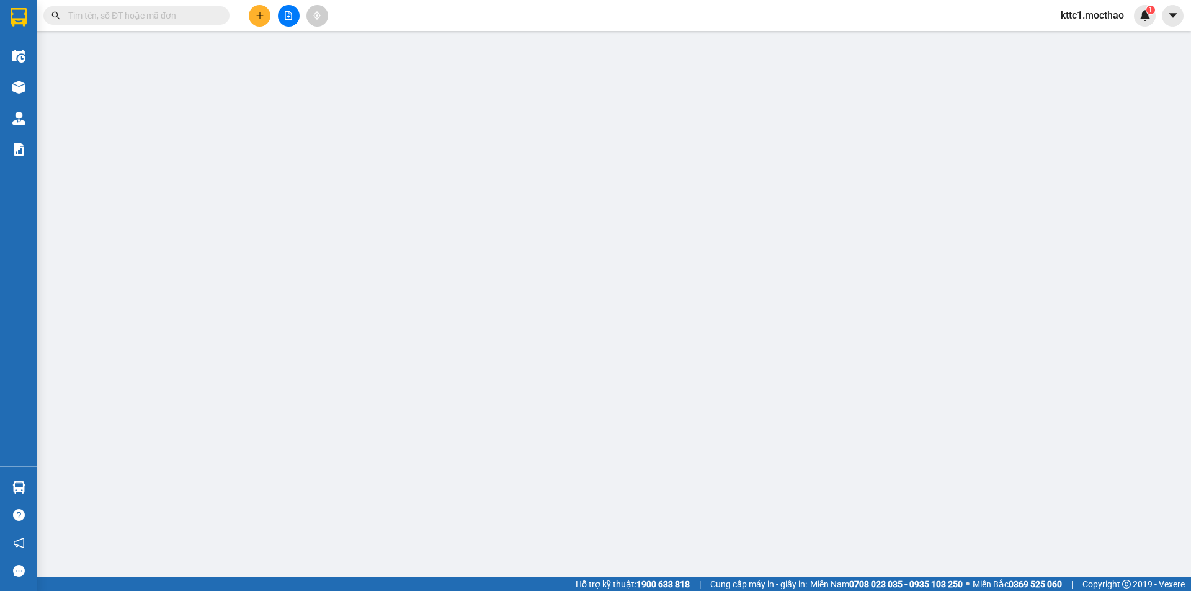
type input "0"
type input "80.000"
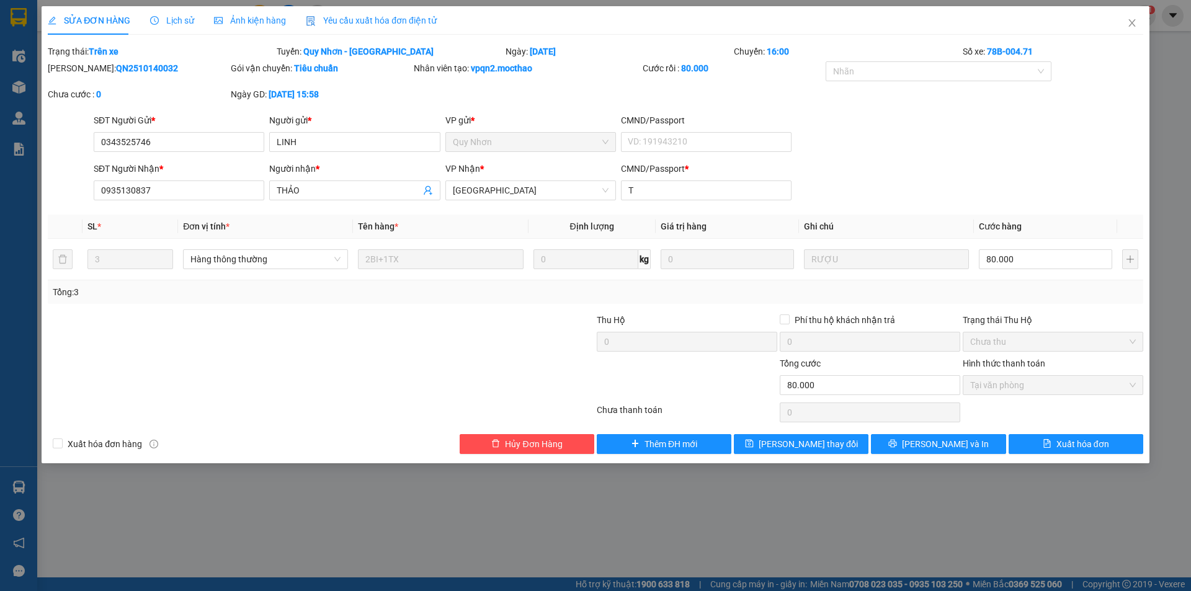
click at [342, 16] on span "Yêu cầu xuất hóa đơn điện tử" at bounding box center [371, 21] width 131 height 10
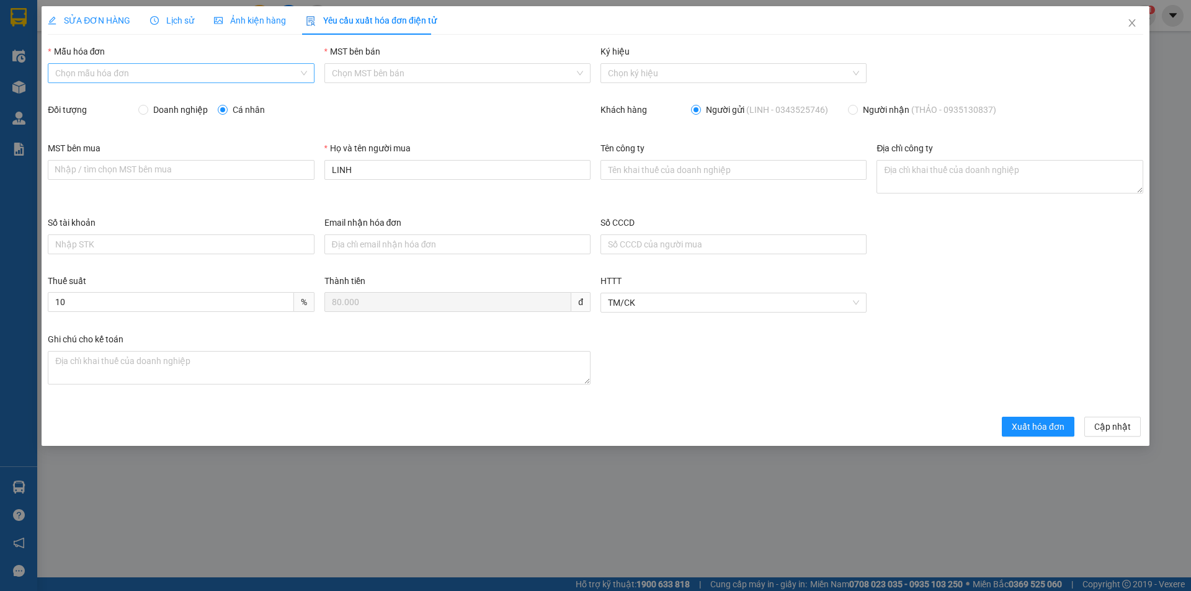
click at [130, 66] on input "Mẫu hóa đơn" at bounding box center [176, 73] width 243 height 19
click at [65, 100] on div "HĐH" at bounding box center [180, 98] width 251 height 14
type input "8"
drag, startPoint x: 358, startPoint y: 167, endPoint x: 323, endPoint y: 167, distance: 35.4
click at [323, 167] on div "Họ và tên người mua LINH" at bounding box center [457, 178] width 276 height 74
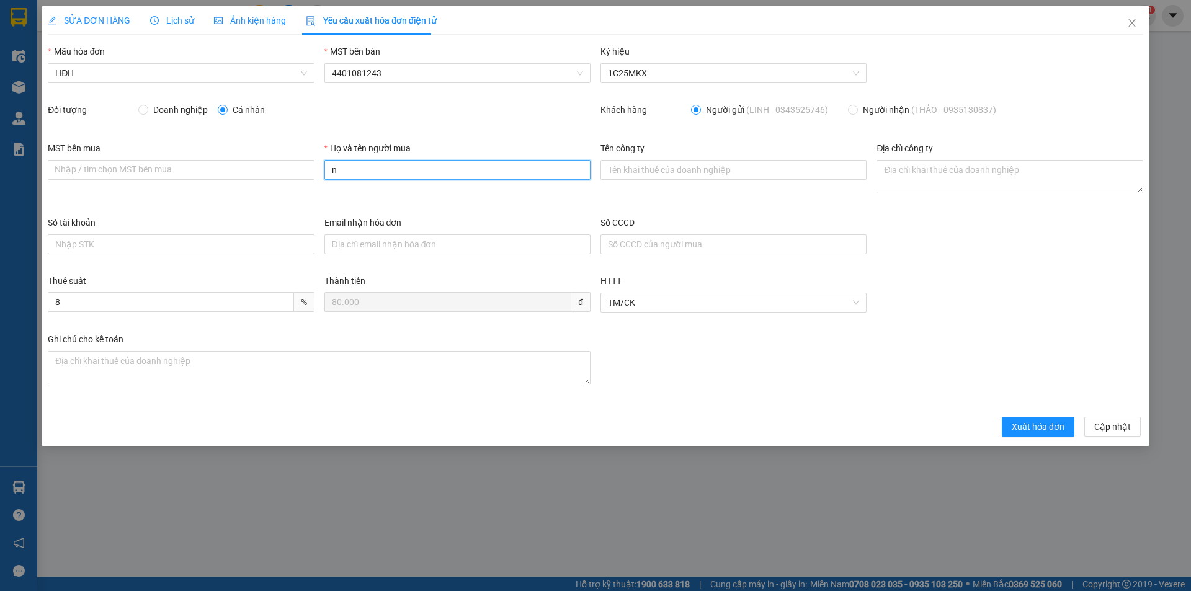
type input "Người mua không lấy hóa đơn"
click at [1040, 431] on span "Xuất hóa đơn" at bounding box center [1038, 427] width 53 height 14
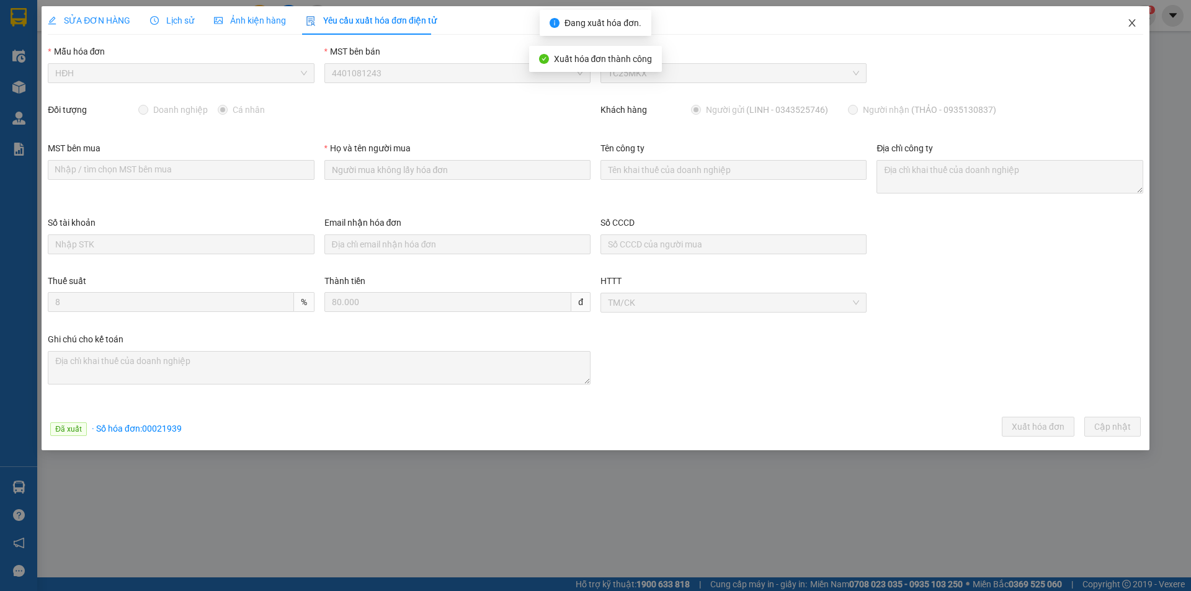
click at [1135, 22] on icon "close" at bounding box center [1132, 23] width 10 height 10
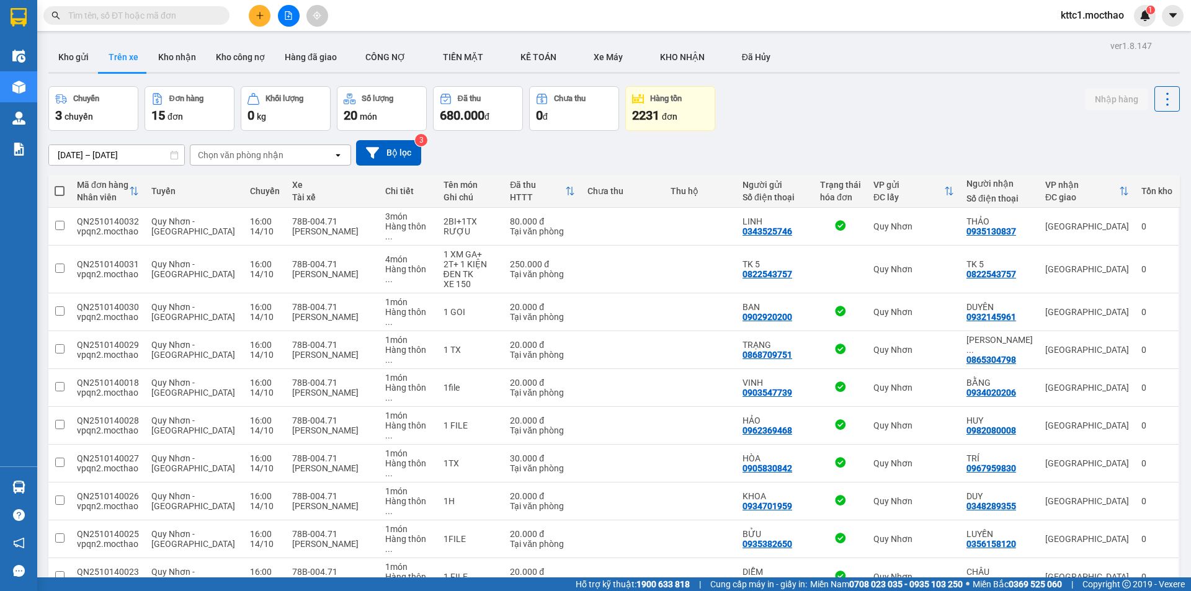
click at [168, 13] on input "text" at bounding box center [141, 16] width 146 height 14
paste input "0947574343"
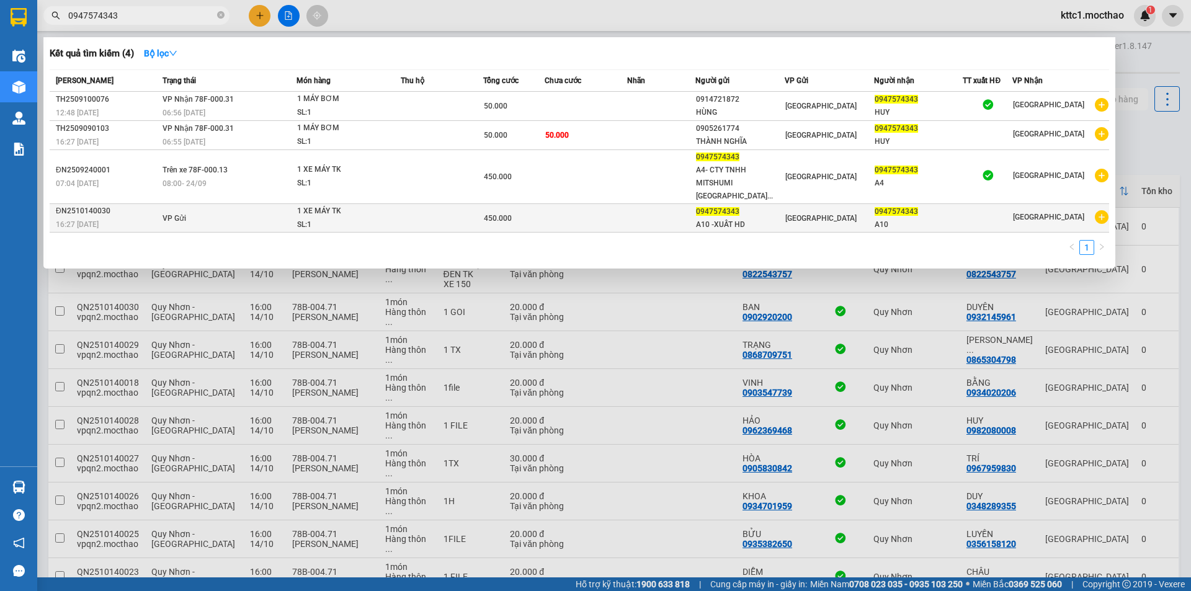
type input "0947574343"
click at [654, 208] on td at bounding box center [661, 218] width 69 height 29
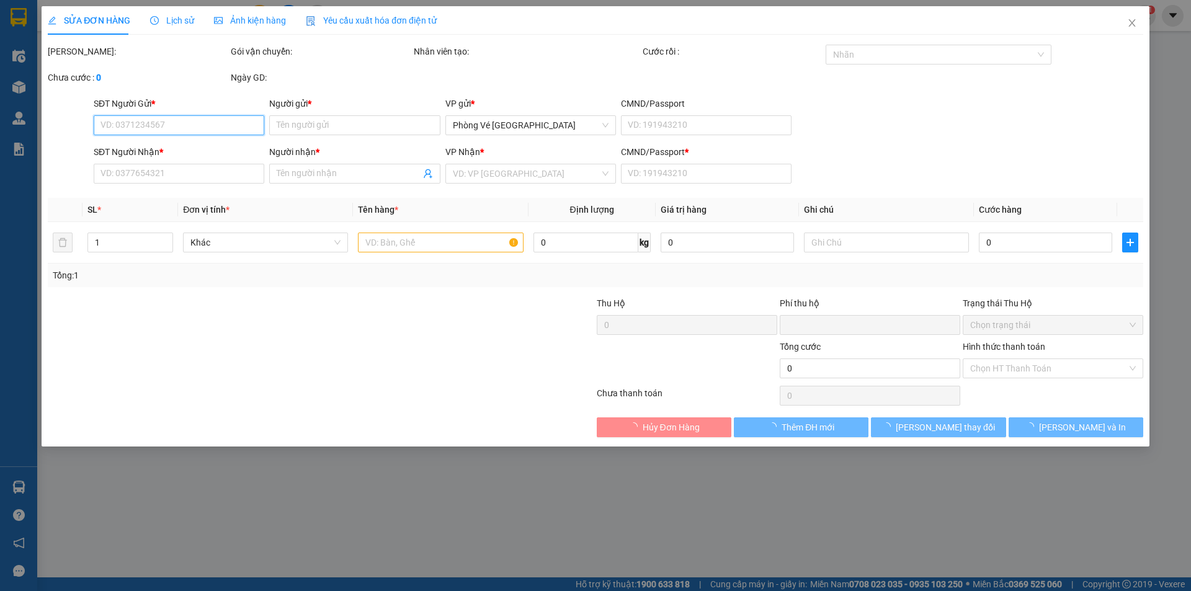
type input "0947574343"
type input "A10 -XUẤT HD"
type input "0947574343"
type input "A10"
type input "0"
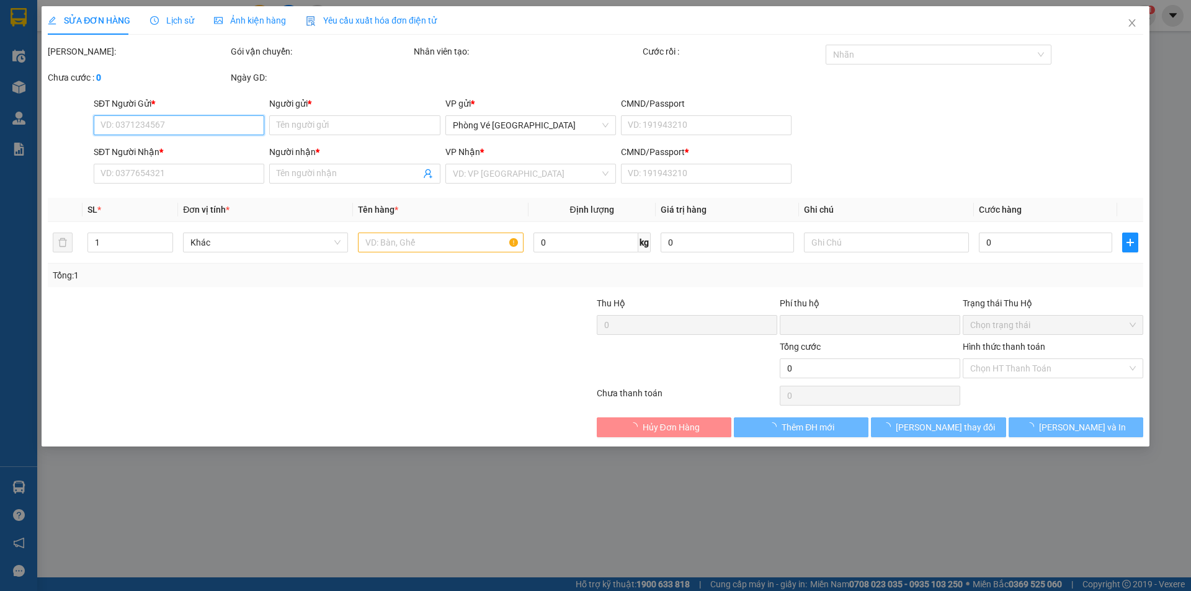
type input "0"
type input "450.000"
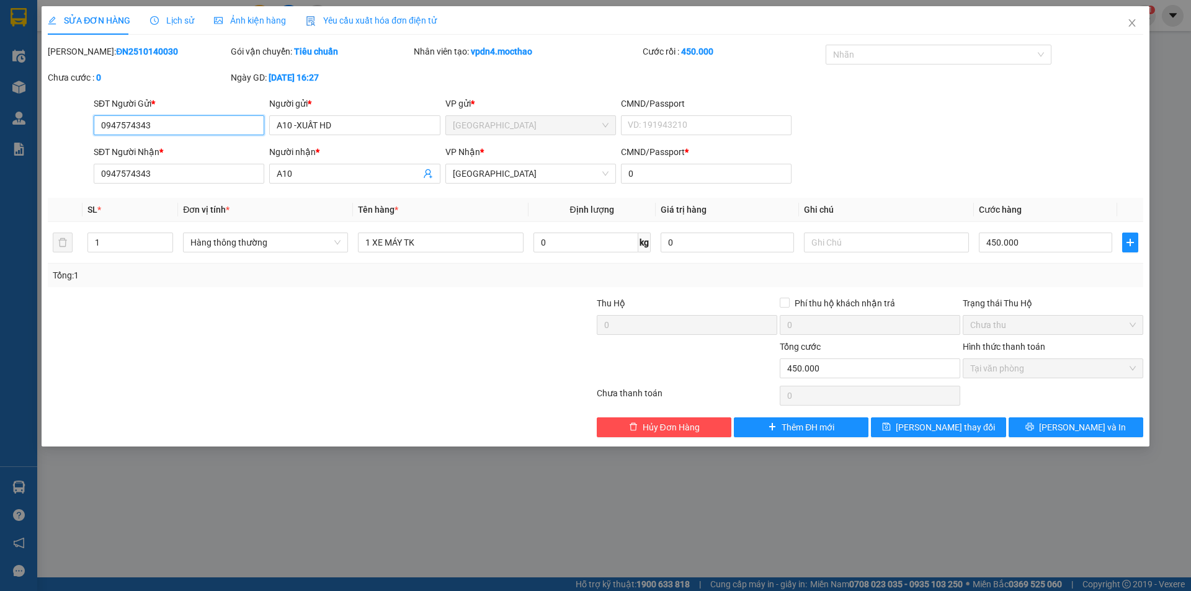
drag, startPoint x: 179, startPoint y: 128, endPoint x: 94, endPoint y: 133, distance: 85.1
click at [94, 133] on input "0947574343" at bounding box center [179, 125] width 171 height 20
click at [428, 126] on input "A10 -XUẤT HD" at bounding box center [354, 125] width 171 height 20
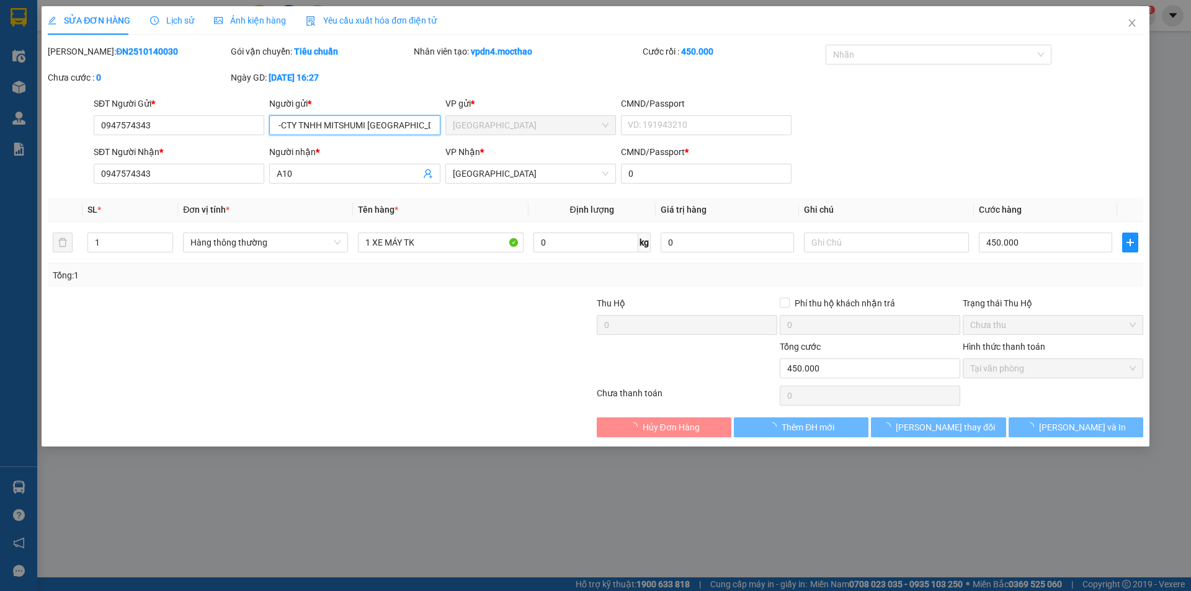
scroll to position [0, 18]
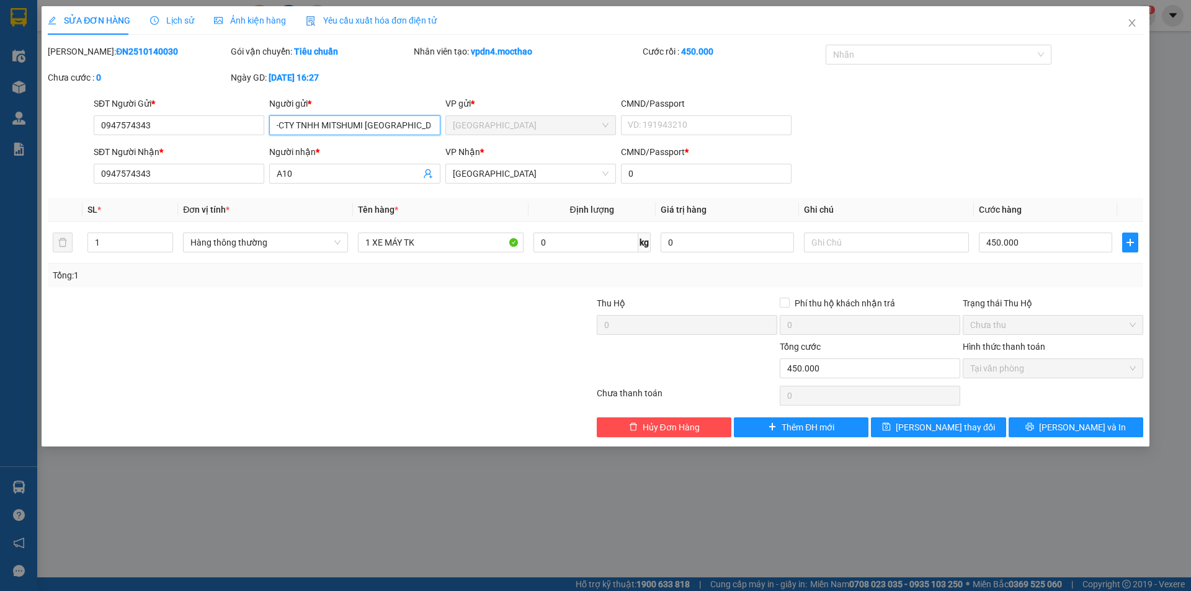
type input "A10 -CTY TNHH MITSHUMI [GEOGRAPHIC_DATA] (XHĐ)"
drag, startPoint x: 275, startPoint y: 125, endPoint x: 560, endPoint y: 130, distance: 284.8
click at [560, 130] on div "SĐT Người Gửi * 0947574343 Người gửi * A10 -CTY TNHH MITSHUMI [GEOGRAPHIC_DATA]…" at bounding box center [618, 118] width 1055 height 43
drag, startPoint x: 326, startPoint y: 171, endPoint x: 272, endPoint y: 176, distance: 53.6
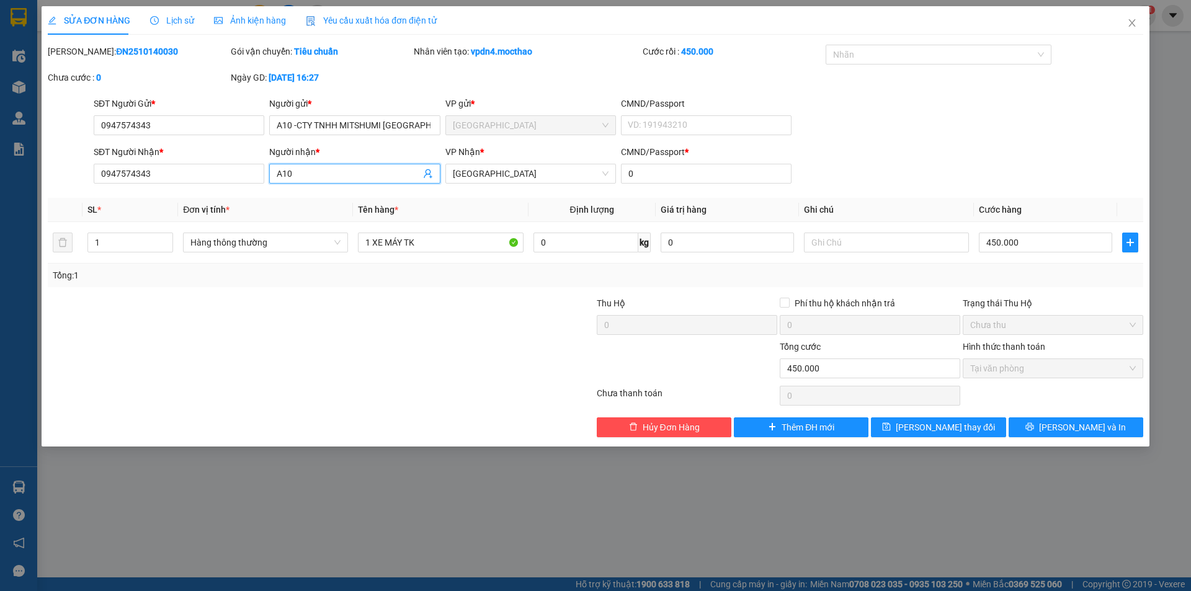
click at [272, 176] on span "A10" at bounding box center [354, 174] width 171 height 20
paste input "-CTY TNHH MITSHUMI VIỆT NAM (XHĐ)"
type input "A10 -CTY TNHH MITSHUMI [GEOGRAPHIC_DATA] (XHĐ)"
click at [929, 431] on span "[PERSON_NAME] thay đổi" at bounding box center [945, 428] width 99 height 14
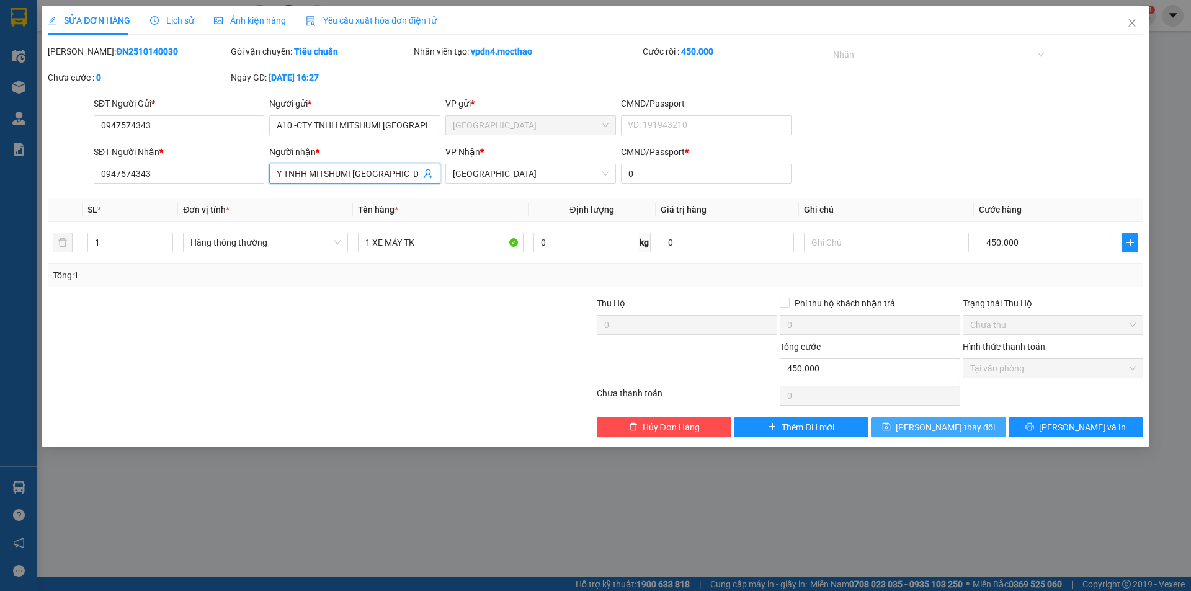
scroll to position [0, 0]
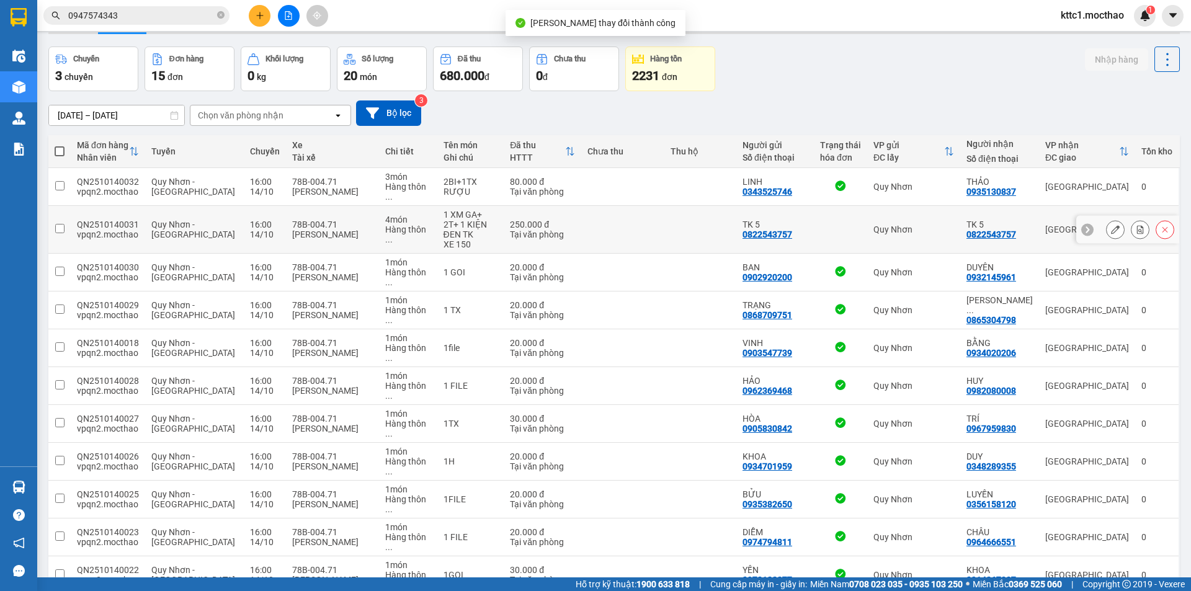
scroll to position [62, 0]
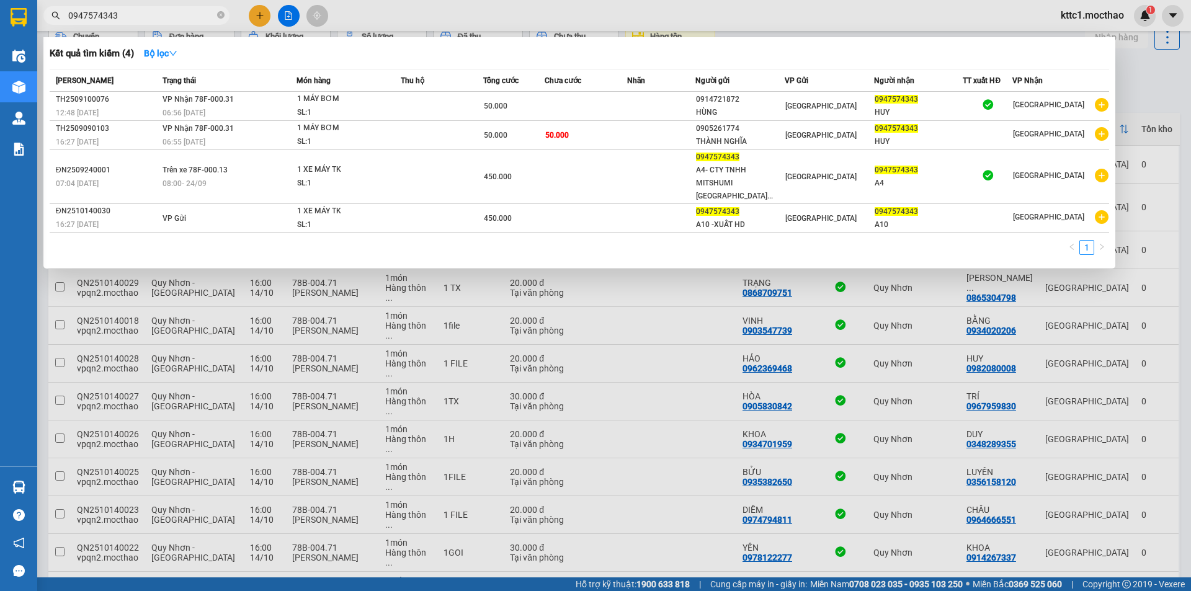
click at [138, 17] on input "0947574343" at bounding box center [141, 16] width 146 height 14
click at [649, 8] on div at bounding box center [595, 295] width 1191 height 591
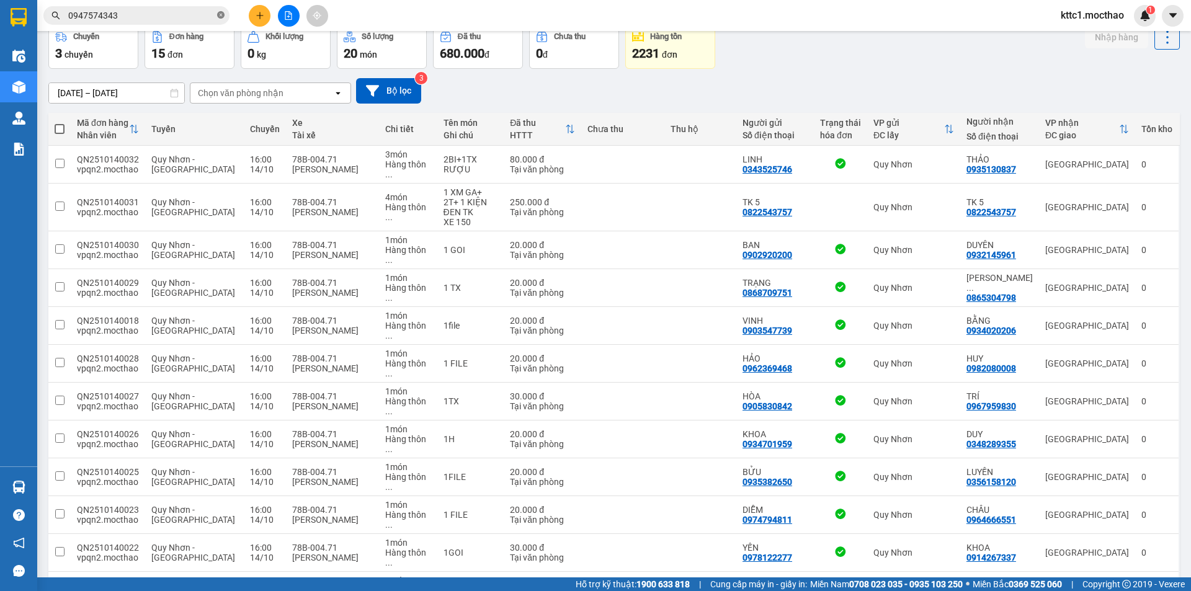
click at [223, 12] on icon "close-circle" at bounding box center [220, 14] width 7 height 7
click at [398, 89] on button "Bộ lọc" at bounding box center [388, 90] width 65 height 25
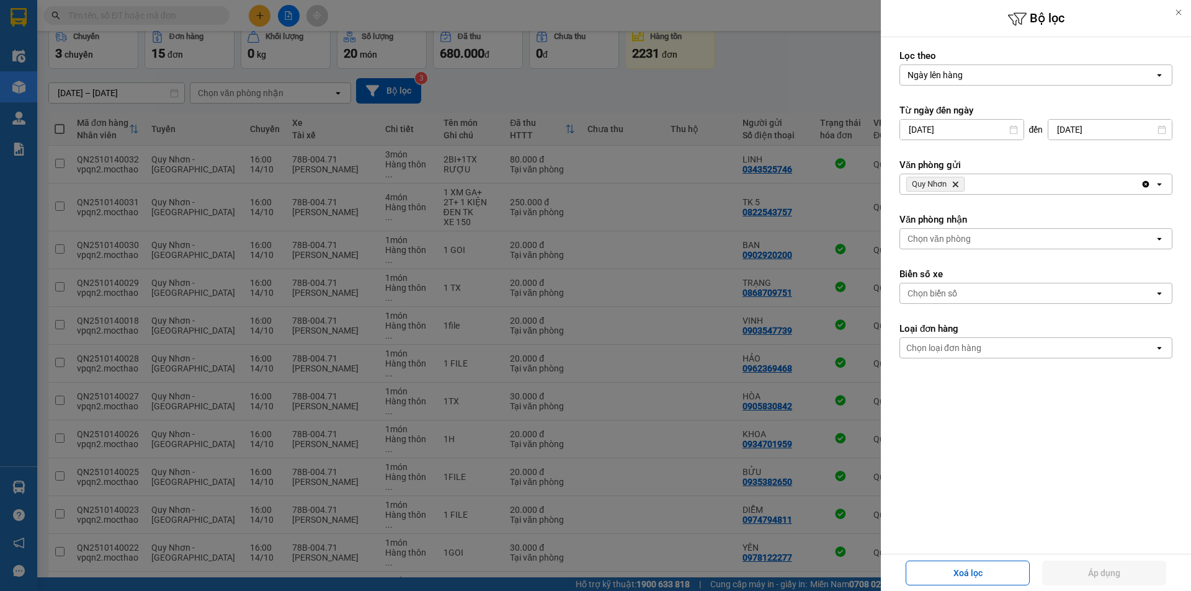
click at [956, 185] on icon "Quy Nhơn, close by backspace" at bounding box center [956, 185] width 6 height 6
click at [953, 184] on div "Chọn văn phòng" at bounding box center [939, 184] width 63 height 12
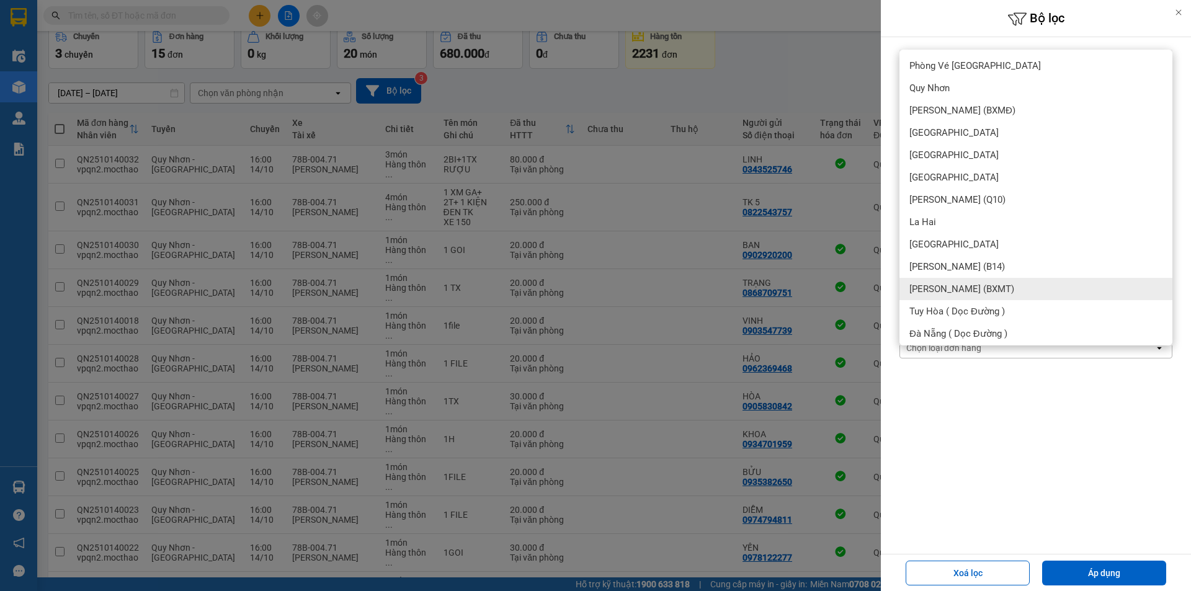
click at [944, 285] on span "[PERSON_NAME] (BXMT)" at bounding box center [961, 289] width 105 height 12
drag, startPoint x: 1070, startPoint y: 562, endPoint x: 1075, endPoint y: 547, distance: 15.7
click at [1069, 562] on button "Áp dụng" at bounding box center [1104, 573] width 124 height 25
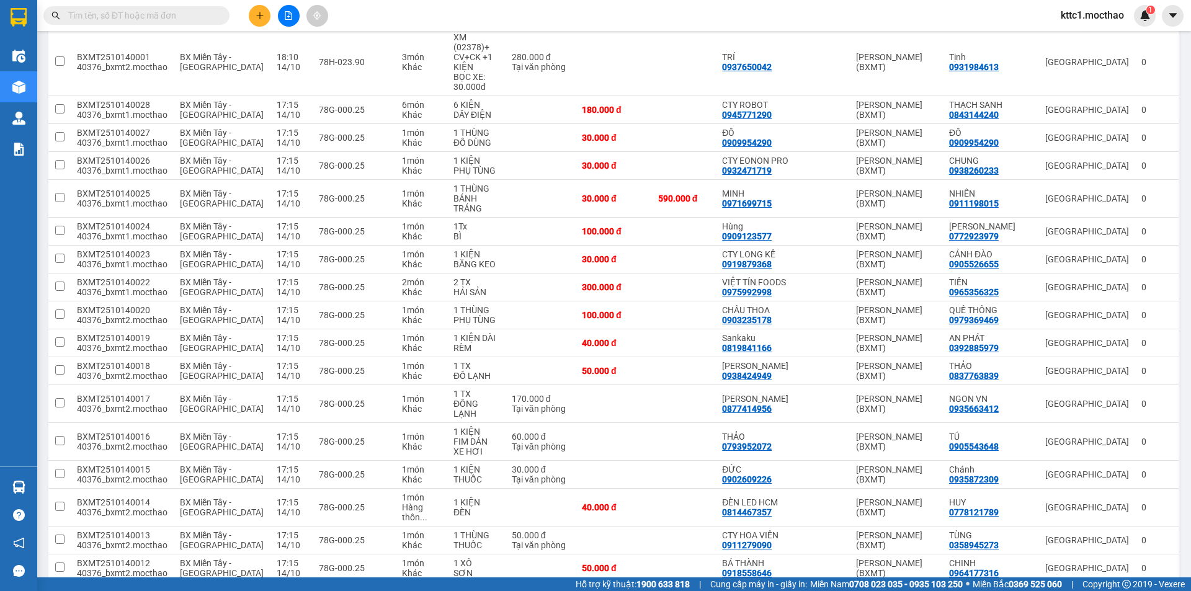
scroll to position [765, 0]
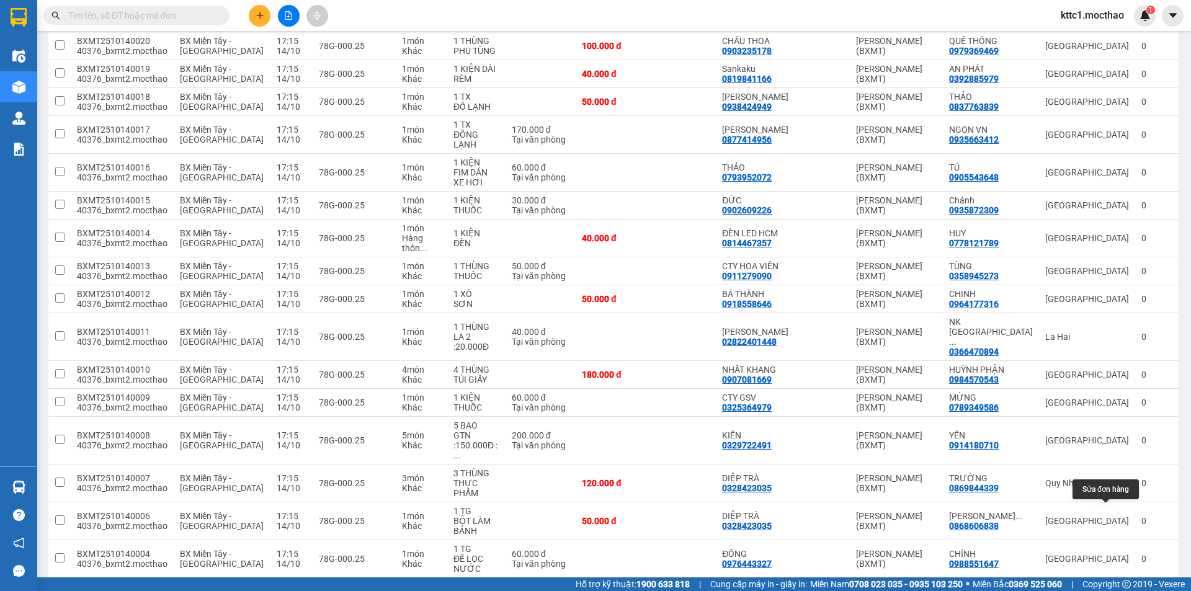
click at [1111, 591] on icon at bounding box center [1115, 596] width 9 height 9
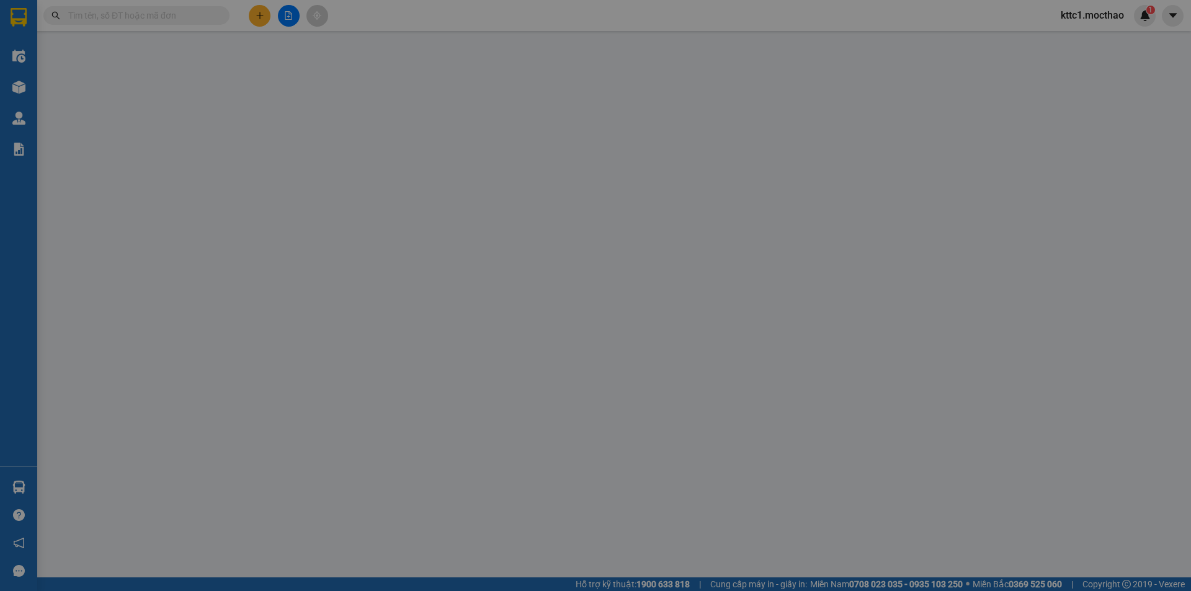
type input "0987278747"
type input "LUẬT"
type input "0933892569"
type input "DŨNG"
type input "0"
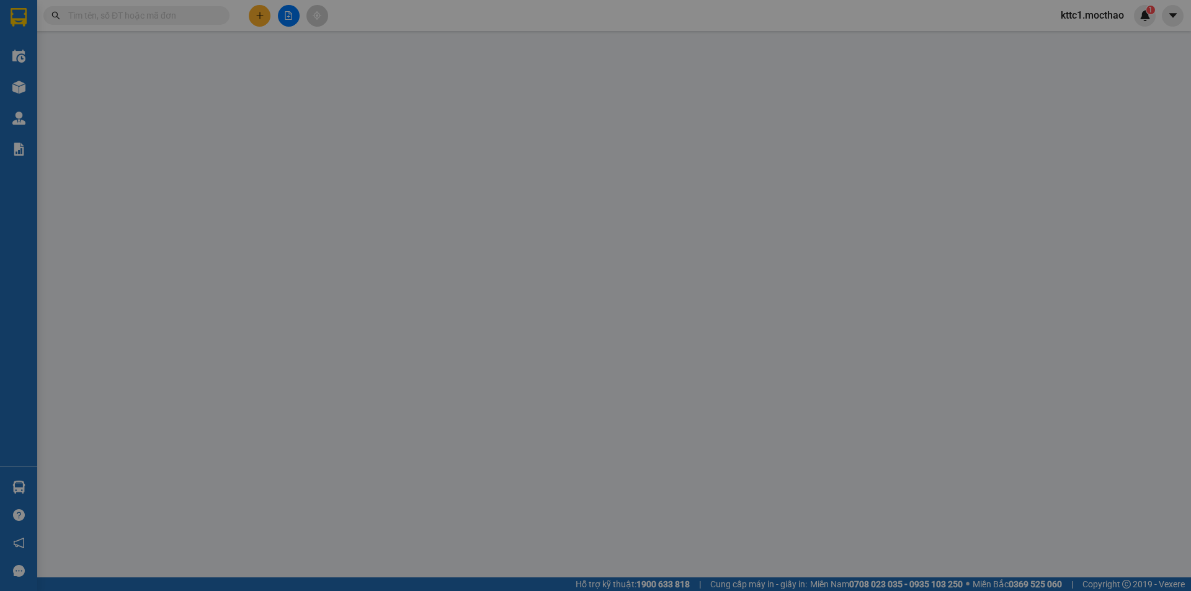
type input "0"
type input "30.000"
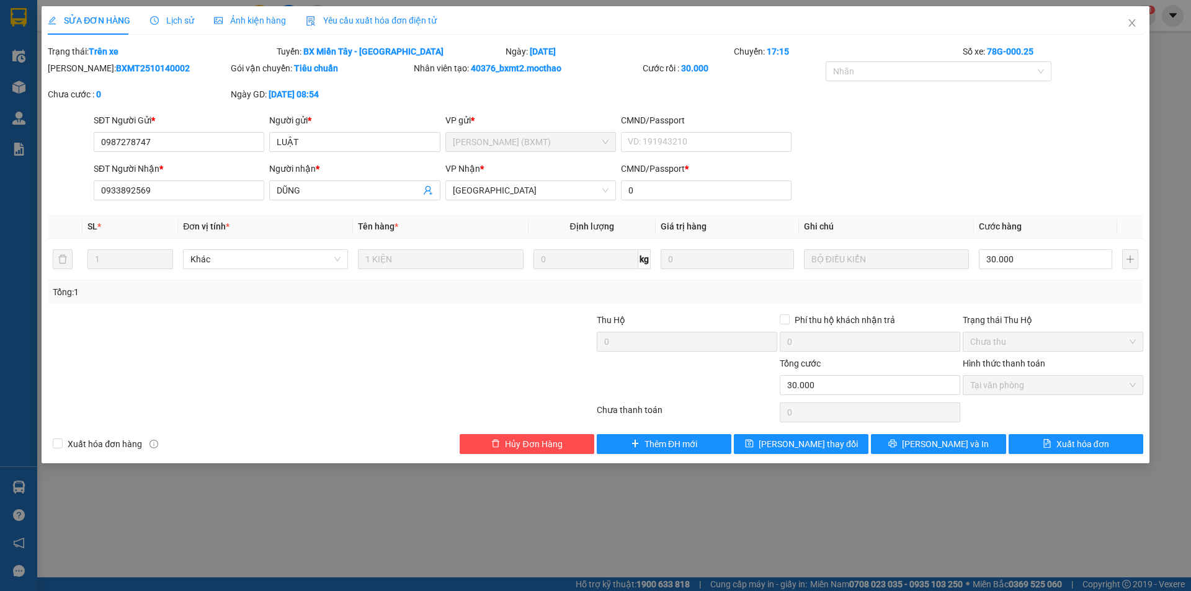
click at [349, 20] on span "Yêu cầu xuất hóa đơn điện tử" at bounding box center [371, 21] width 131 height 10
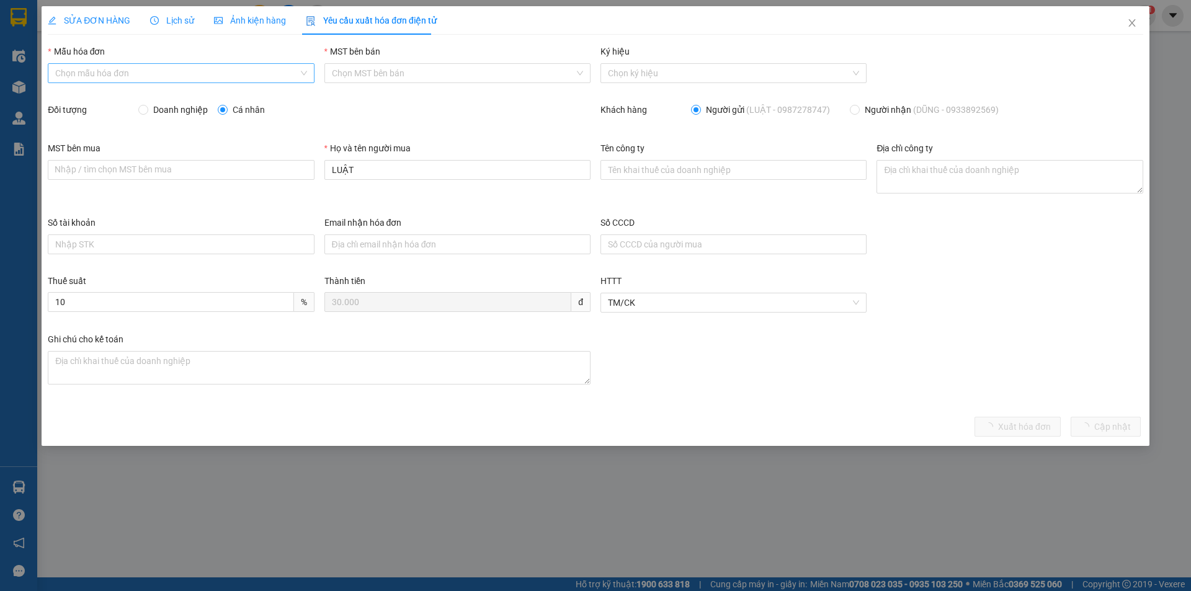
click at [138, 74] on input "Mẫu hóa đơn" at bounding box center [176, 73] width 243 height 19
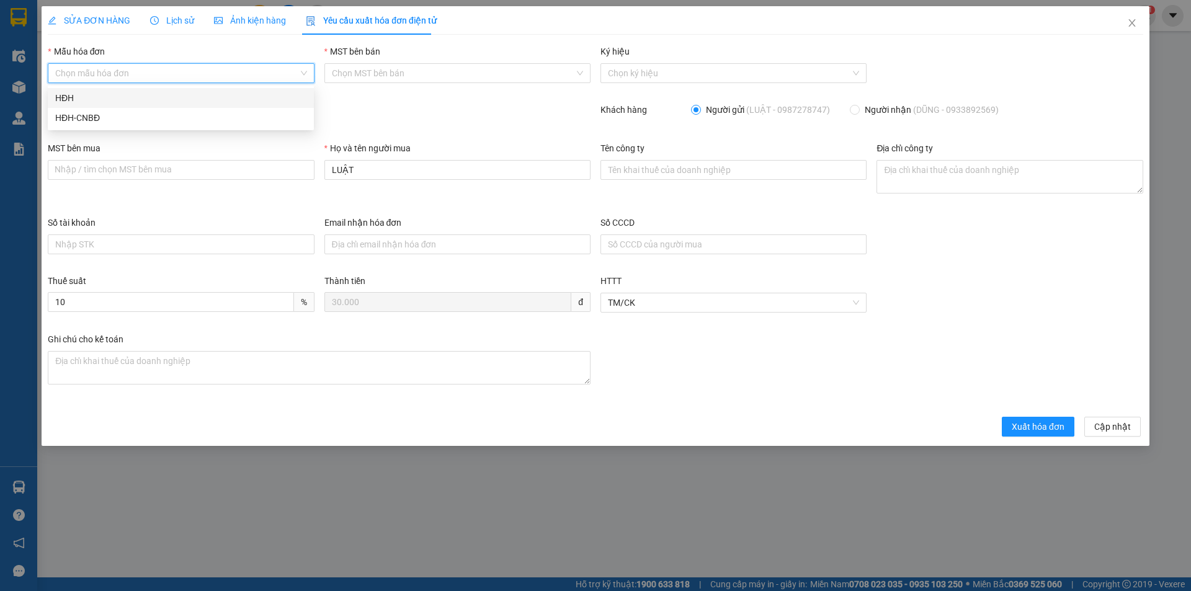
click at [129, 94] on div "HĐH" at bounding box center [180, 98] width 251 height 14
type input "8"
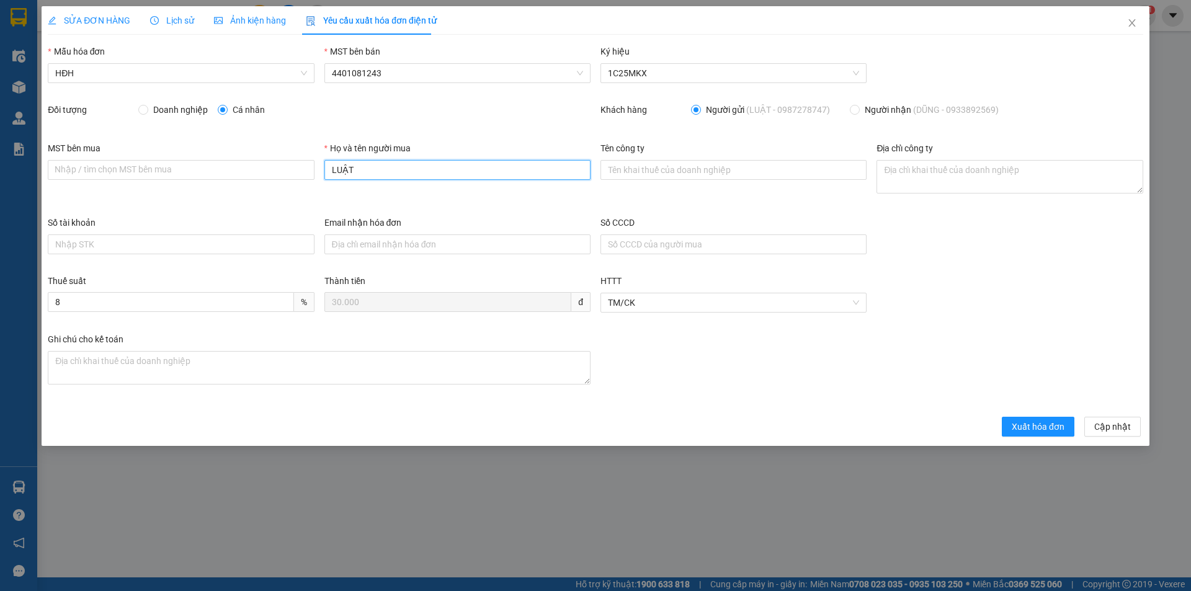
drag, startPoint x: 352, startPoint y: 169, endPoint x: 325, endPoint y: 168, distance: 27.3
click at [325, 168] on input "LUẬT" at bounding box center [457, 170] width 266 height 20
type input "Người mua không lấy hóa đơn"
click at [1033, 423] on span "Xuất hóa đơn" at bounding box center [1038, 427] width 53 height 14
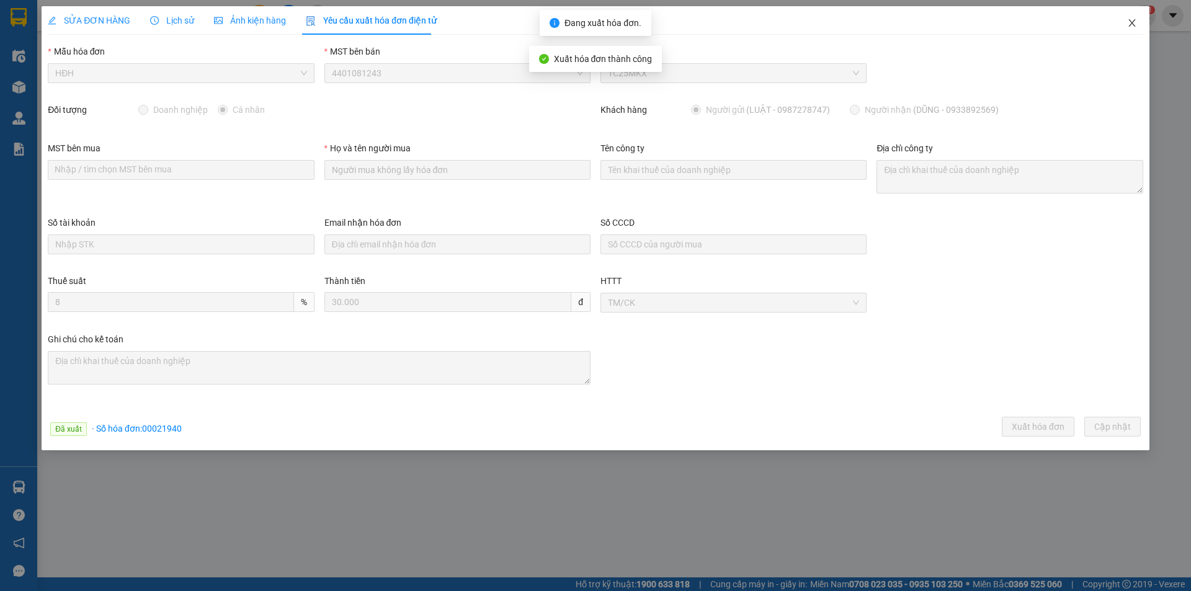
click at [1133, 22] on icon "close" at bounding box center [1131, 22] width 7 height 7
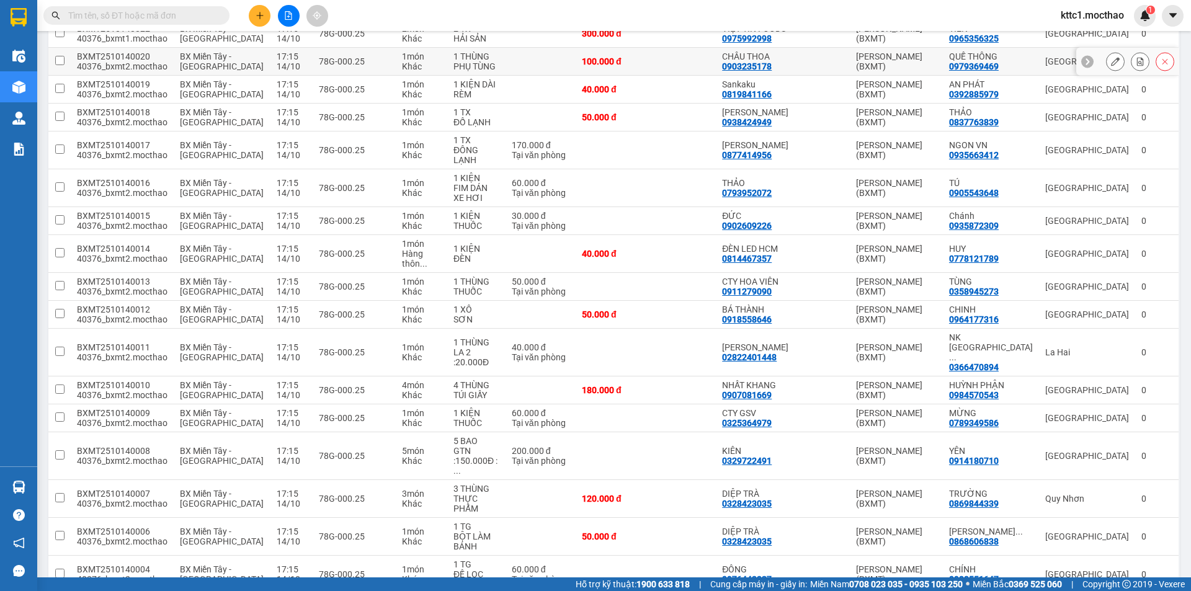
scroll to position [765, 0]
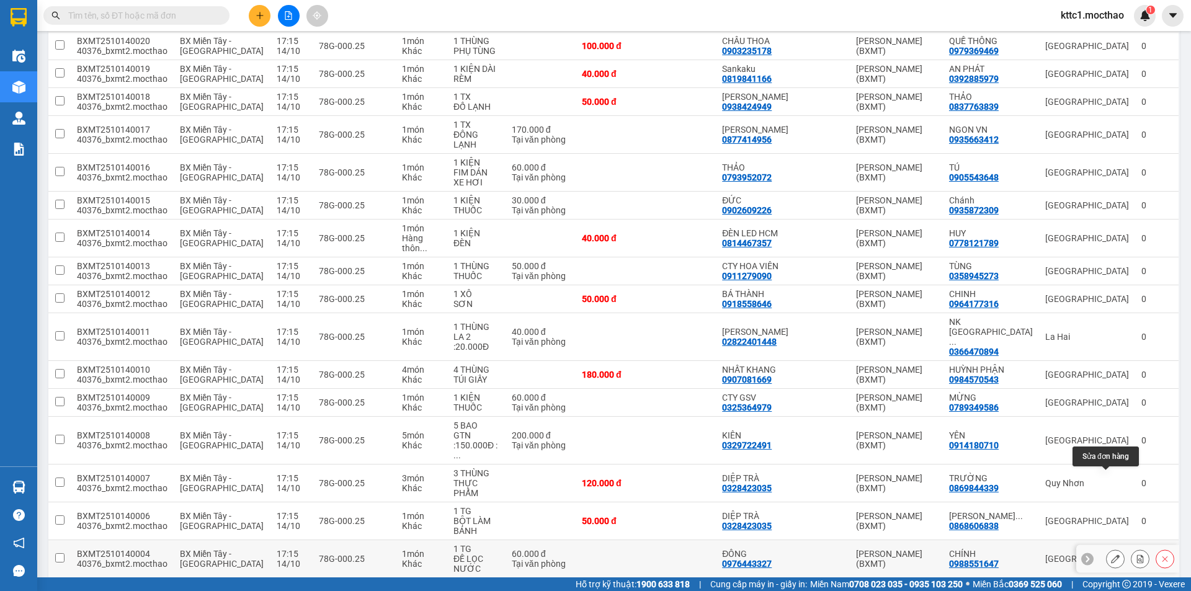
click at [1111, 555] on icon at bounding box center [1115, 559] width 9 height 9
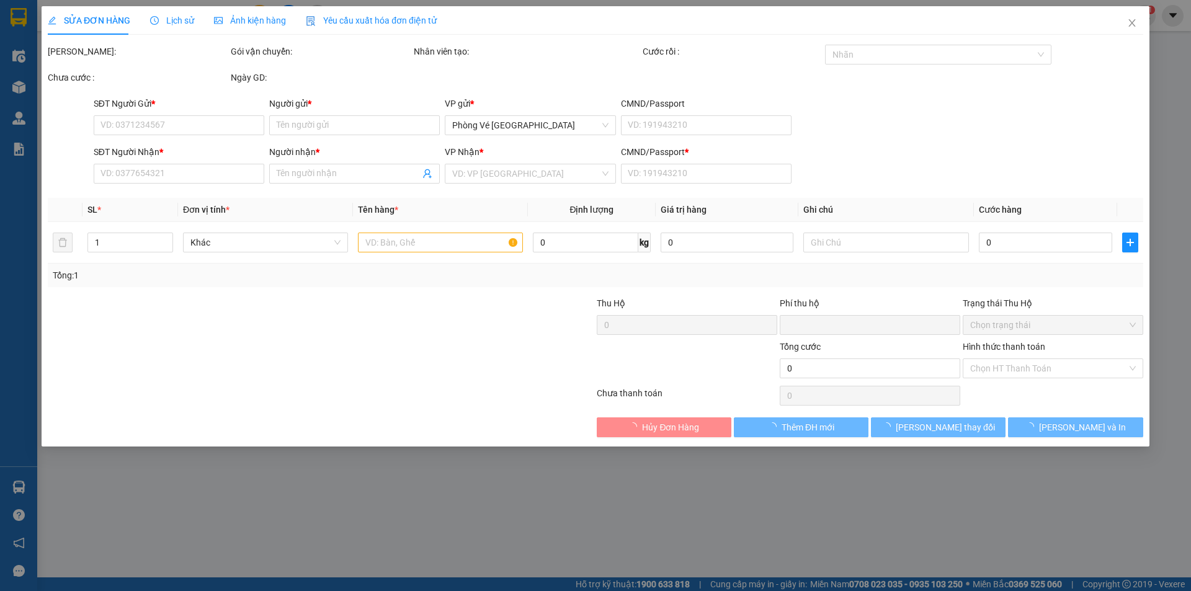
type input "0976443327"
type input "ĐÔNG"
type input "0988551647"
type input "CHÍNH"
type input "0"
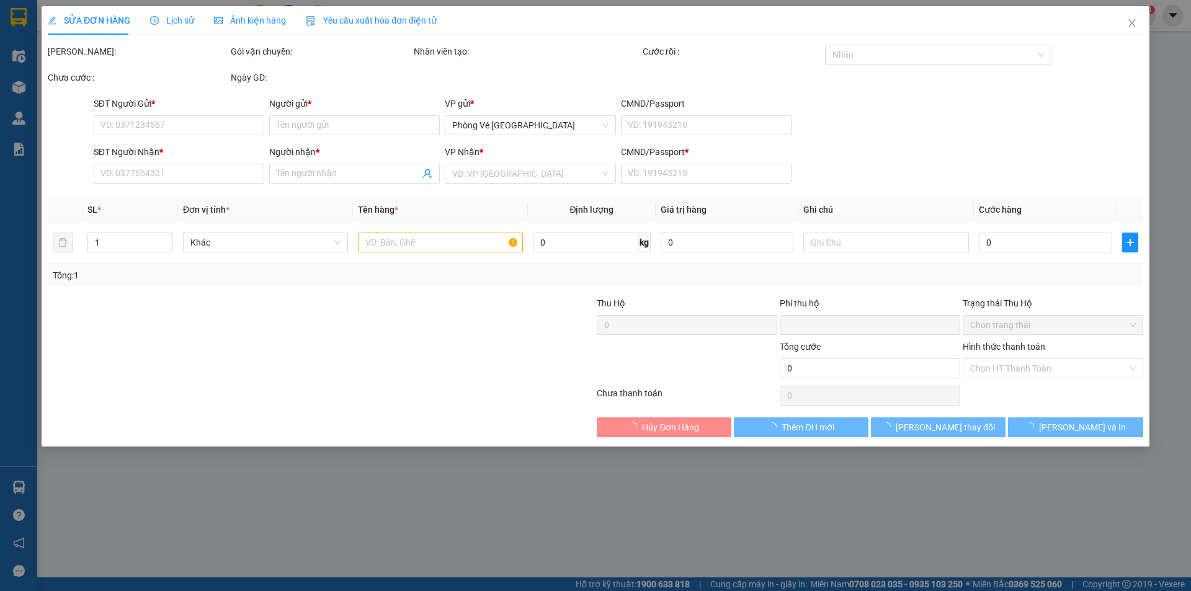
type input "0"
type input "60.000"
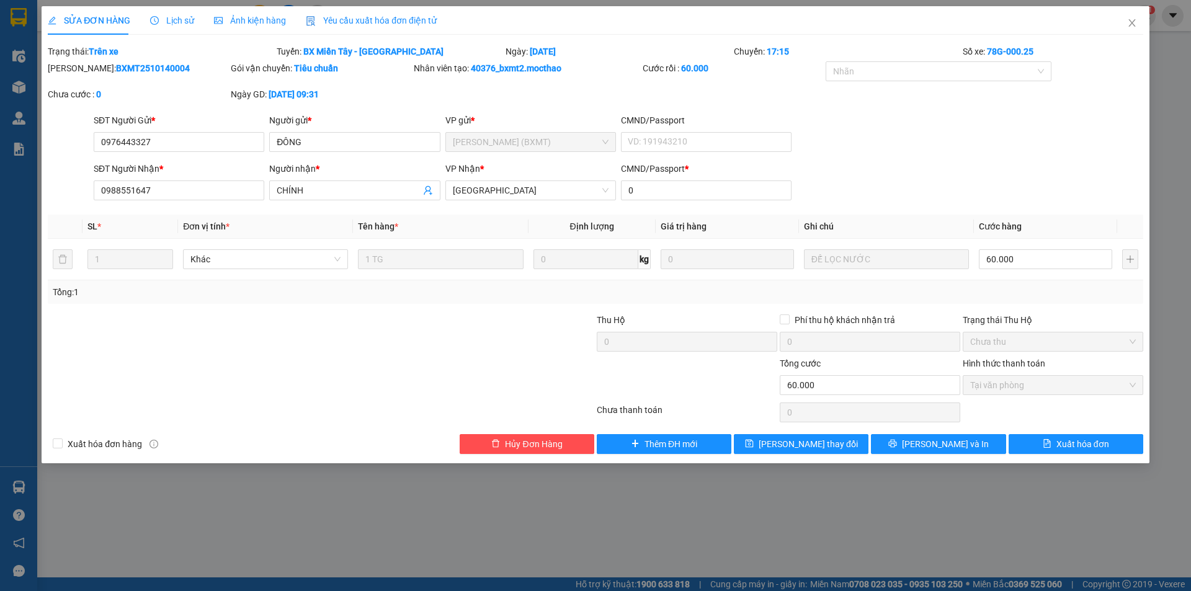
click at [355, 25] on span "Yêu cầu xuất hóa đơn điện tử" at bounding box center [371, 21] width 131 height 10
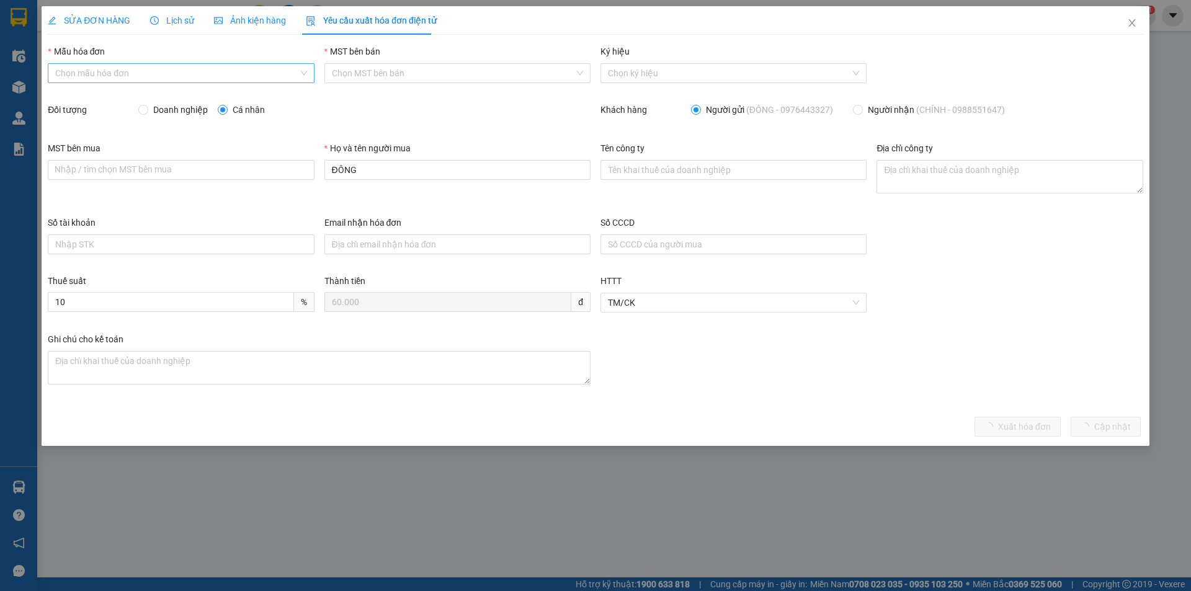
click at [191, 71] on input "Mẫu hóa đơn" at bounding box center [176, 73] width 243 height 19
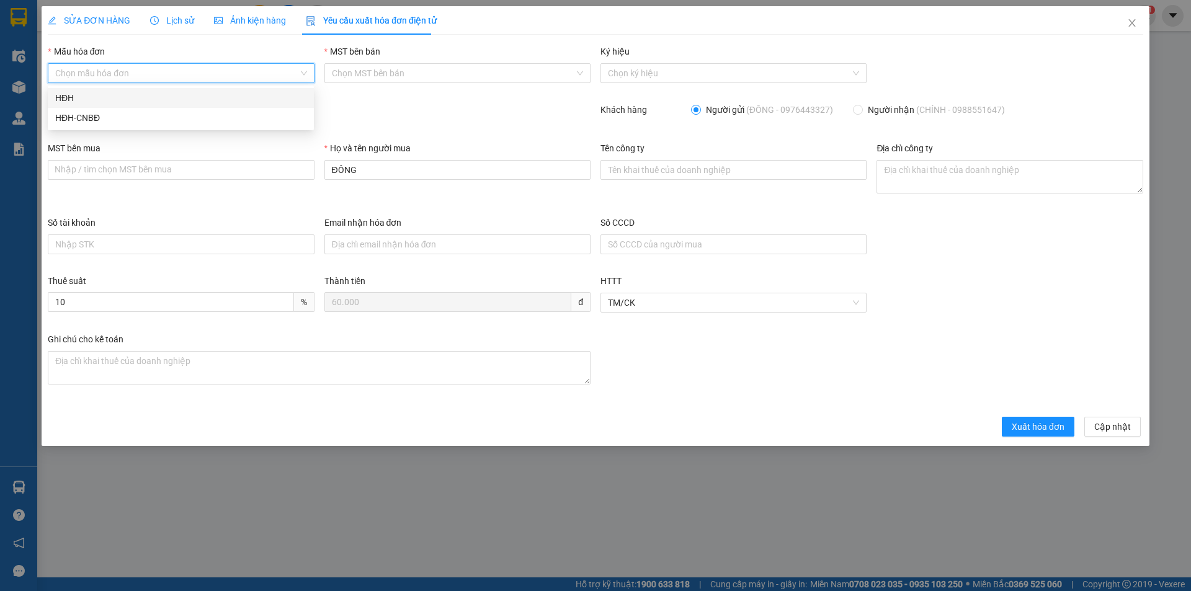
click at [154, 93] on div "HĐH" at bounding box center [180, 98] width 251 height 14
type input "8"
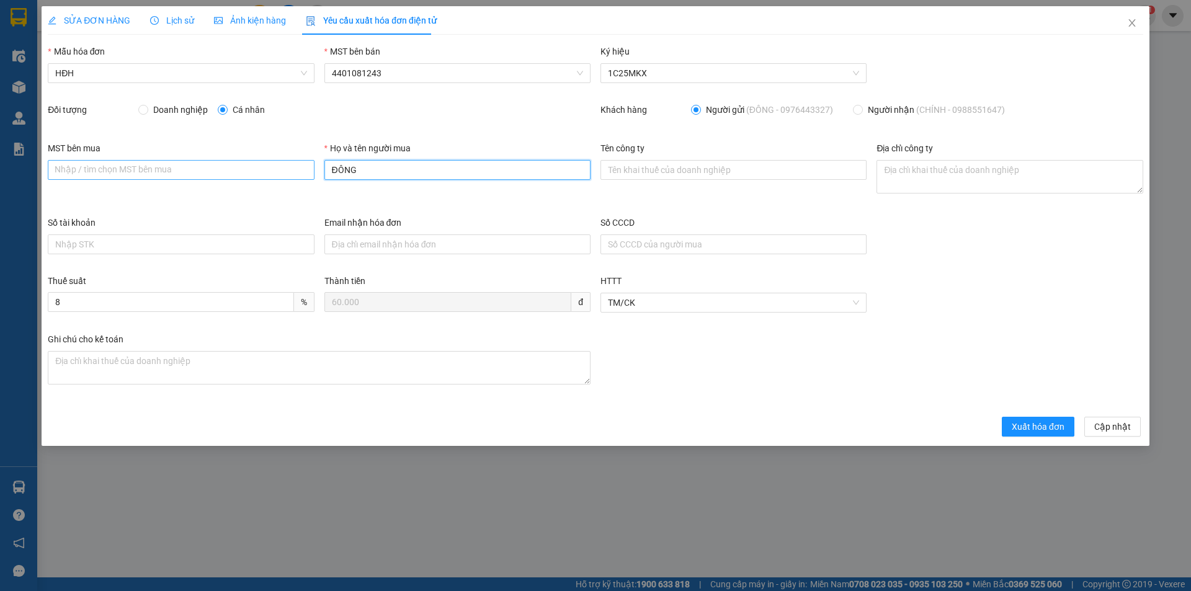
drag, startPoint x: 366, startPoint y: 173, endPoint x: 297, endPoint y: 179, distance: 69.7
click at [297, 179] on div "MST bên mua Nhập / tìm chọn MST bên mua Họ và tên người mua ĐÔNG Tên công ty Đị…" at bounding box center [595, 178] width 1105 height 74
type input "Người mua không lấy hóa đơn"
click at [1053, 431] on span "Xuất hóa đơn" at bounding box center [1038, 427] width 53 height 14
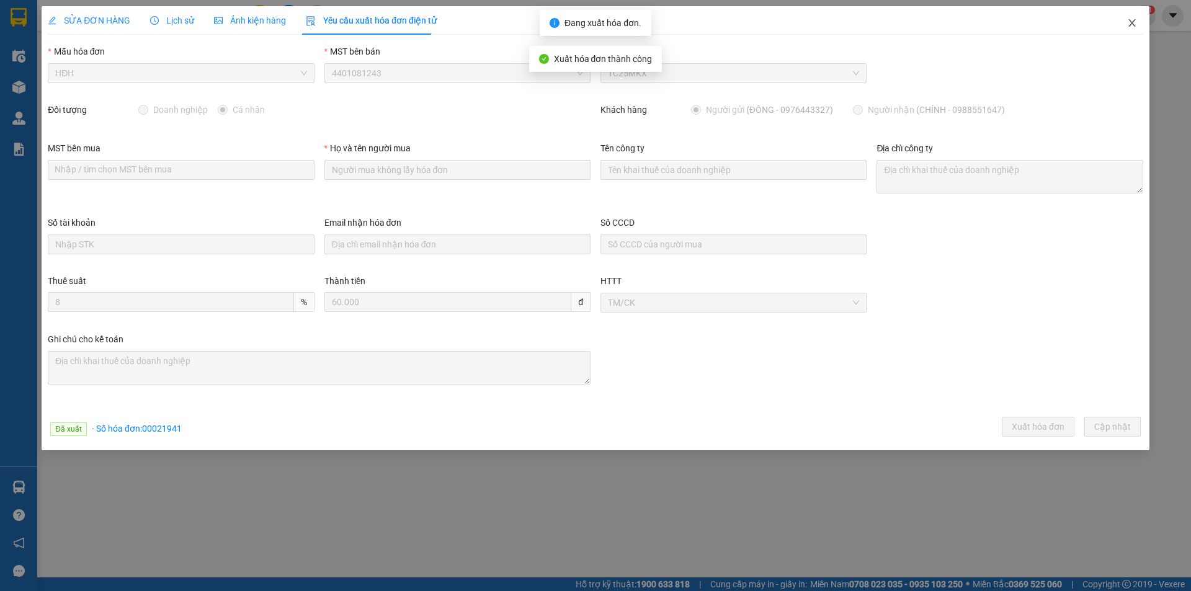
click at [1133, 20] on icon "close" at bounding box center [1132, 23] width 10 height 10
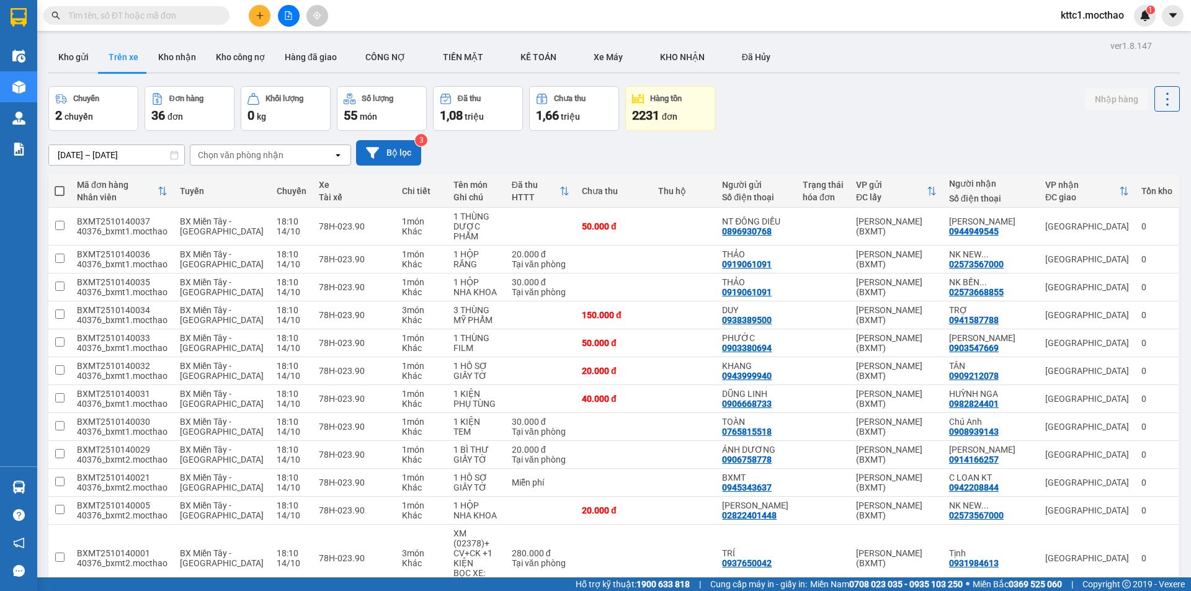
click at [373, 160] on button "Bộ lọc" at bounding box center [388, 152] width 65 height 25
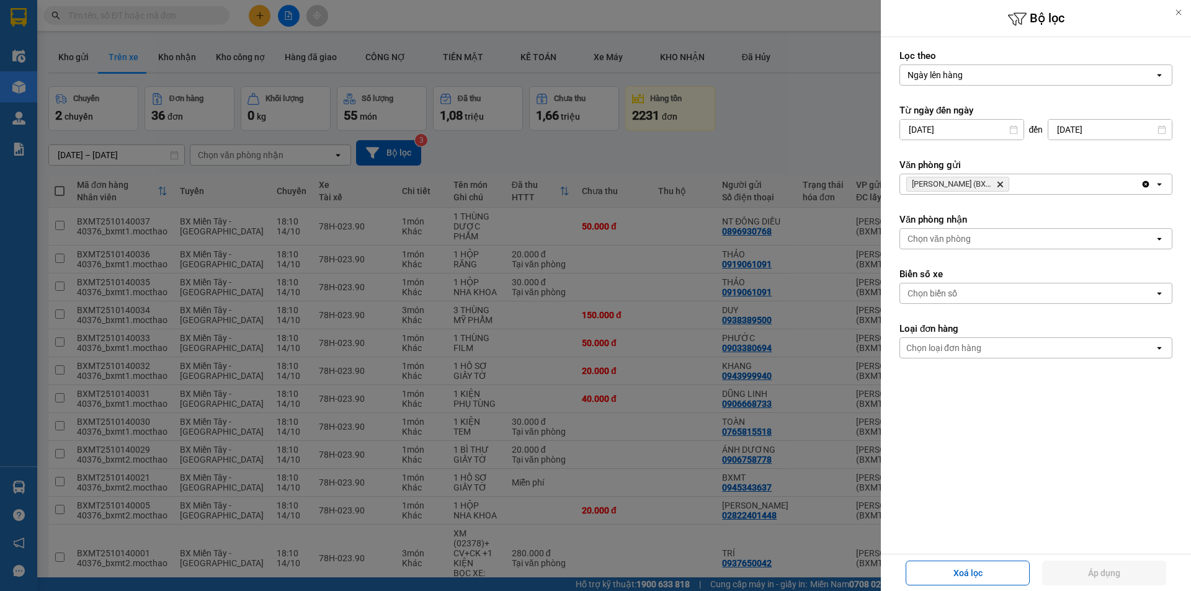
click at [997, 184] on icon "Hồ Chí Minh (BXMT), close by backspace" at bounding box center [1000, 185] width 6 height 6
click at [983, 184] on div "Chọn văn phòng" at bounding box center [1027, 184] width 254 height 20
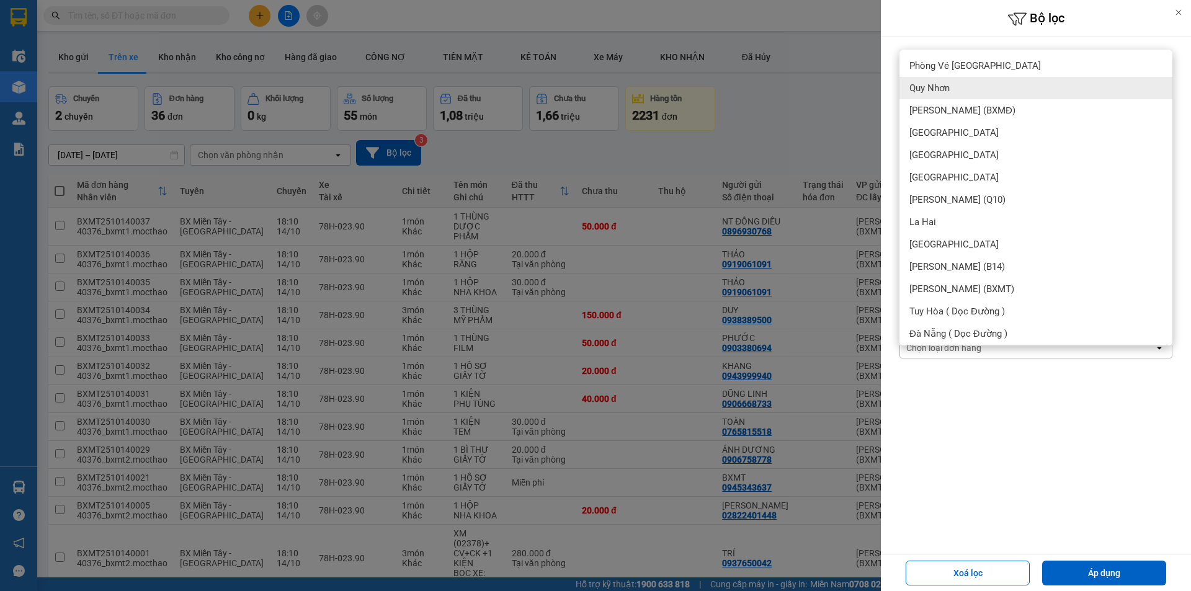
click at [973, 105] on span "[PERSON_NAME] (BXMĐ)" at bounding box center [962, 110] width 106 height 12
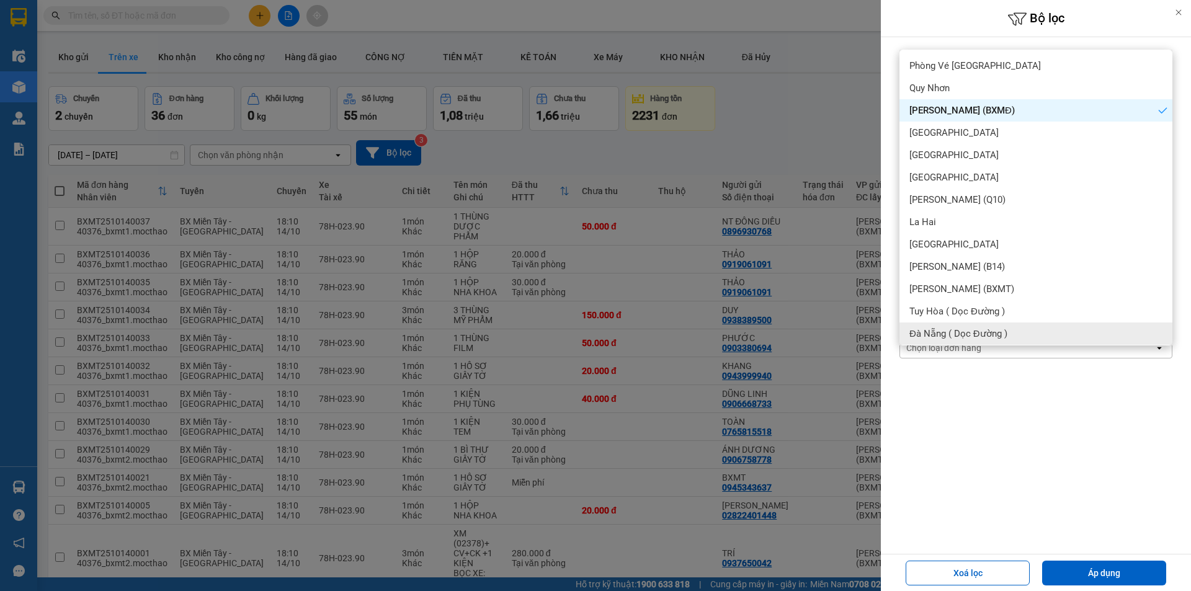
drag, startPoint x: 1066, startPoint y: 569, endPoint x: 1034, endPoint y: 498, distance: 77.5
click at [1065, 568] on button "Áp dụng" at bounding box center [1104, 573] width 124 height 25
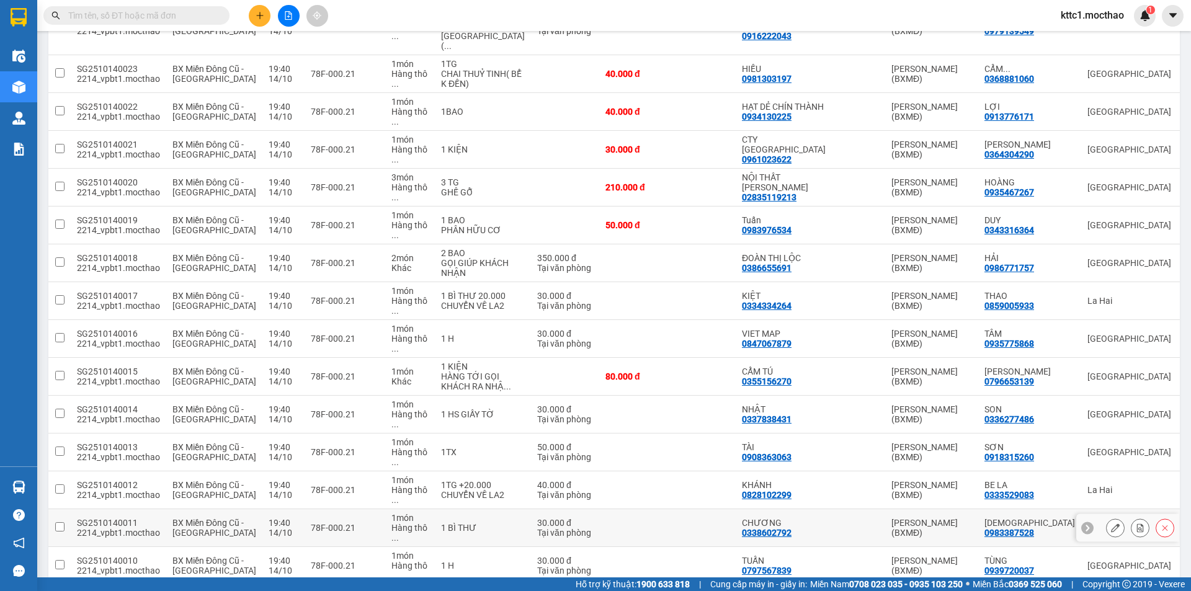
scroll to position [861, 0]
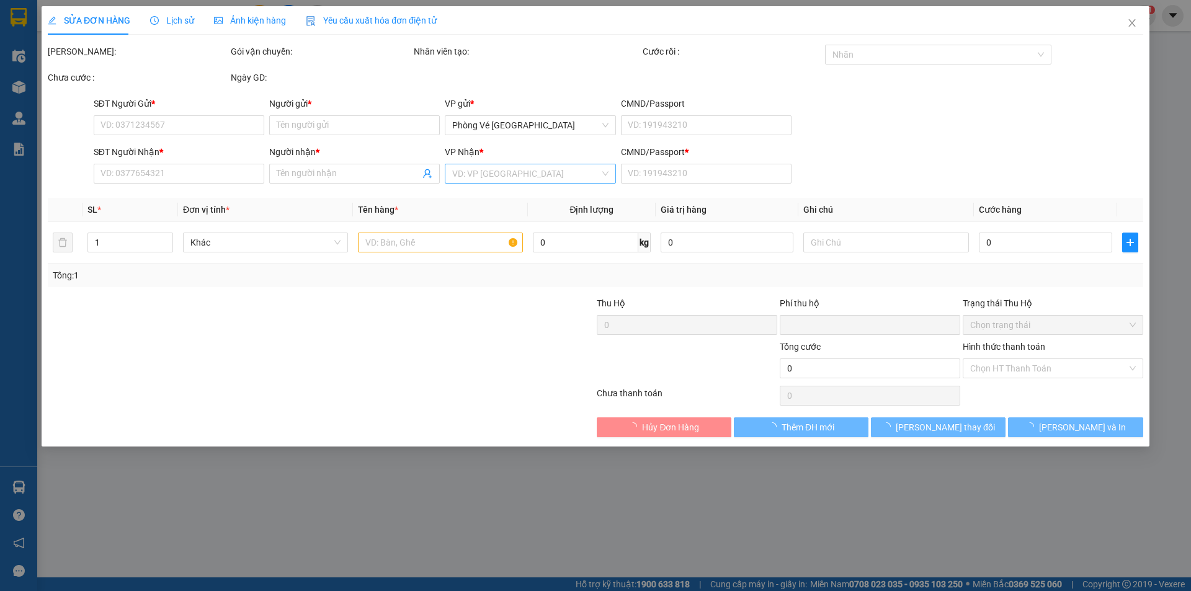
type input "0934140567"
type input "CTY HOA SEN"
type input "0934083068"
type input "QUÂN"
type input "1"
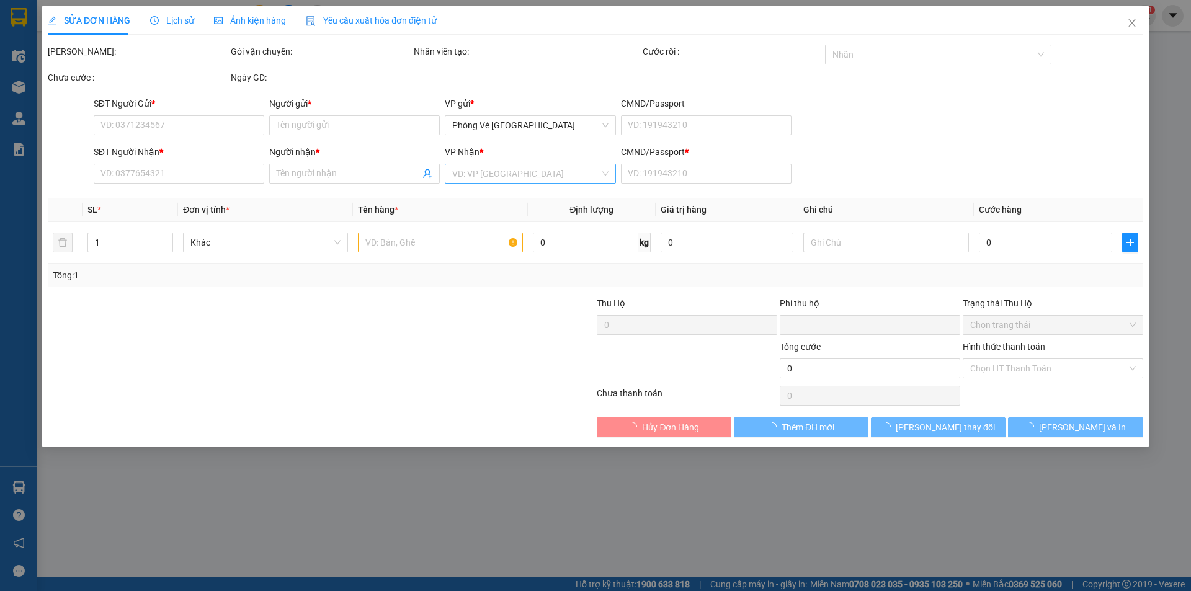
type input "0"
type input "60.000"
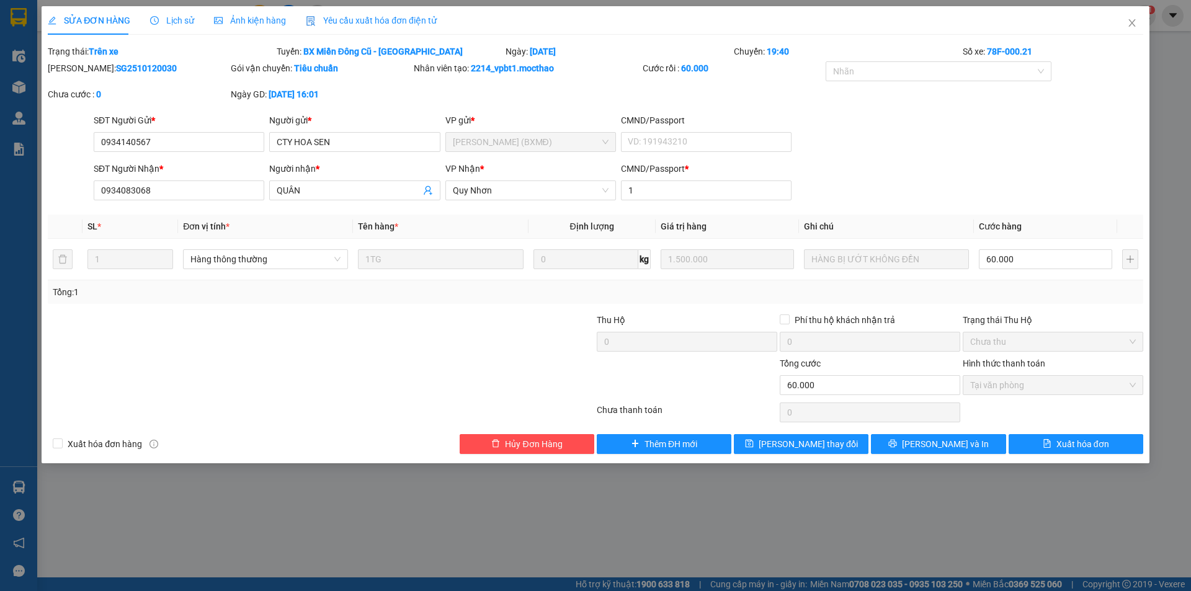
click at [403, 25] on span "Yêu cầu xuất hóa đơn điện tử" at bounding box center [371, 21] width 131 height 10
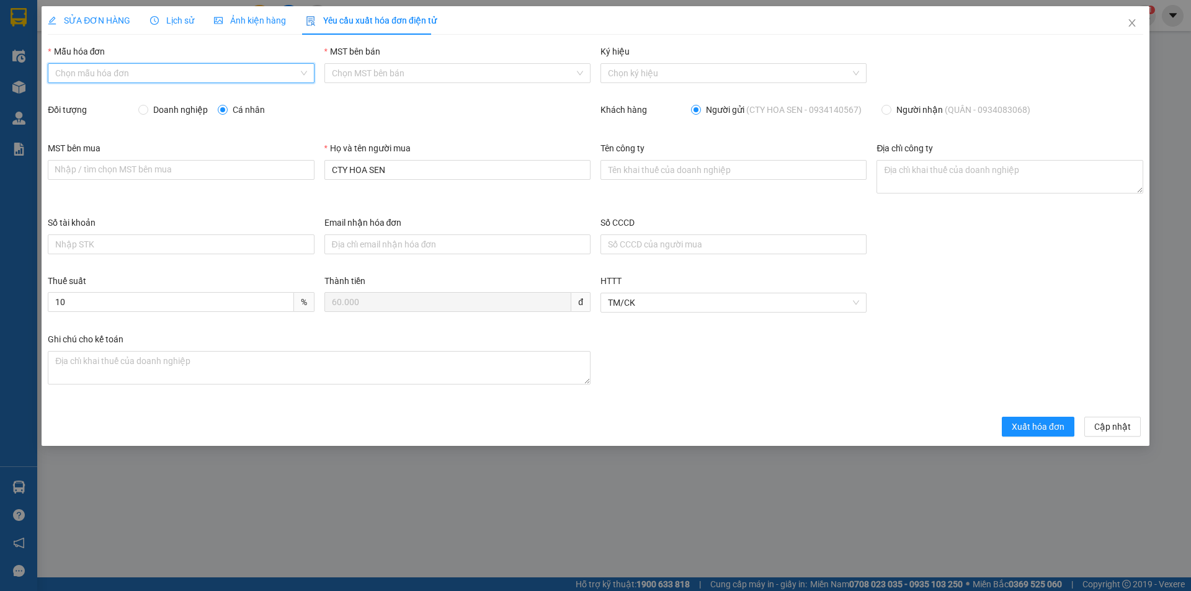
drag, startPoint x: 194, startPoint y: 75, endPoint x: 132, endPoint y: 88, distance: 63.4
click at [194, 74] on input "Mẫu hóa đơn" at bounding box center [176, 73] width 243 height 19
click at [99, 95] on div "HĐH" at bounding box center [180, 98] width 251 height 14
type input "8"
drag, startPoint x: 171, startPoint y: 122, endPoint x: 176, endPoint y: 145, distance: 23.6
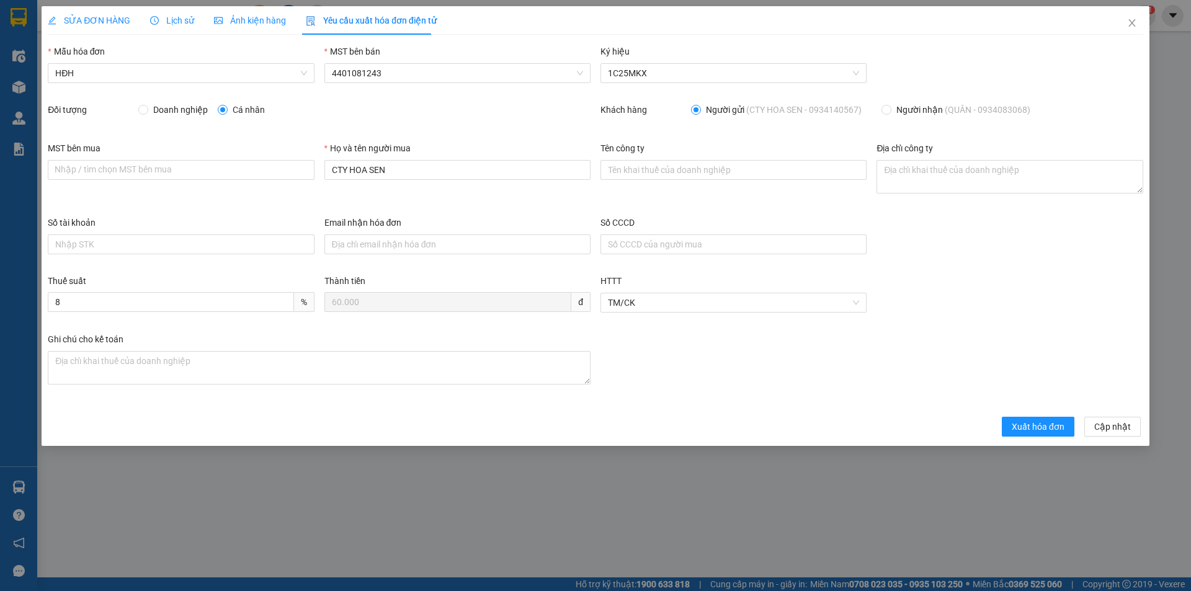
click at [175, 138] on div "Đối tượng Doanh nghiệp Cá nhân" at bounding box center [319, 122] width 553 height 38
click at [179, 117] on div "Doanh nghiệp Cá nhân" at bounding box center [364, 112] width 452 height 19
click at [150, 109] on span "Doanh nghiệp" at bounding box center [180, 110] width 65 height 14
click at [147, 109] on input "Doanh nghiệp" at bounding box center [142, 109] width 9 height 9
radio input "true"
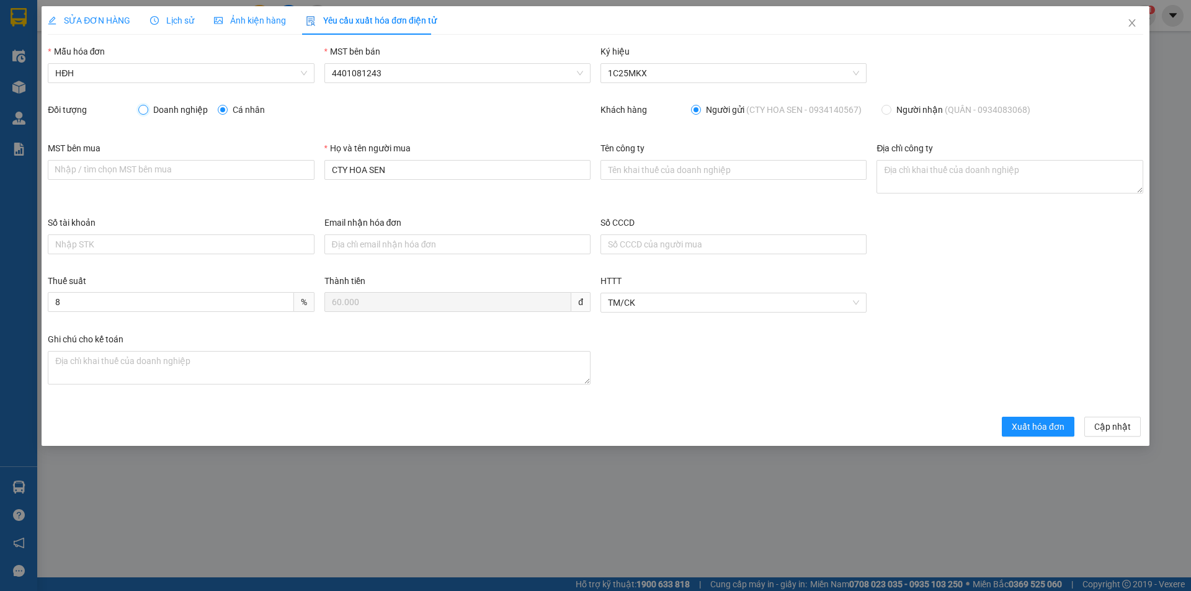
radio input "false"
drag, startPoint x: 360, startPoint y: 167, endPoint x: 325, endPoint y: 166, distance: 34.8
click at [325, 166] on input "CTY HOA SEN" at bounding box center [457, 170] width 266 height 20
click at [659, 171] on input "Tên công ty" at bounding box center [733, 170] width 266 height 20
paste input "CÔNG TY TNHH DƯỢC PHẨM HOA SEN"
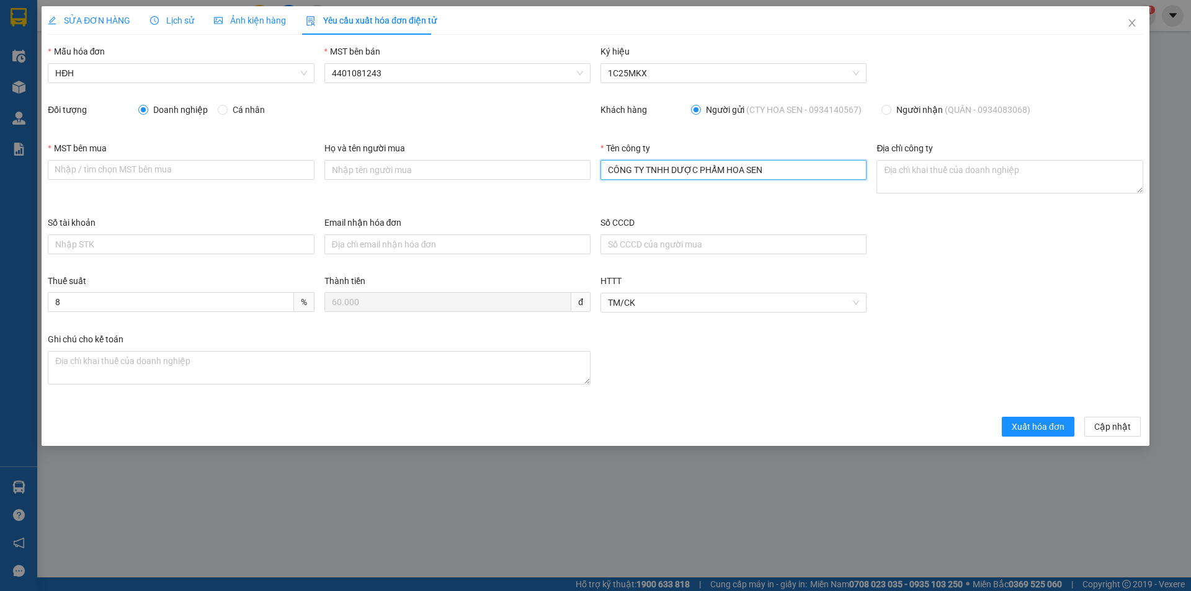
type input "CÔNG TY TNHH DƯỢC PHẨM HOA SEN"
click at [133, 169] on input "MST bên mua" at bounding box center [181, 170] width 266 height 20
paste input "0304123959"
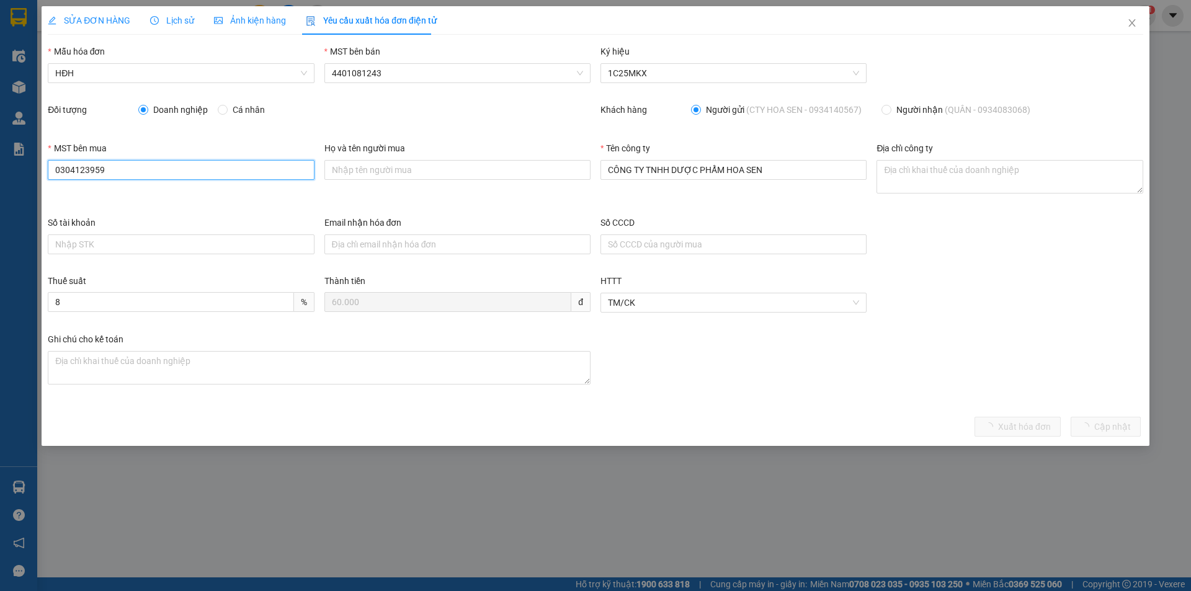
type input "0304123959"
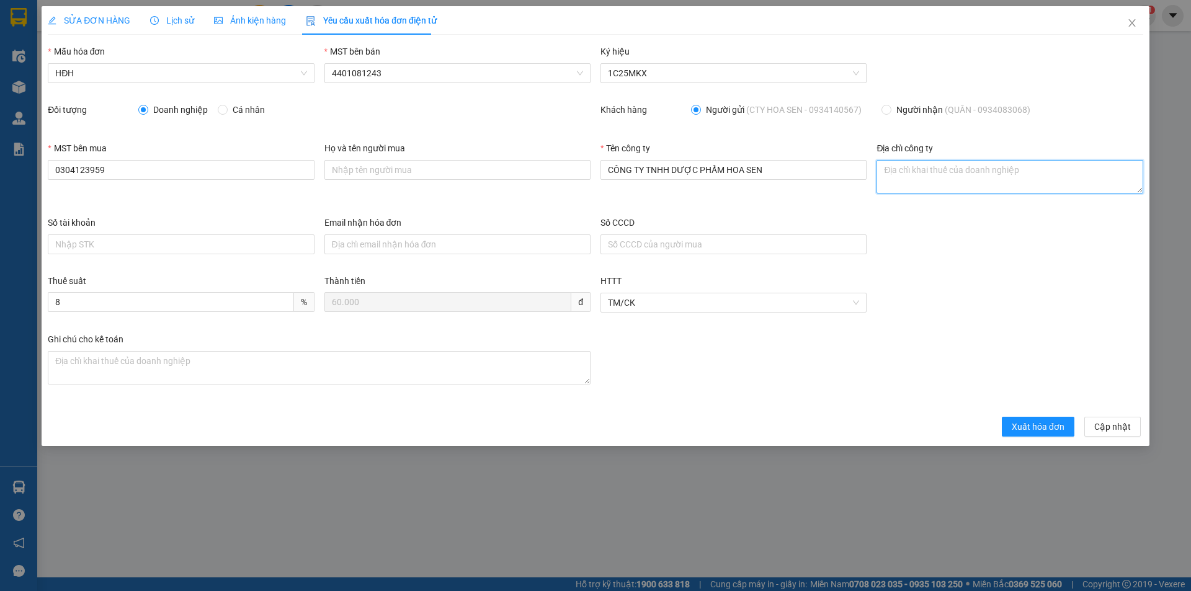
click at [965, 177] on textarea "Địa chỉ công ty" at bounding box center [1010, 176] width 266 height 33
paste textarea "[STREET_ADDRESS][PERSON_NAME]"
type textarea "[STREET_ADDRESS][PERSON_NAME]"
click at [367, 241] on input "Email nhận hóa đơn" at bounding box center [457, 244] width 266 height 20
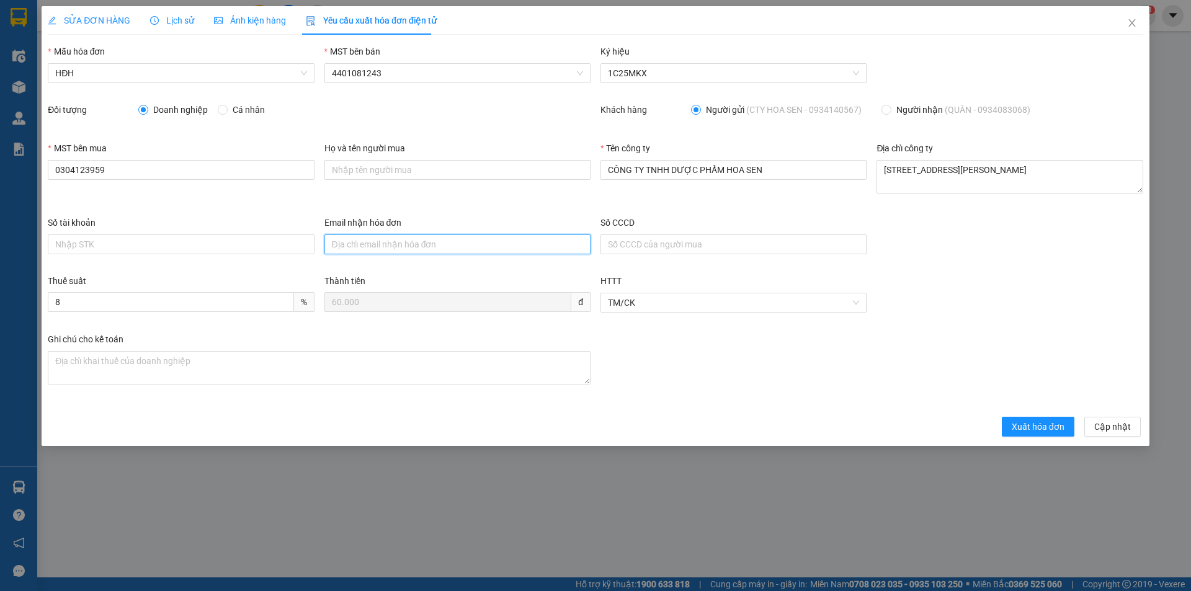
paste input "[EMAIL_ADDRESS][DOMAIN_NAME]"
type input "[EMAIL_ADDRESS][DOMAIN_NAME]"
click at [1040, 435] on button "Xuất hóa đơn" at bounding box center [1038, 427] width 73 height 20
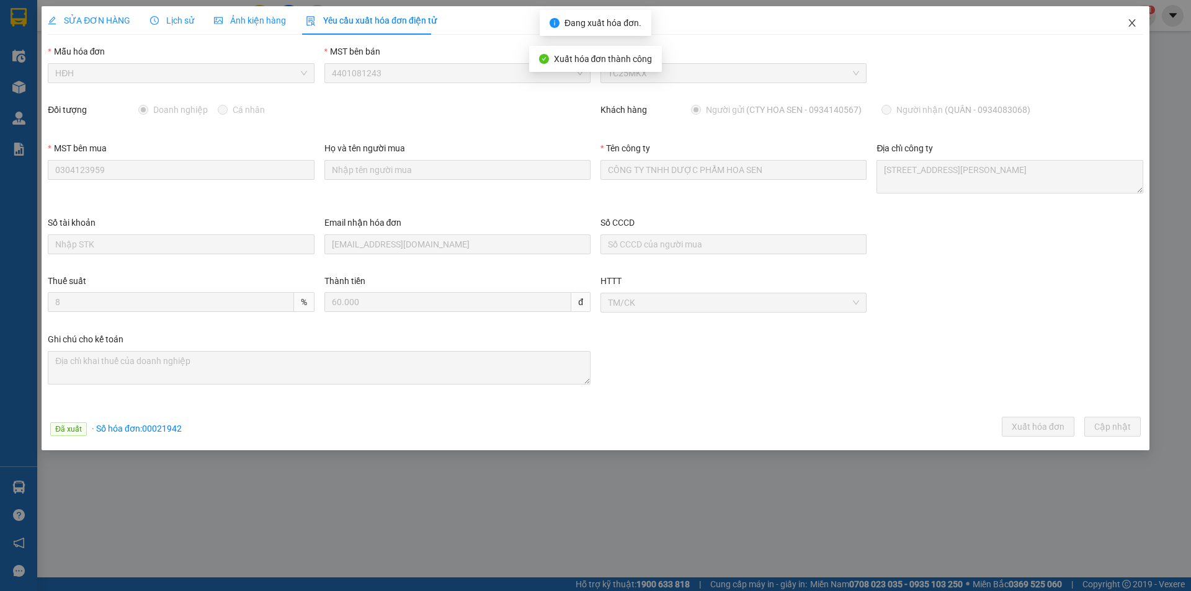
click at [1134, 23] on icon "close" at bounding box center [1132, 23] width 10 height 10
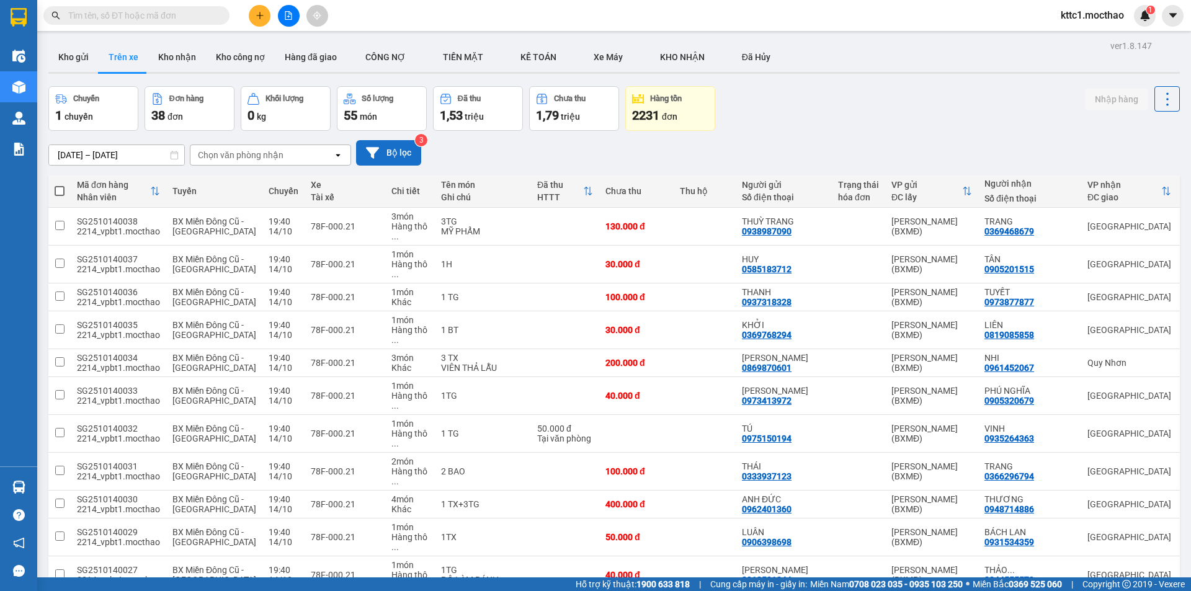
click at [403, 156] on button "Bộ lọc" at bounding box center [388, 152] width 65 height 25
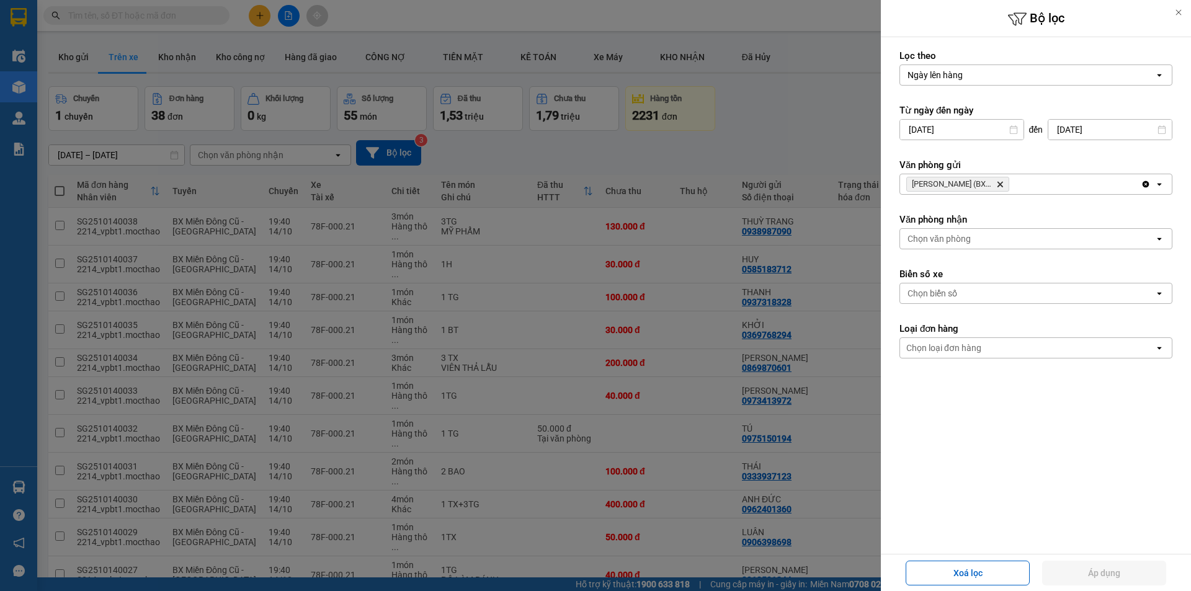
click at [997, 184] on icon "Hồ Chí Minh (BXMĐ), close by backspace" at bounding box center [1000, 185] width 6 height 6
click at [987, 182] on div "Chọn văn phòng" at bounding box center [1027, 184] width 254 height 20
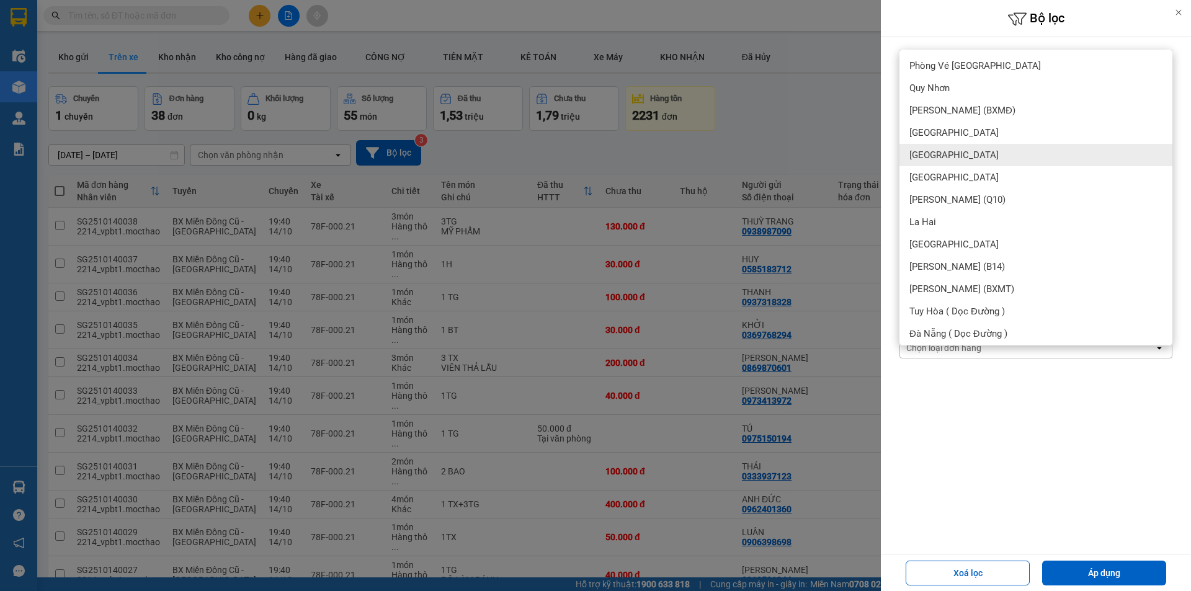
click at [950, 156] on div "[GEOGRAPHIC_DATA]" at bounding box center [1035, 155] width 273 height 22
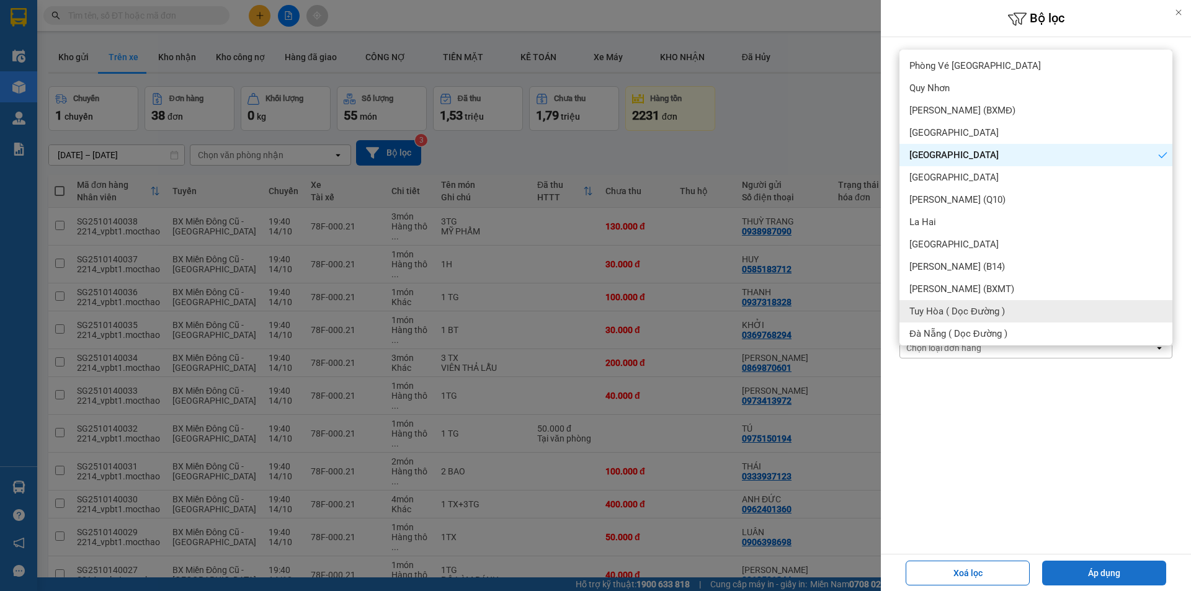
click at [1081, 569] on button "Áp dụng" at bounding box center [1104, 573] width 124 height 25
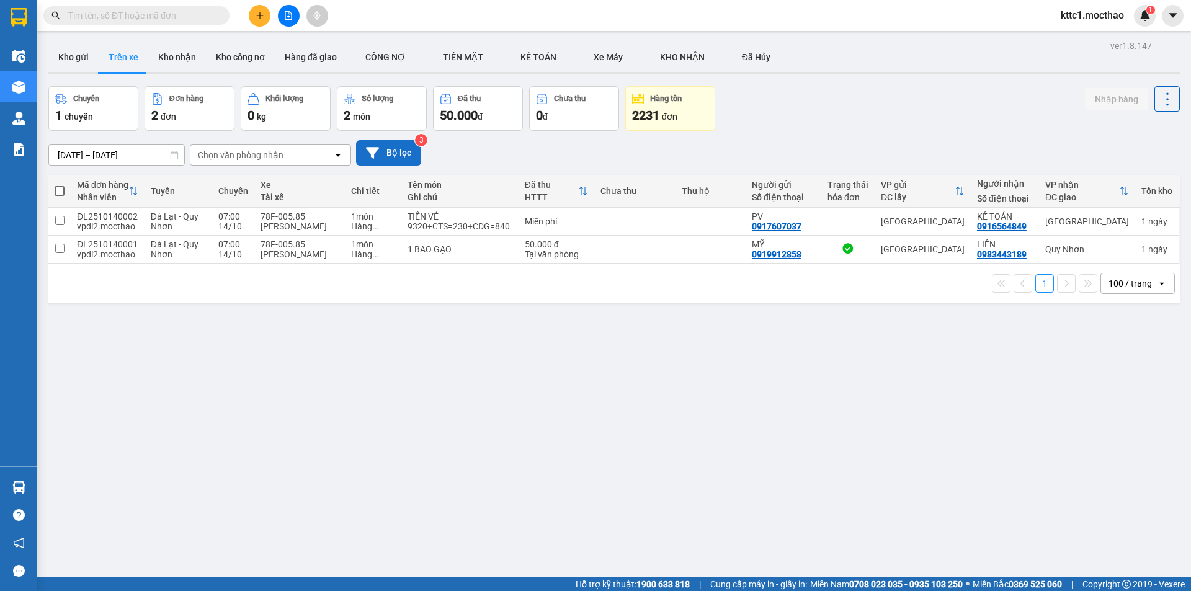
click at [393, 150] on button "Bộ lọc" at bounding box center [388, 152] width 65 height 25
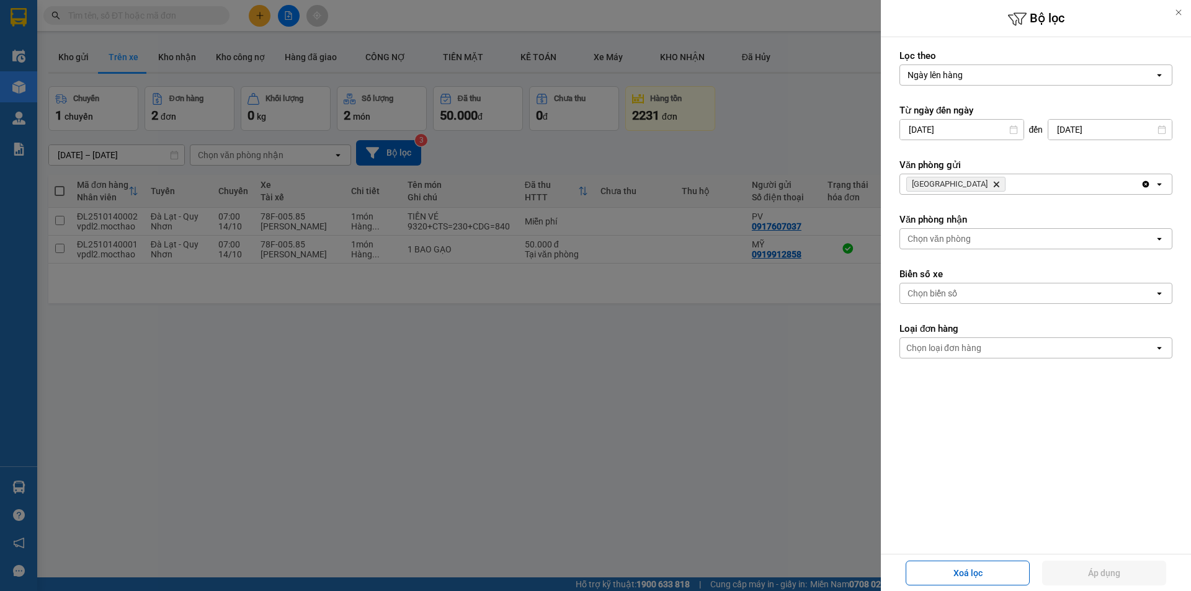
click at [994, 183] on icon "Đà Lạt, close by backspace" at bounding box center [997, 185] width 6 height 6
click at [1184, 9] on div at bounding box center [1178, 12] width 25 height 25
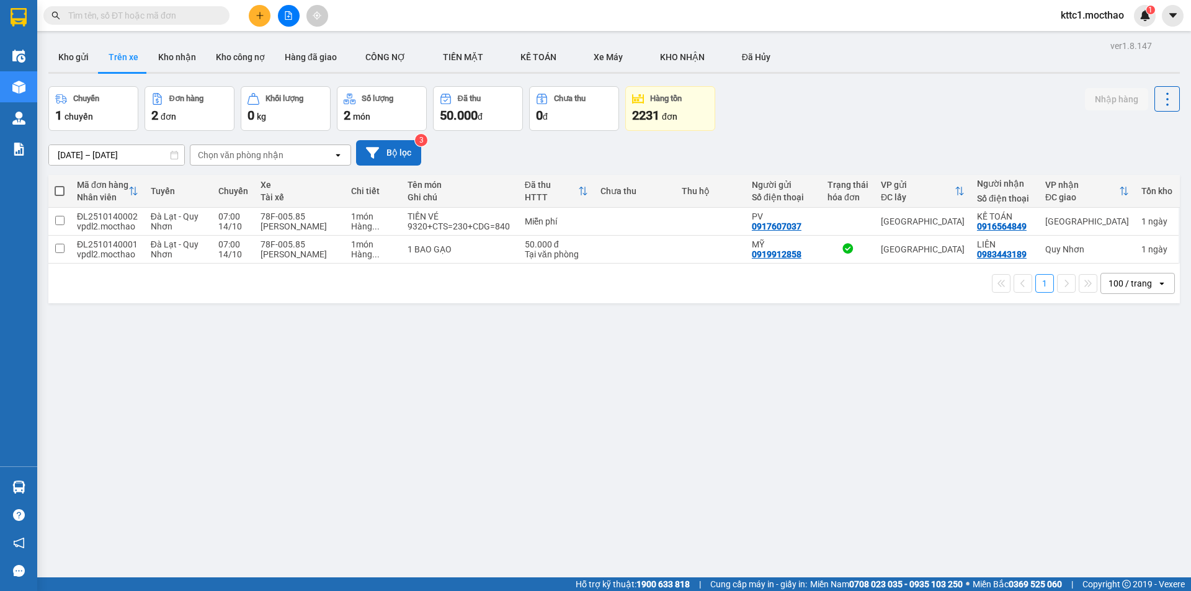
click at [395, 145] on button "Bộ lọc" at bounding box center [388, 152] width 65 height 25
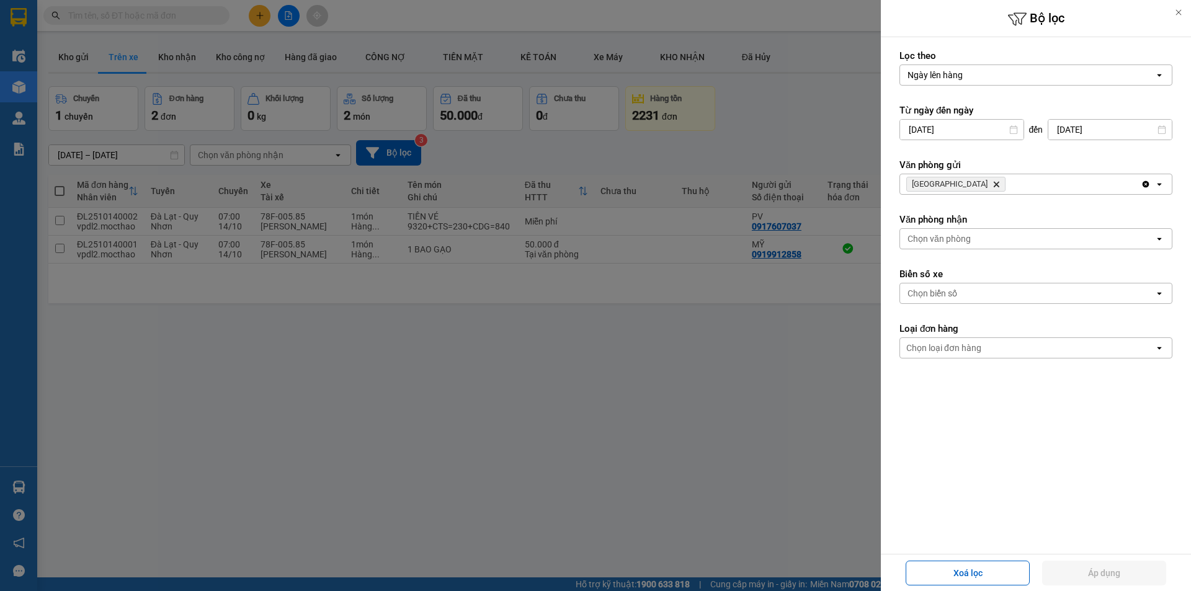
click at [993, 184] on icon "Delete" at bounding box center [996, 184] width 7 height 7
click at [941, 184] on div "Chọn văn phòng" at bounding box center [939, 184] width 63 height 12
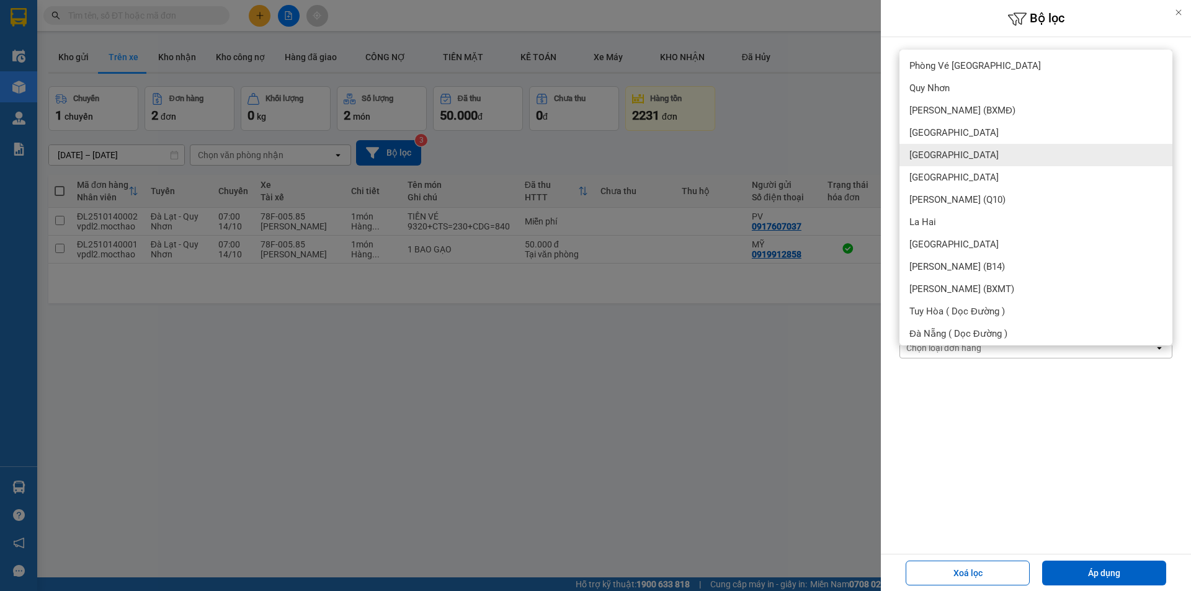
click at [935, 161] on span "[GEOGRAPHIC_DATA]" at bounding box center [953, 155] width 89 height 12
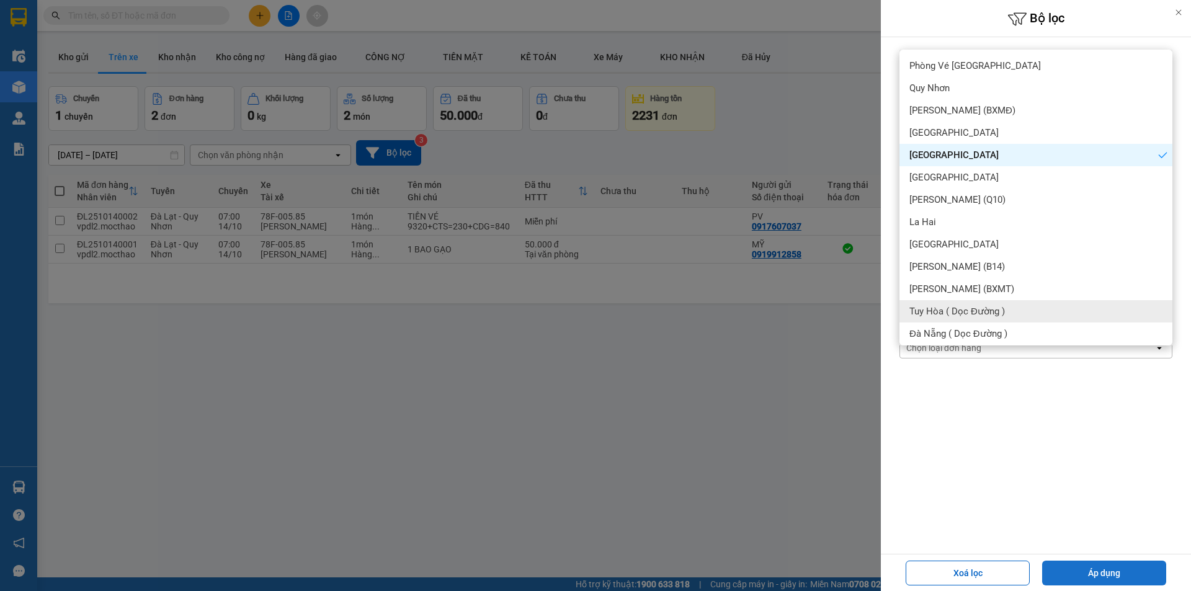
click at [1137, 571] on button "Áp dụng" at bounding box center [1104, 573] width 124 height 25
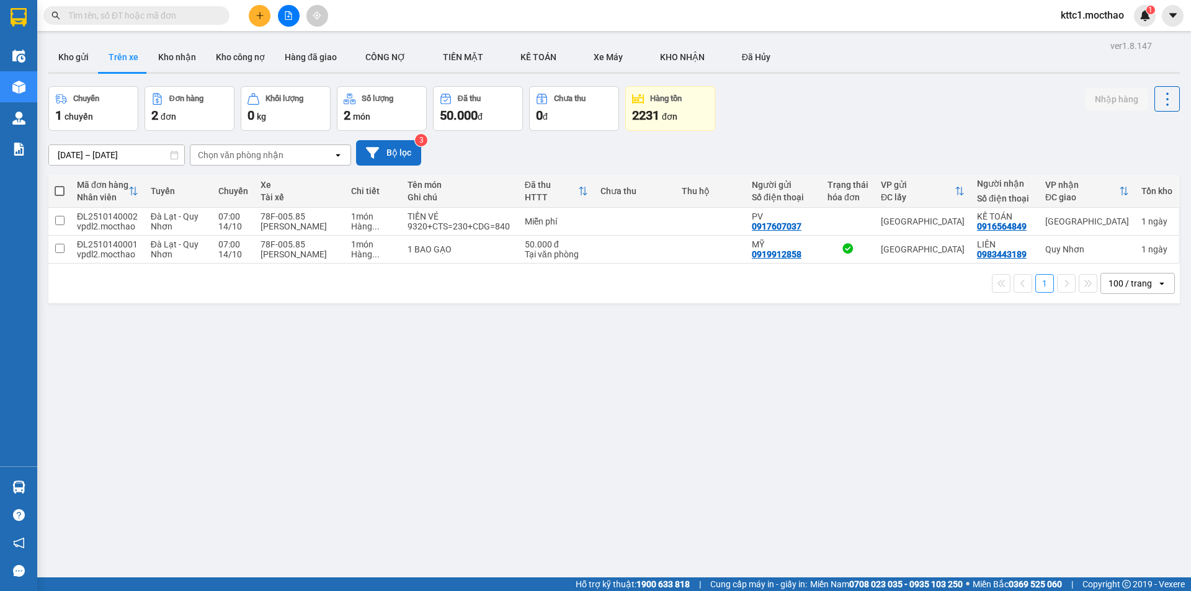
click at [399, 149] on button "Bộ lọc" at bounding box center [388, 152] width 65 height 25
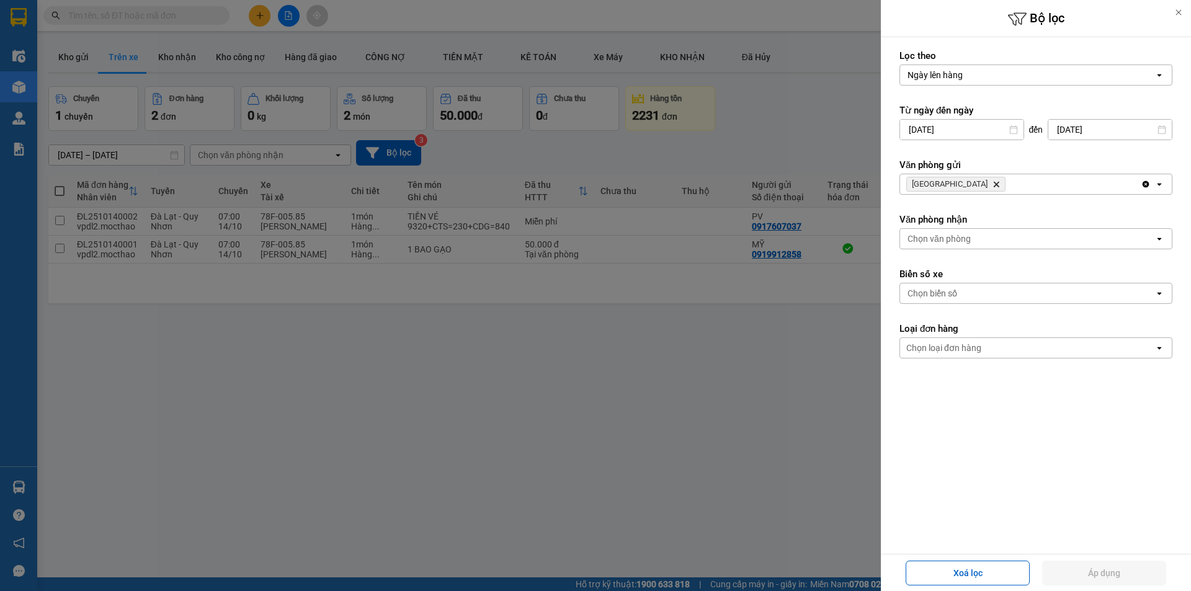
click at [993, 183] on icon "Delete" at bounding box center [996, 184] width 7 height 7
click at [944, 183] on div "Chọn văn phòng" at bounding box center [939, 184] width 63 height 12
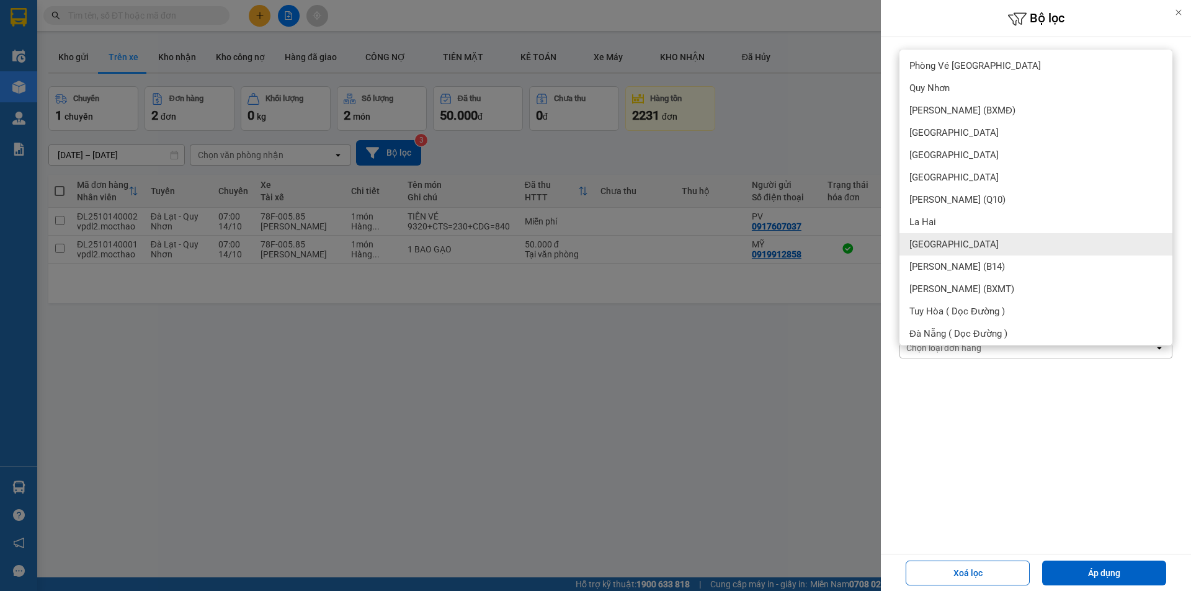
click at [955, 239] on div "[GEOGRAPHIC_DATA]" at bounding box center [1035, 244] width 273 height 22
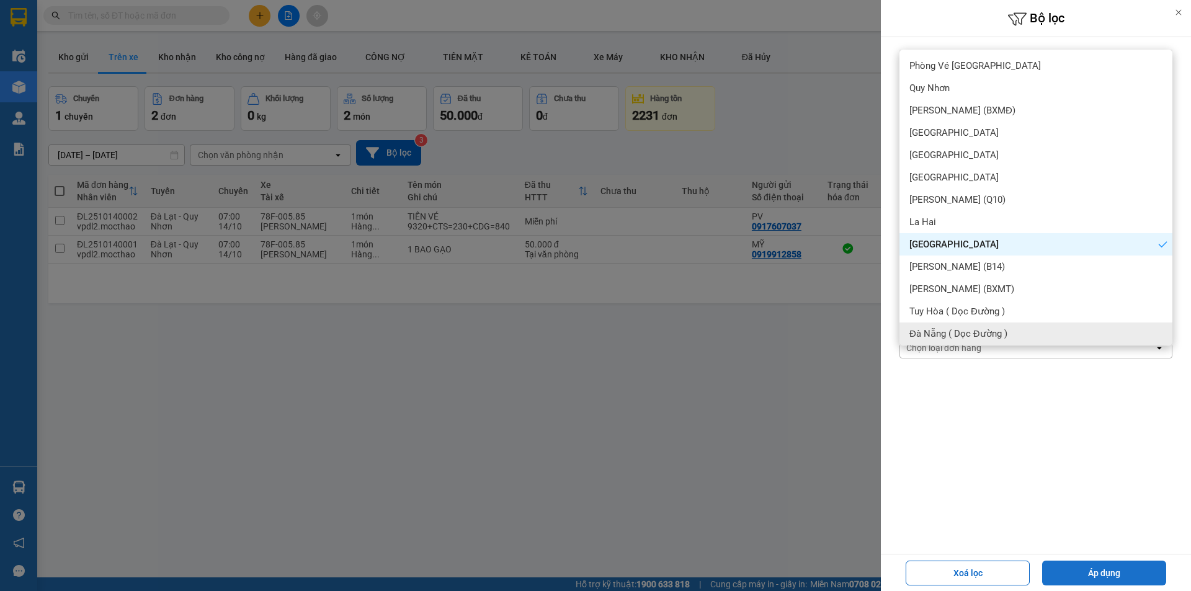
click at [1092, 569] on button "Áp dụng" at bounding box center [1104, 573] width 124 height 25
